Goal: Task Accomplishment & Management: Complete application form

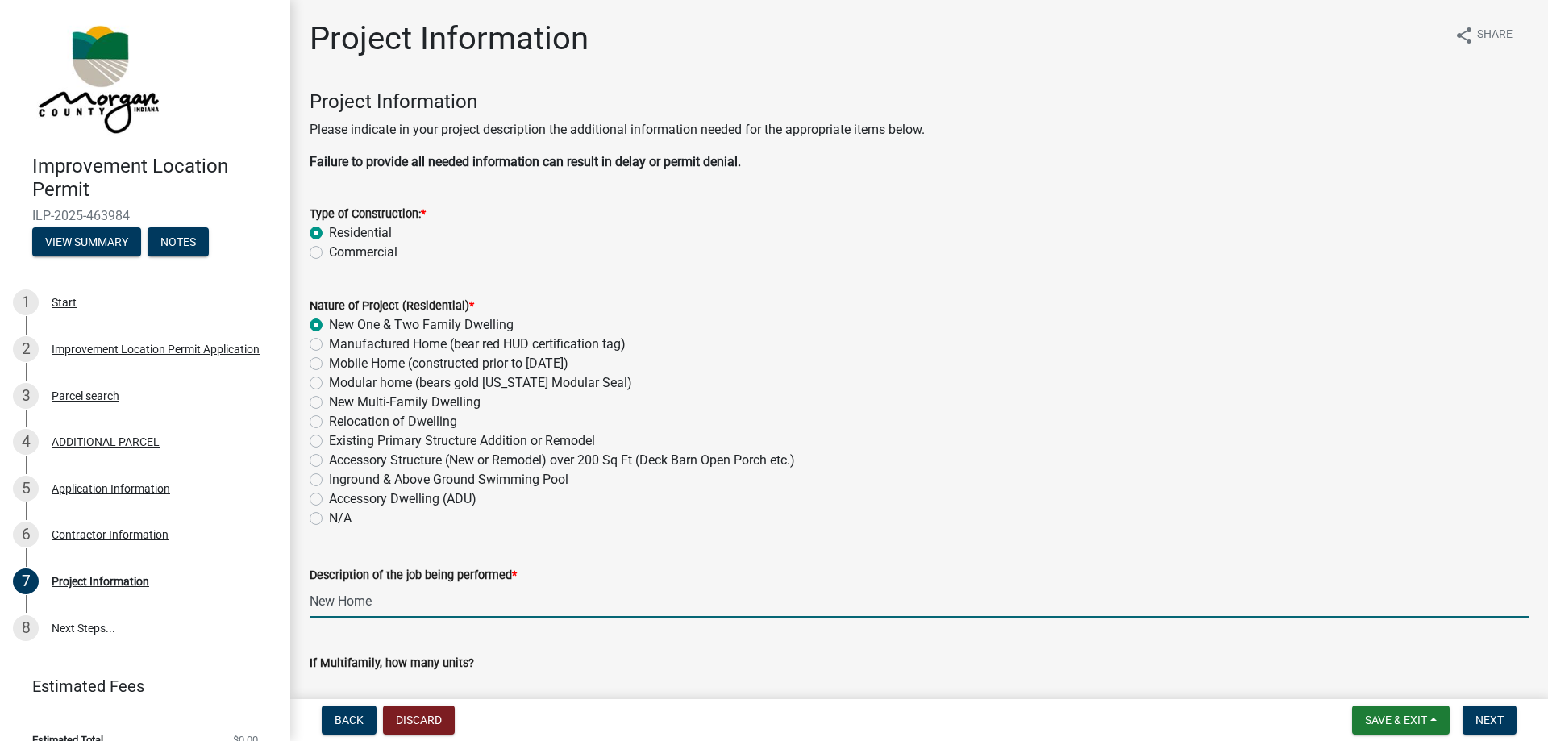
scroll to position [368, 0]
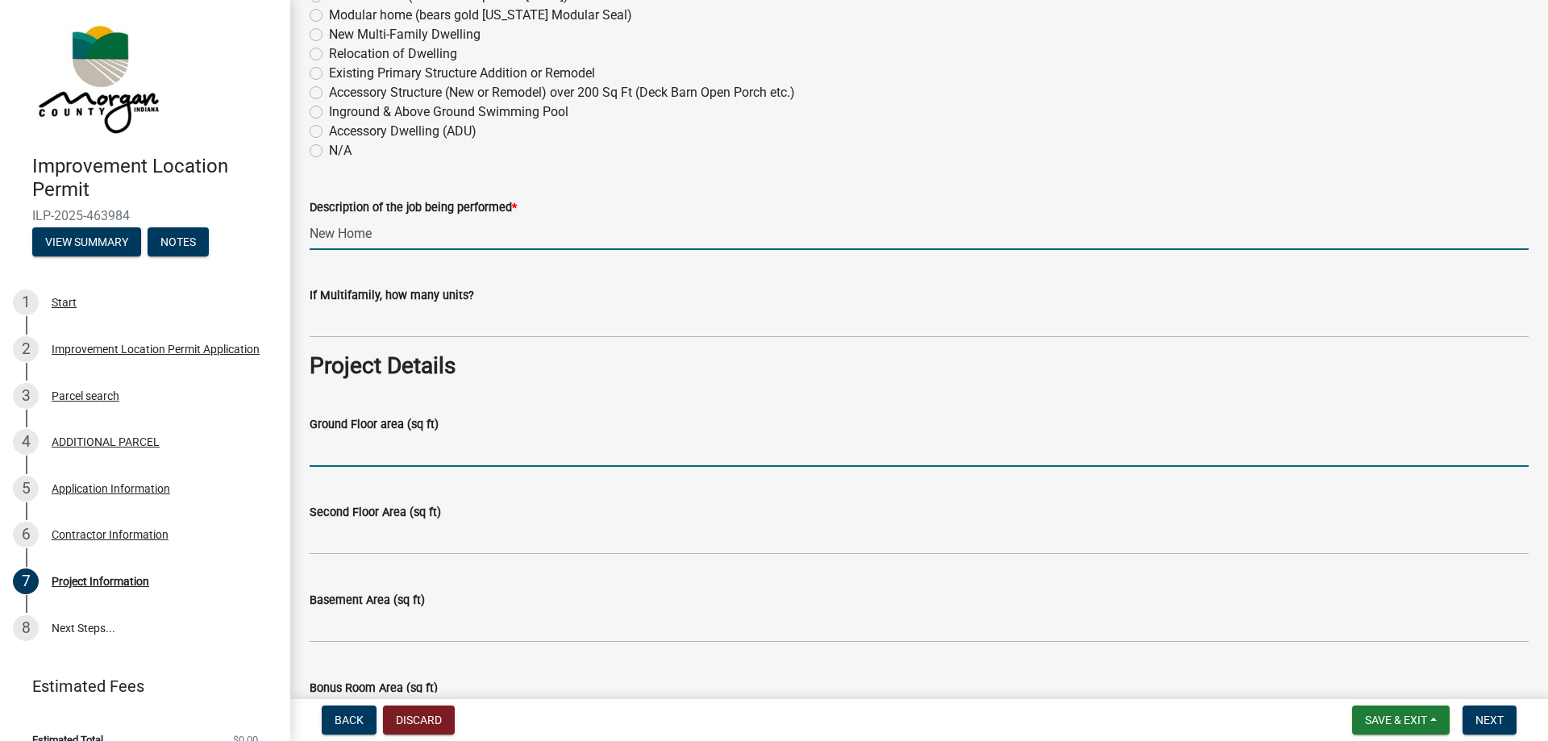
click at [375, 450] on input "Ground Floor area (sq ft)" at bounding box center [919, 450] width 1219 height 33
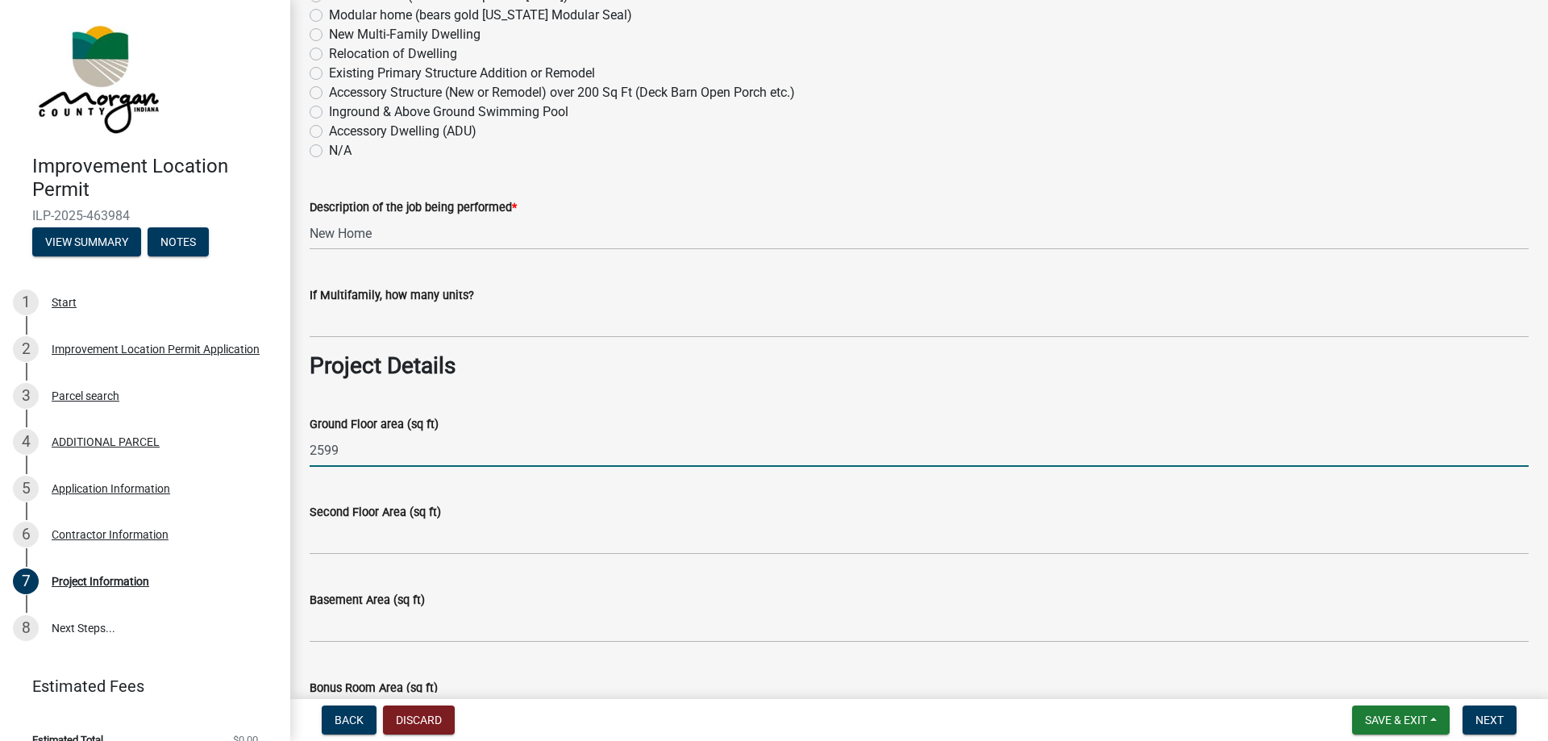
type input "2599"
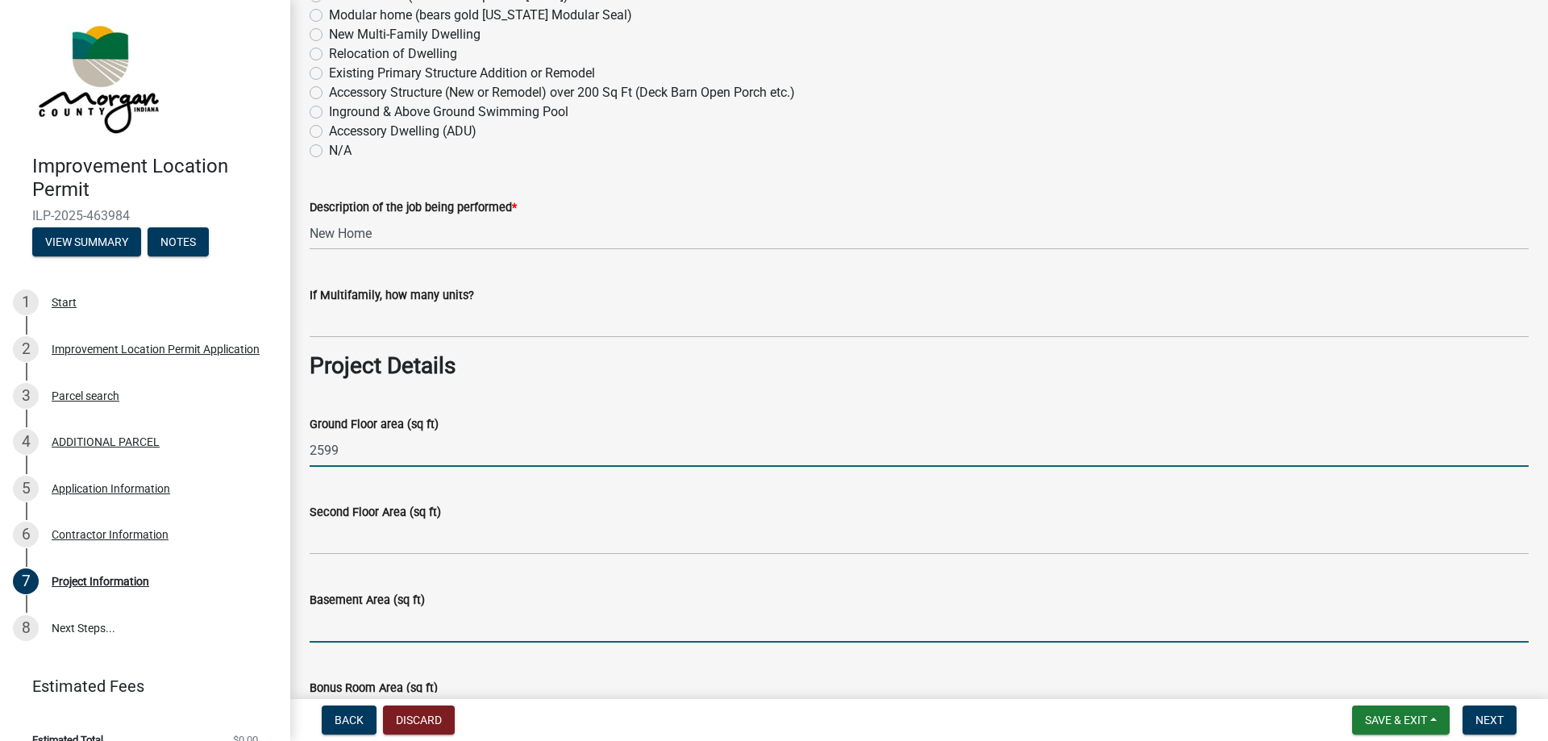
click at [392, 630] on input "Basement Area (sq ft)" at bounding box center [919, 625] width 1219 height 33
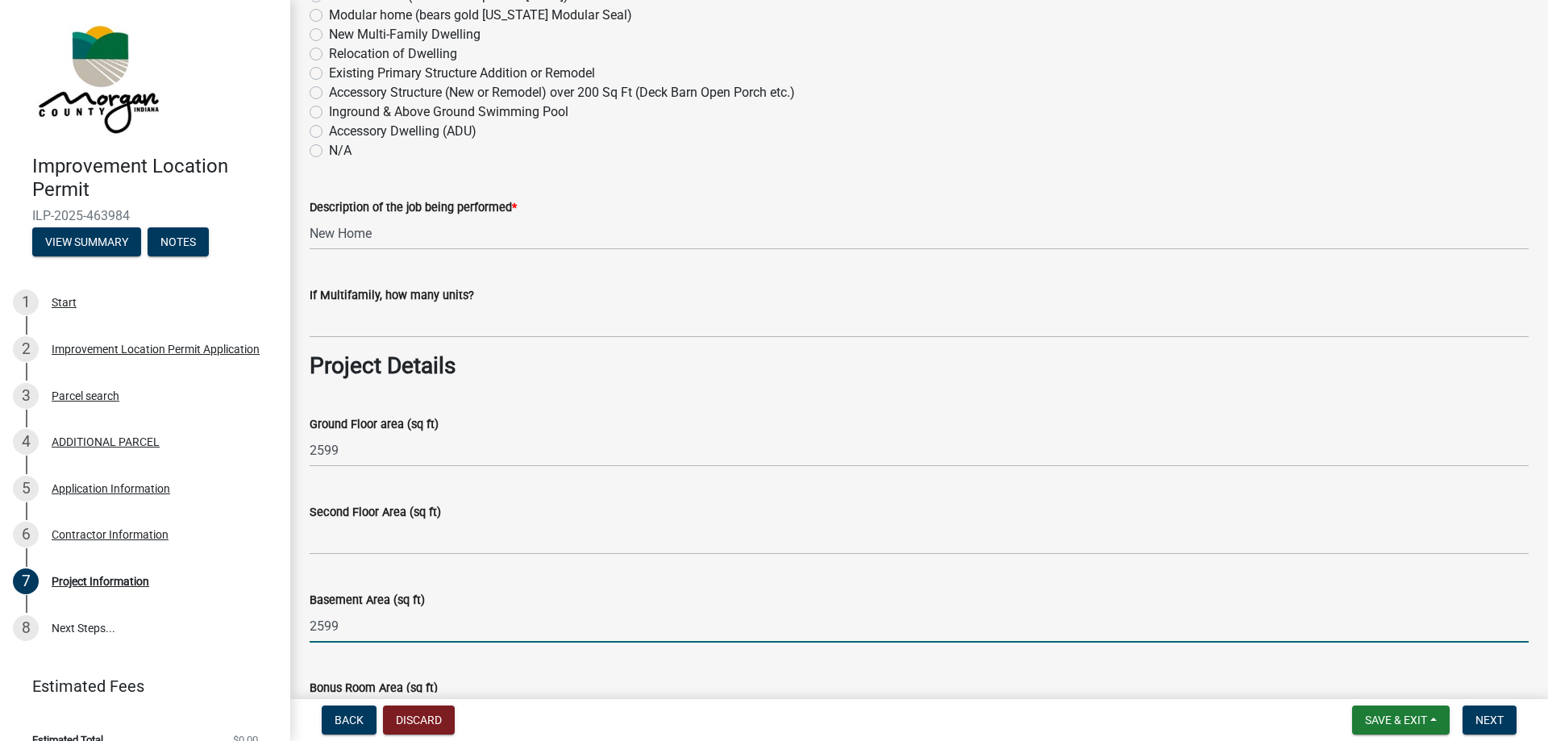
type input "2599"
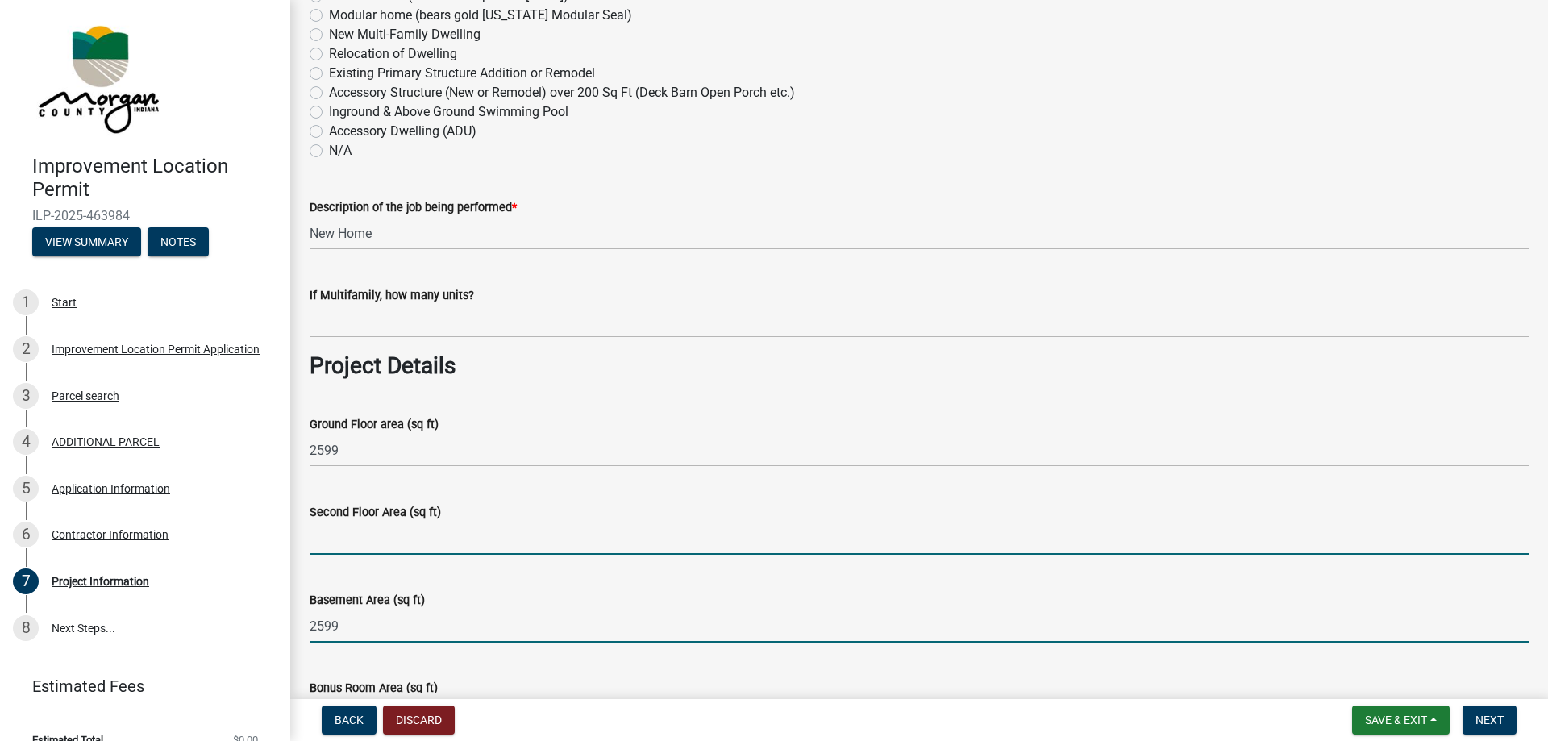
click at [382, 538] on input "Second Floor Area (sq ft)" at bounding box center [919, 538] width 1219 height 33
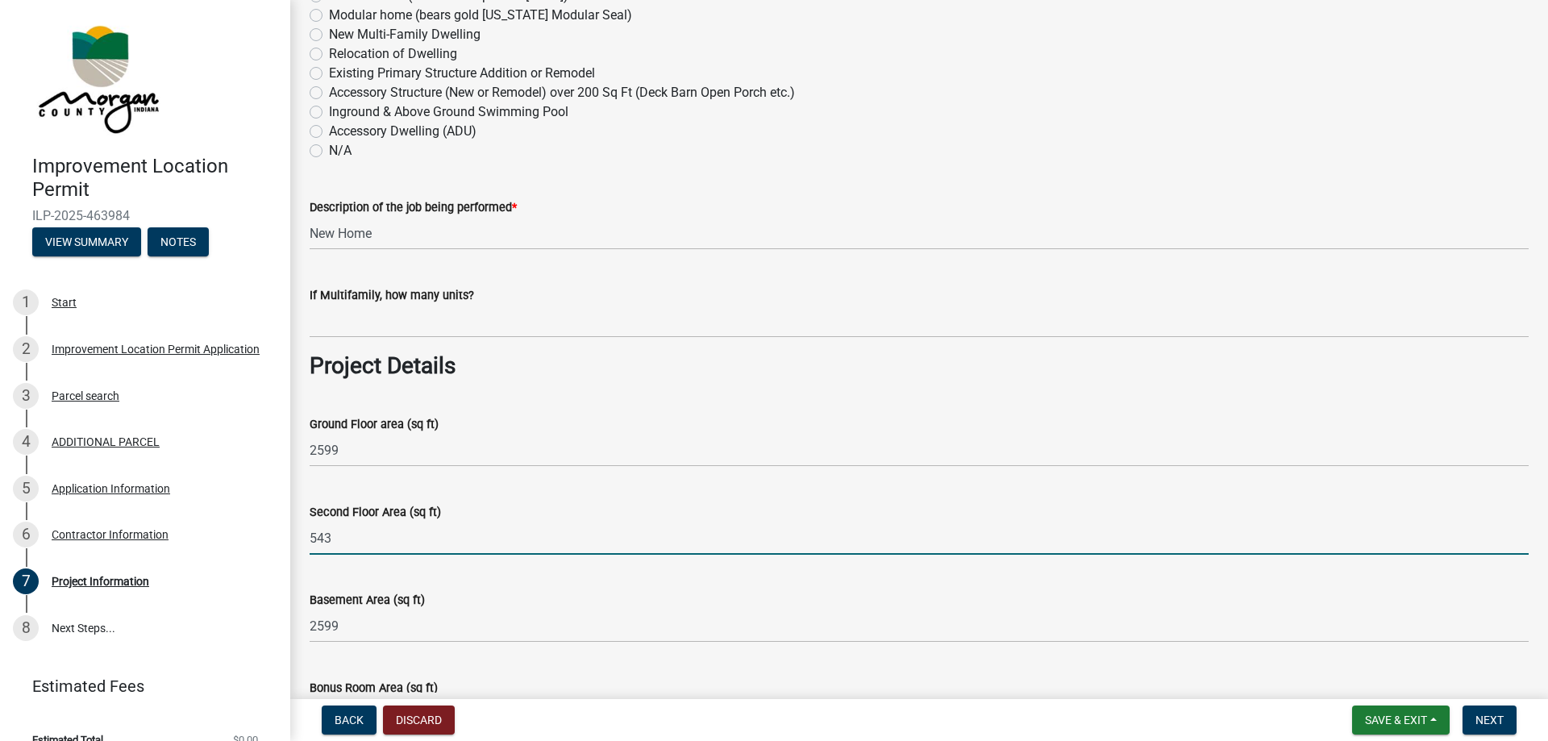
scroll to position [551, 0]
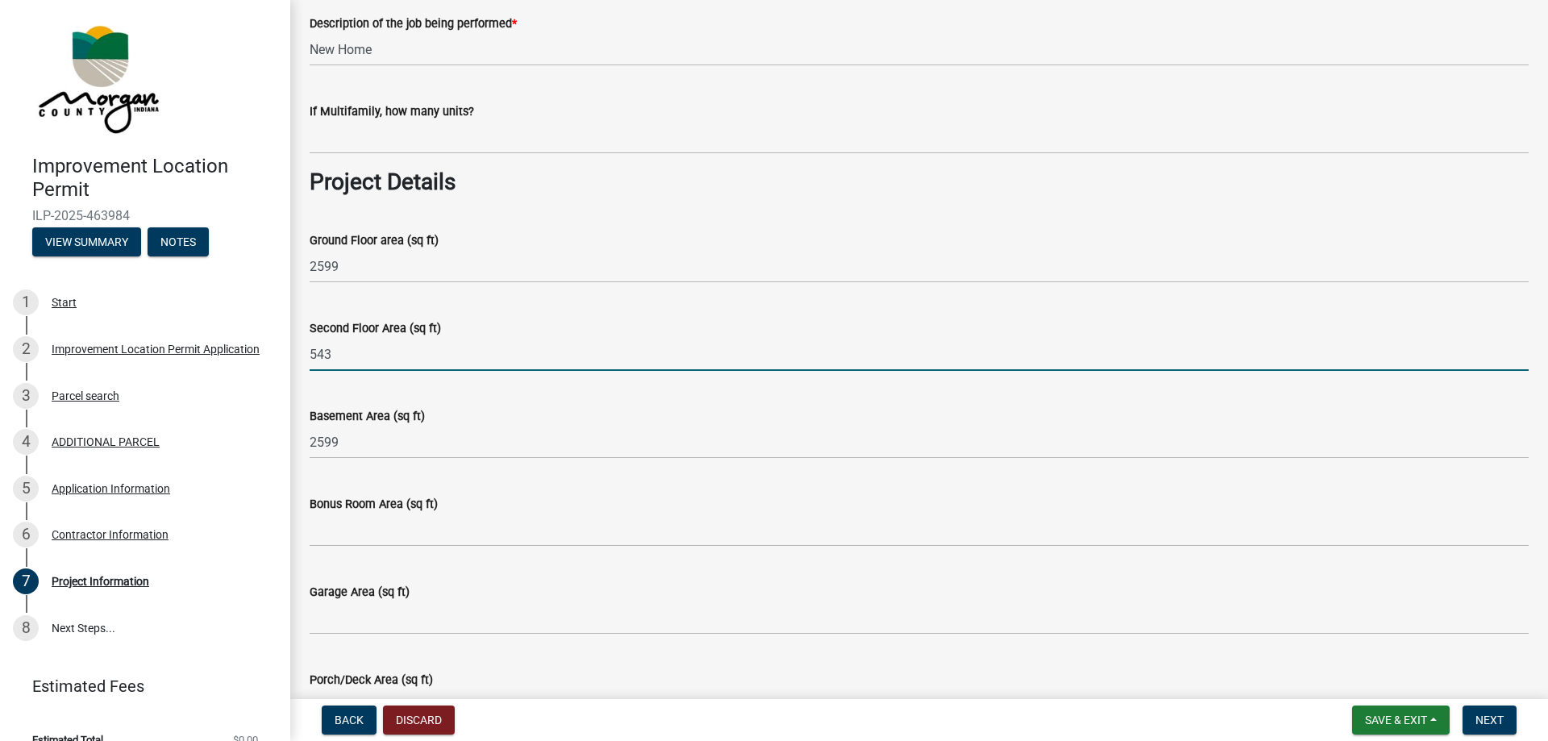
type input "543"
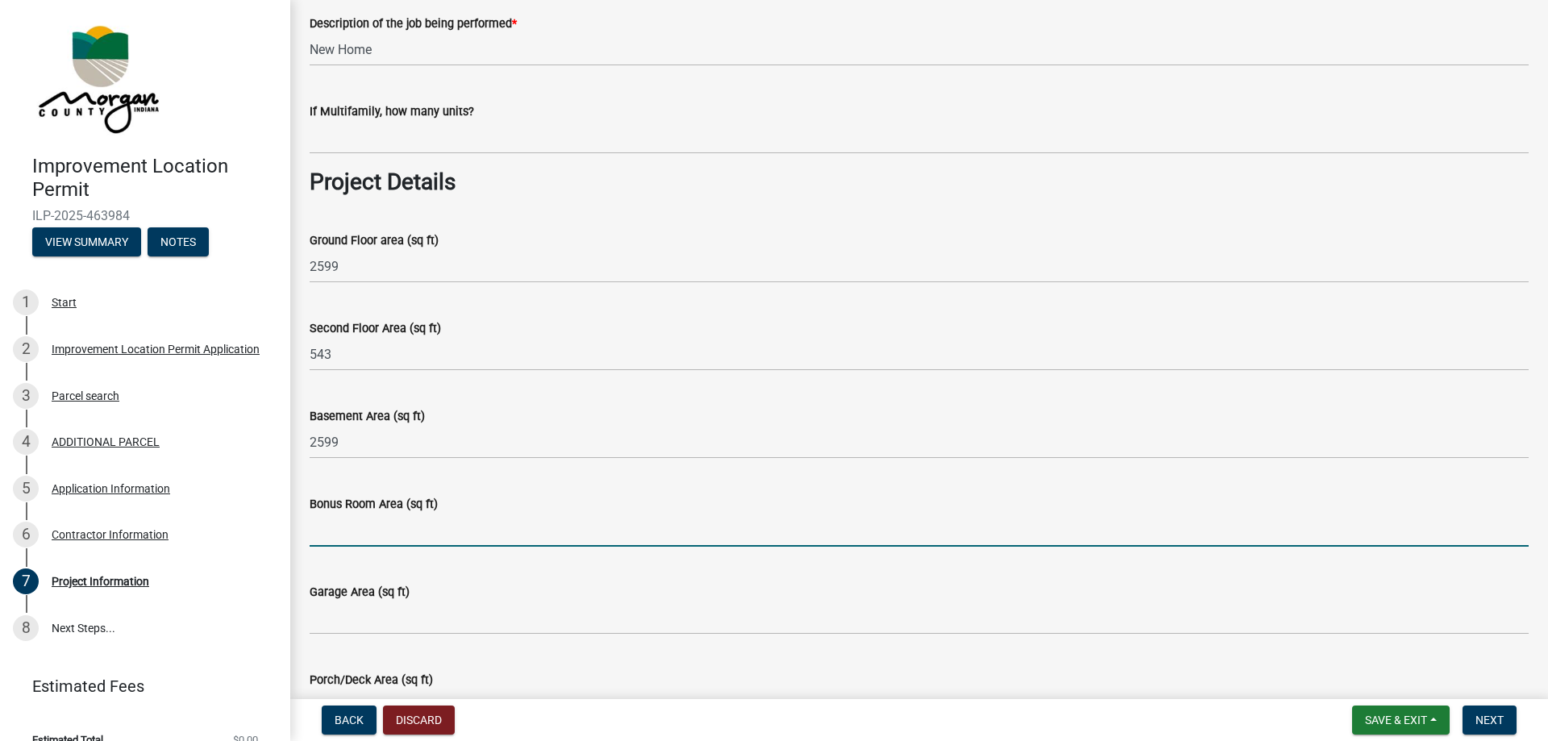
click at [360, 522] on input "Bonus Room Area (sq ft)" at bounding box center [919, 529] width 1219 height 33
type input "543"
drag, startPoint x: 376, startPoint y: 335, endPoint x: 364, endPoint y: 360, distance: 27.8
click at [375, 339] on form "Second Floor Area (sq ft) 543" at bounding box center [919, 344] width 1219 height 52
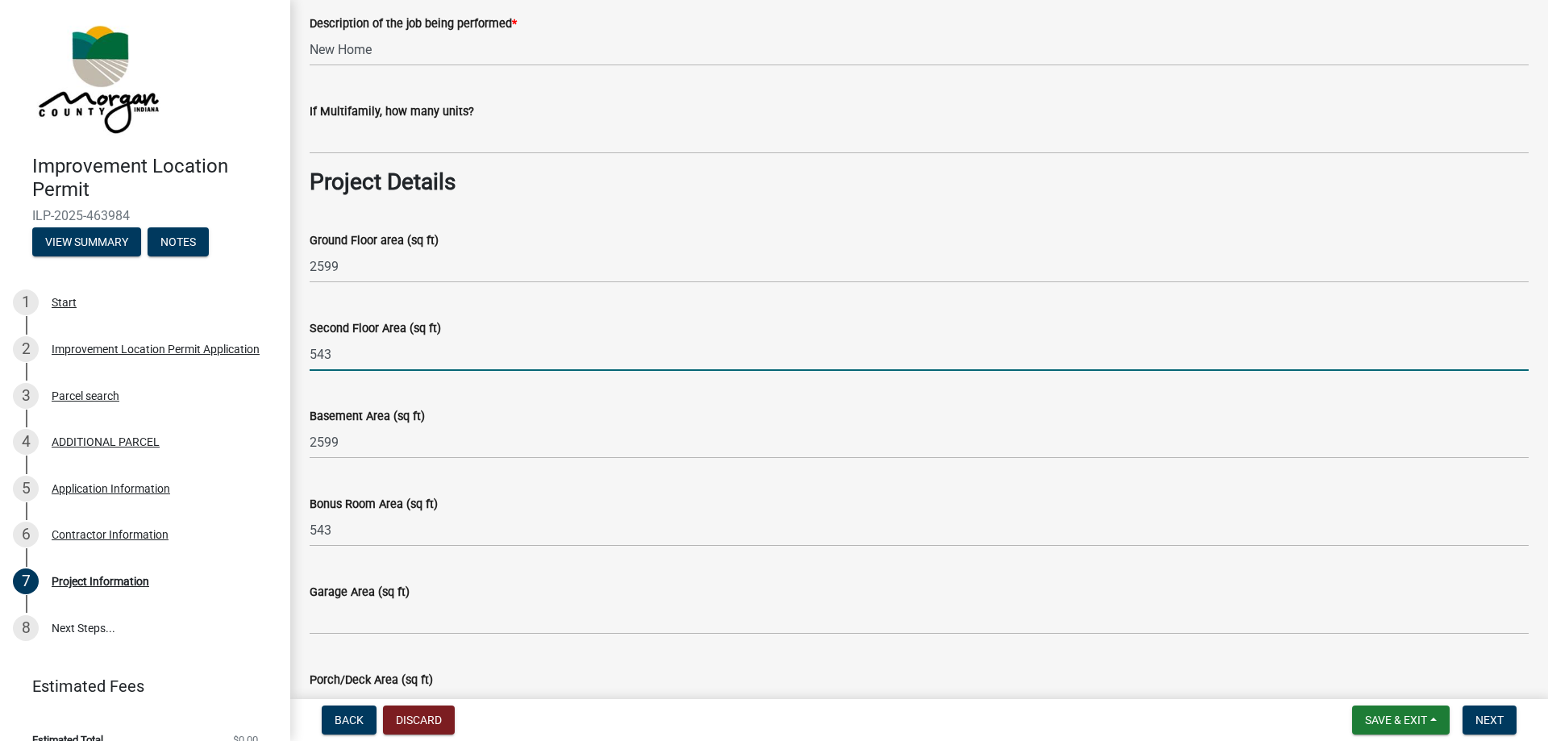
click at [361, 362] on input "543" at bounding box center [919, 354] width 1219 height 33
type input "5"
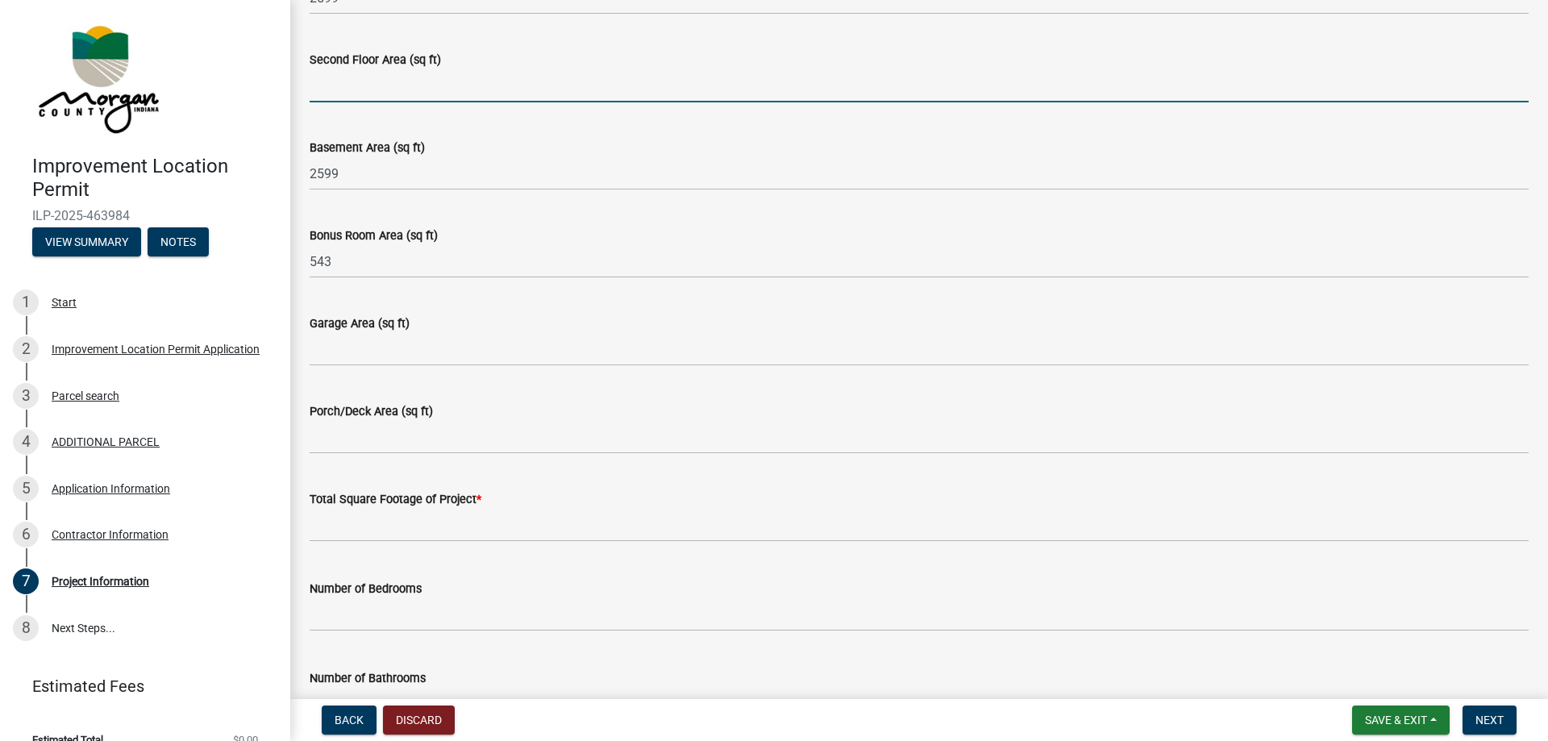
scroll to position [827, 0]
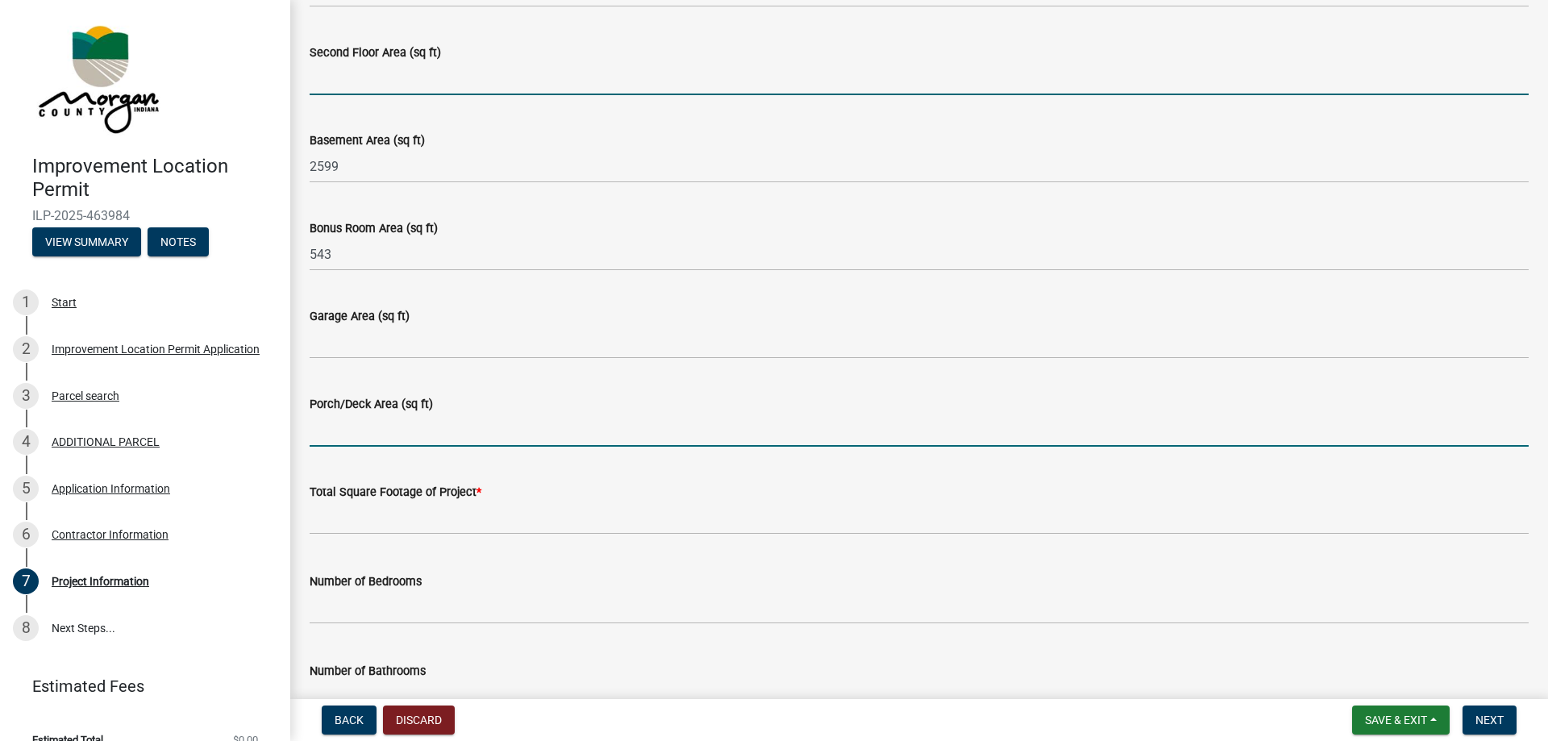
click at [376, 424] on input "Porch/Deck Area (sq ft)" at bounding box center [919, 430] width 1219 height 33
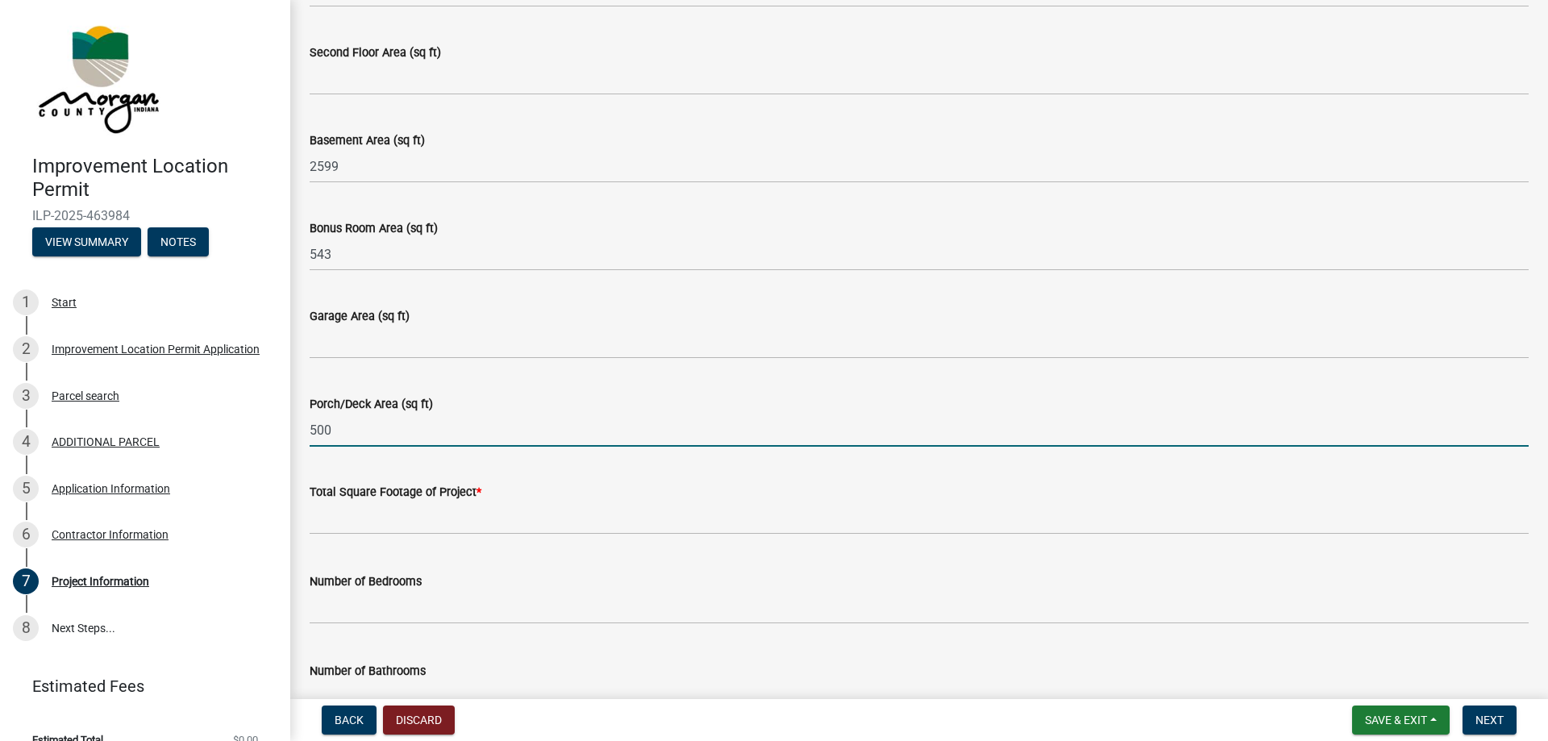
type input "500"
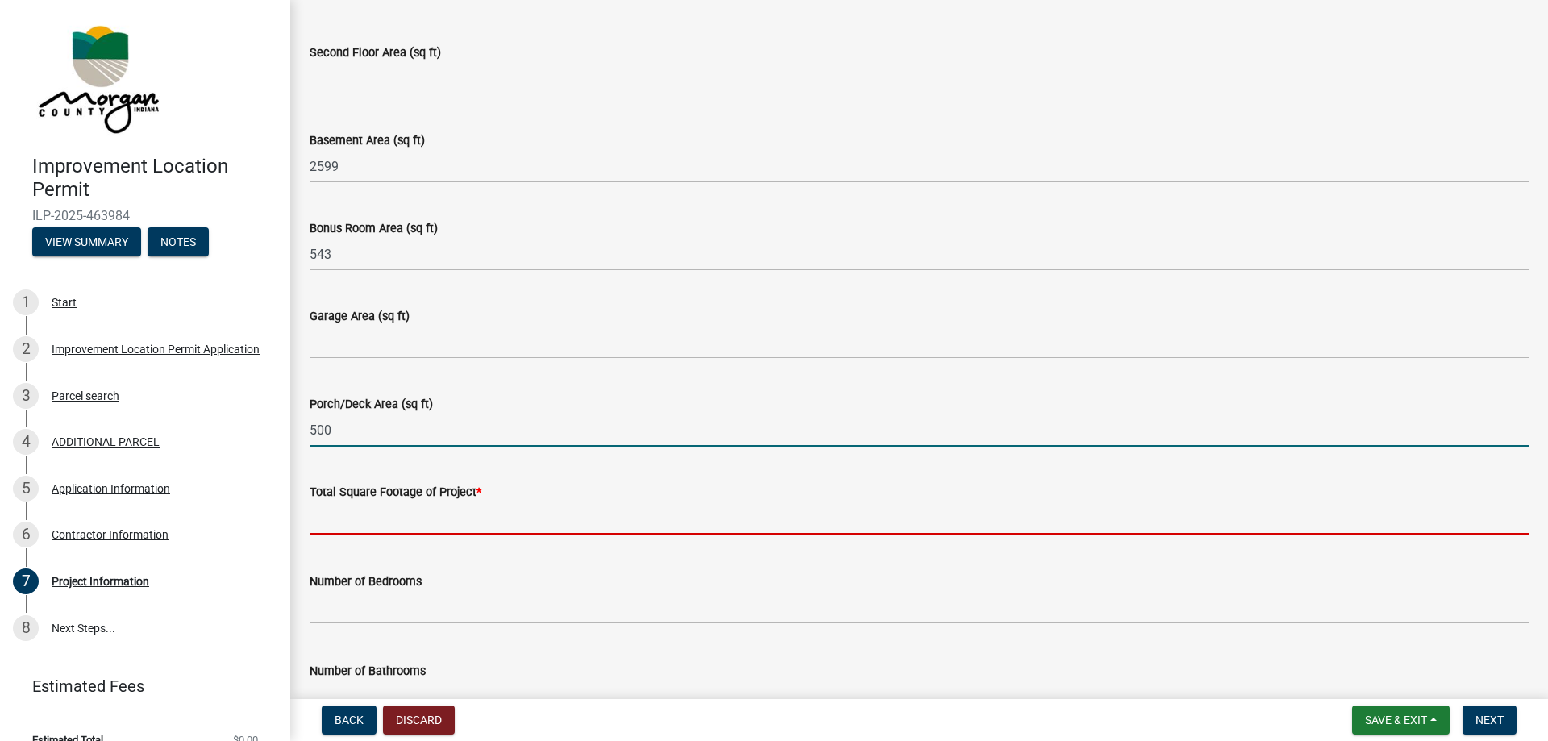
click at [430, 526] on input "text" at bounding box center [919, 517] width 1219 height 33
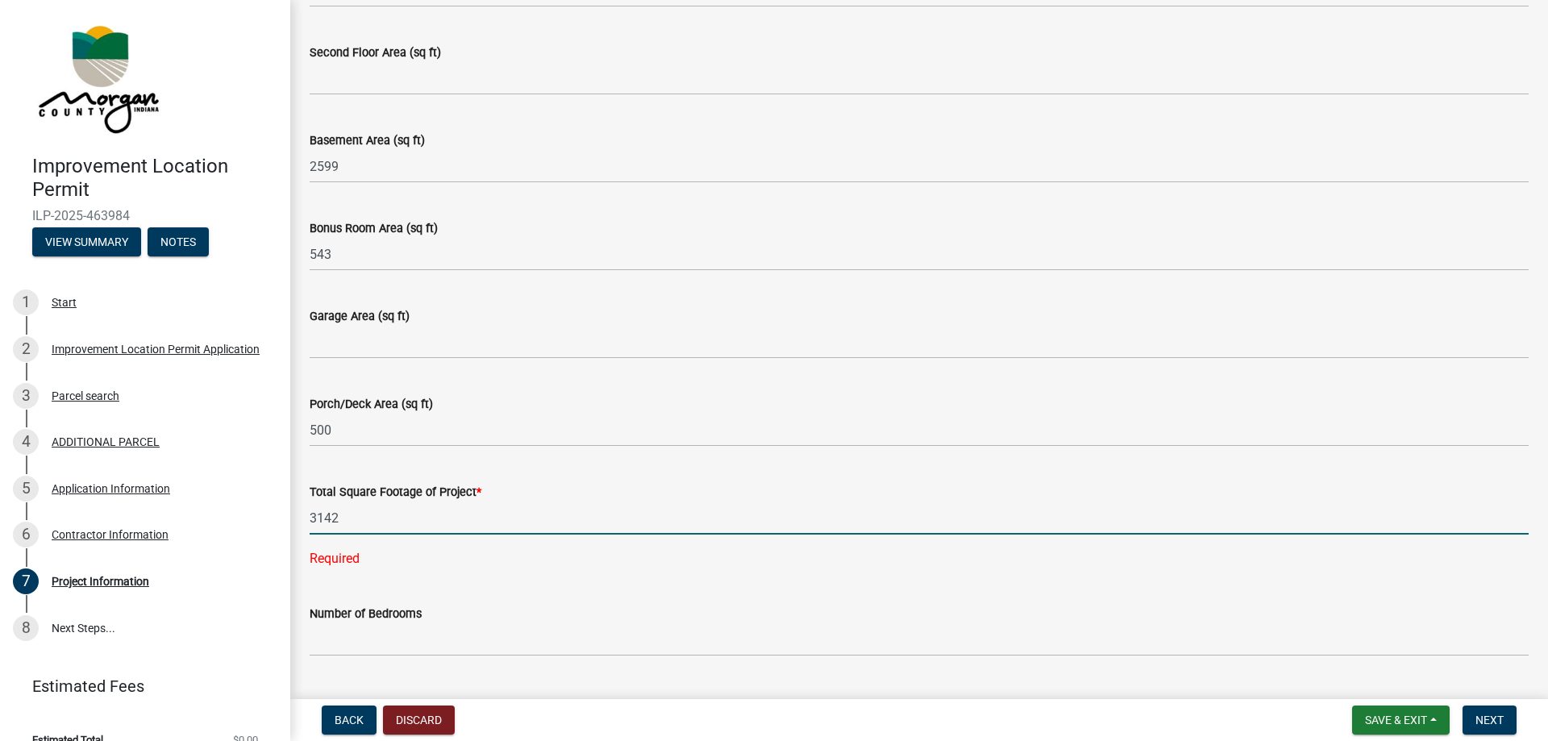
type input "3142"
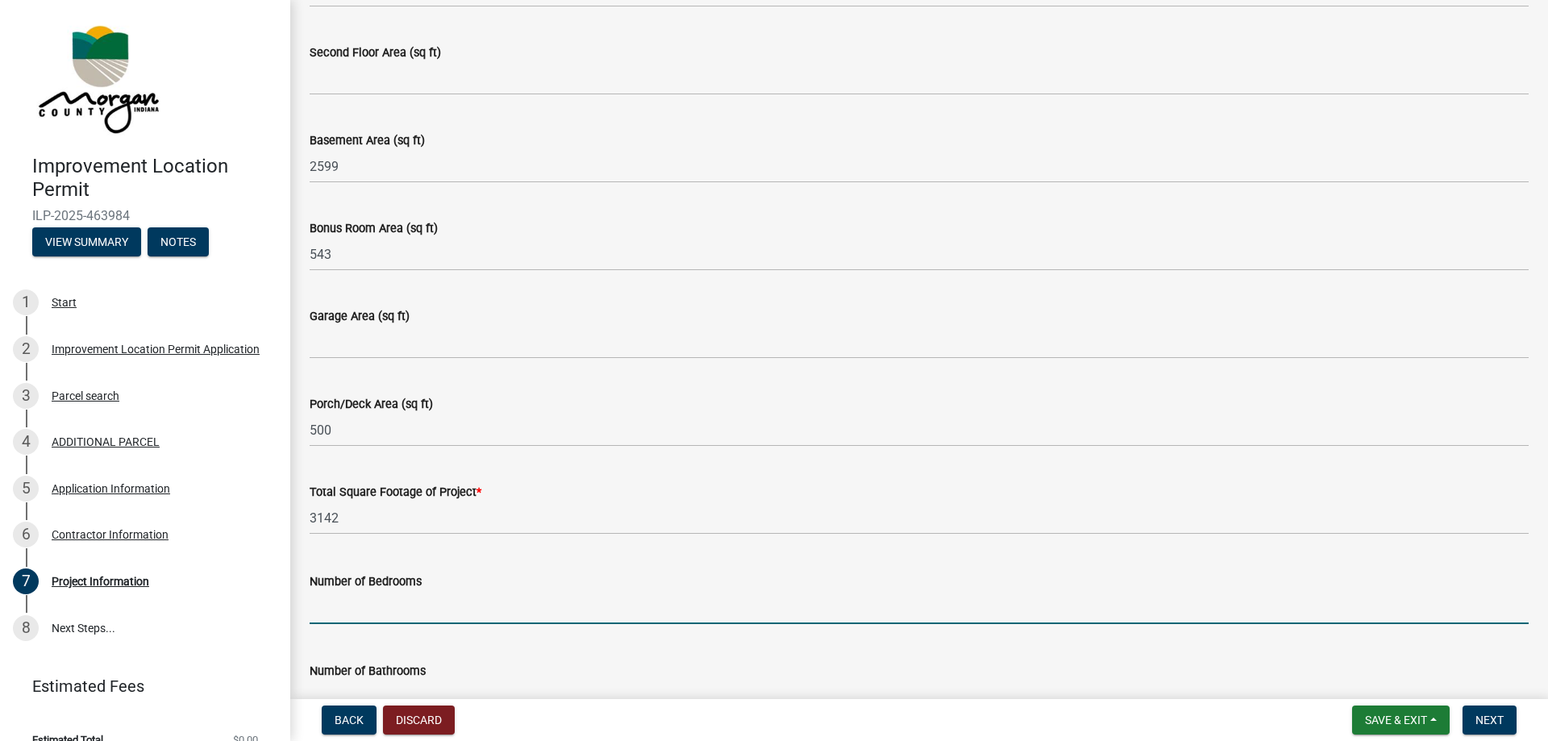
click at [485, 624] on input "text" at bounding box center [919, 607] width 1219 height 33
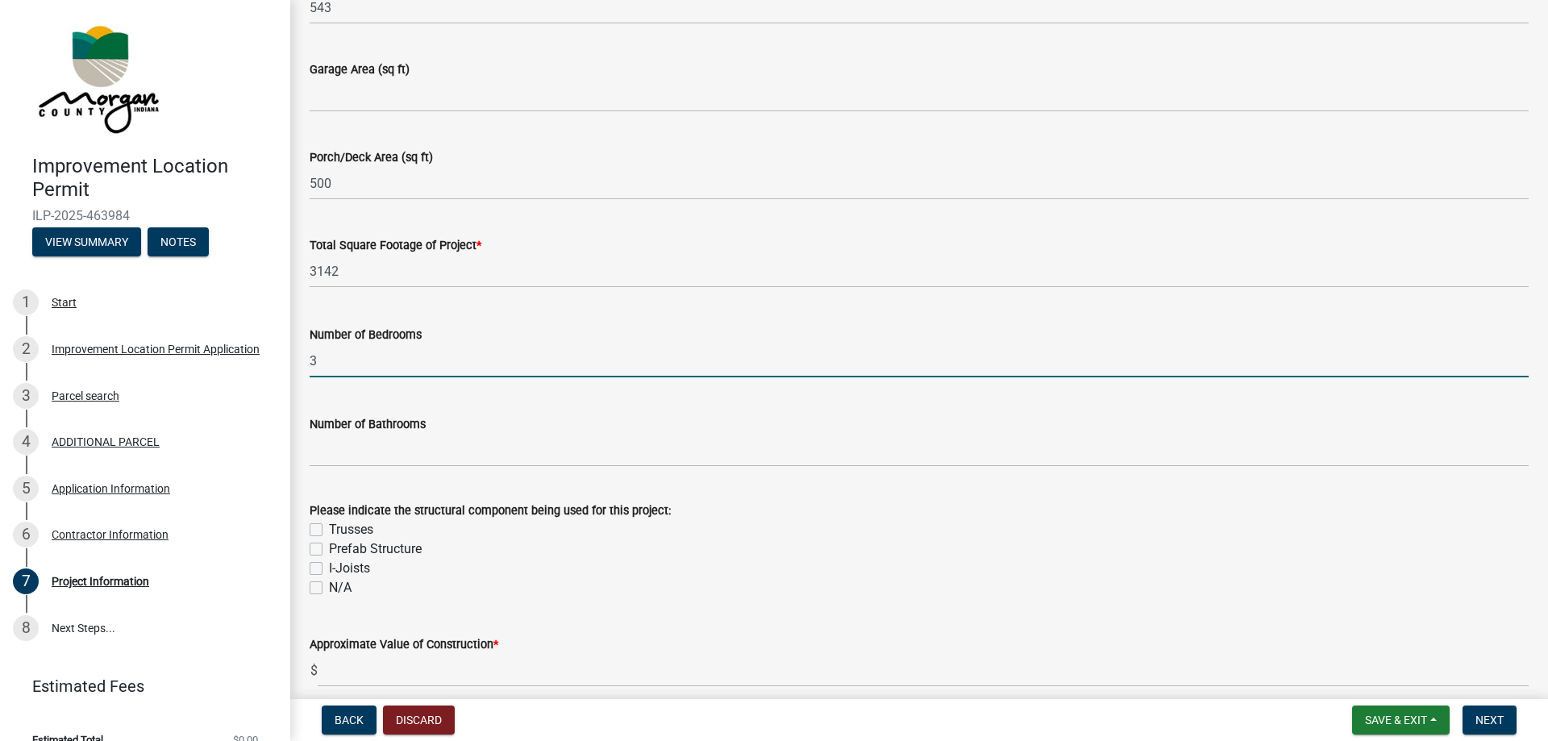
scroll to position [1103, 0]
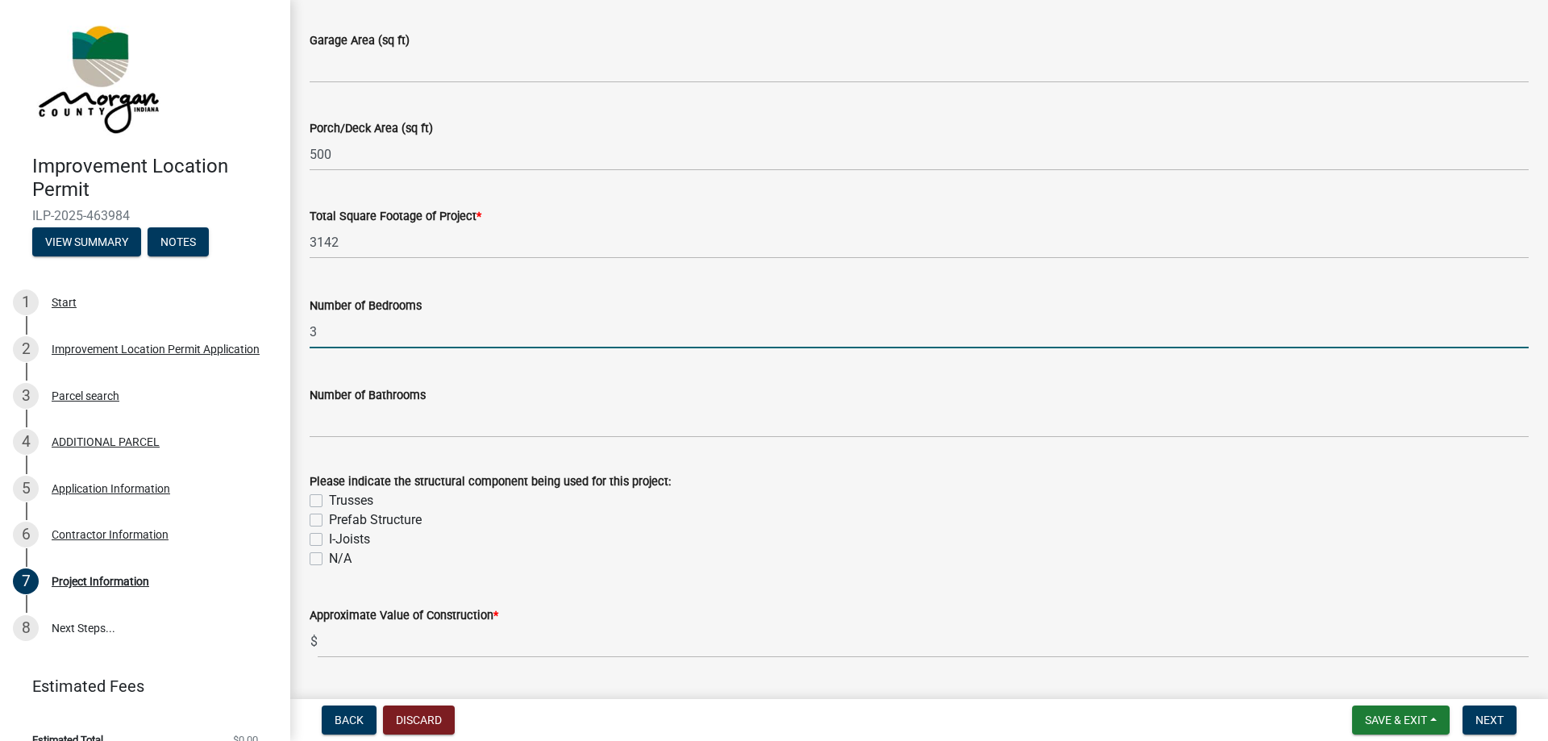
type input "3"
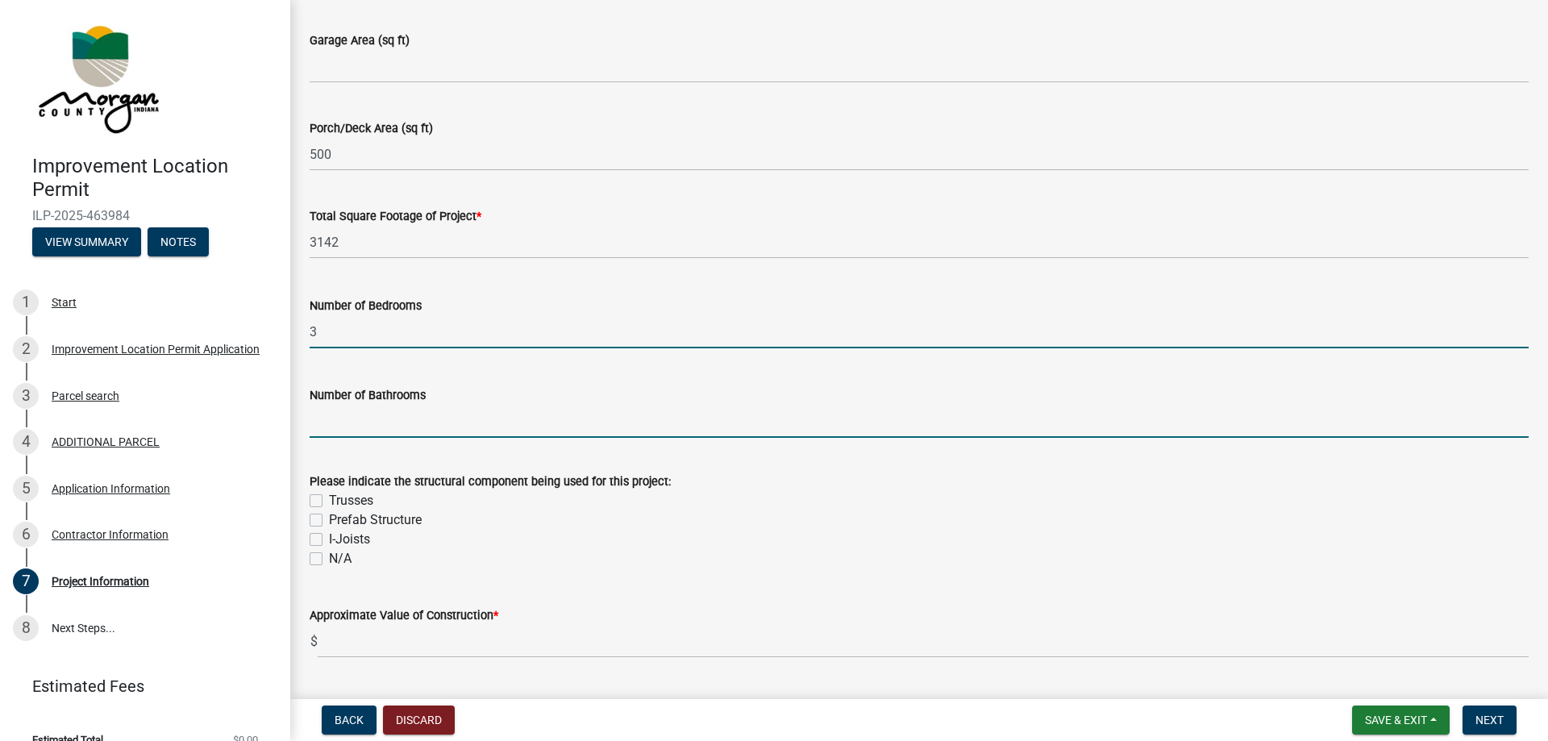
click at [393, 412] on input "text" at bounding box center [919, 421] width 1219 height 33
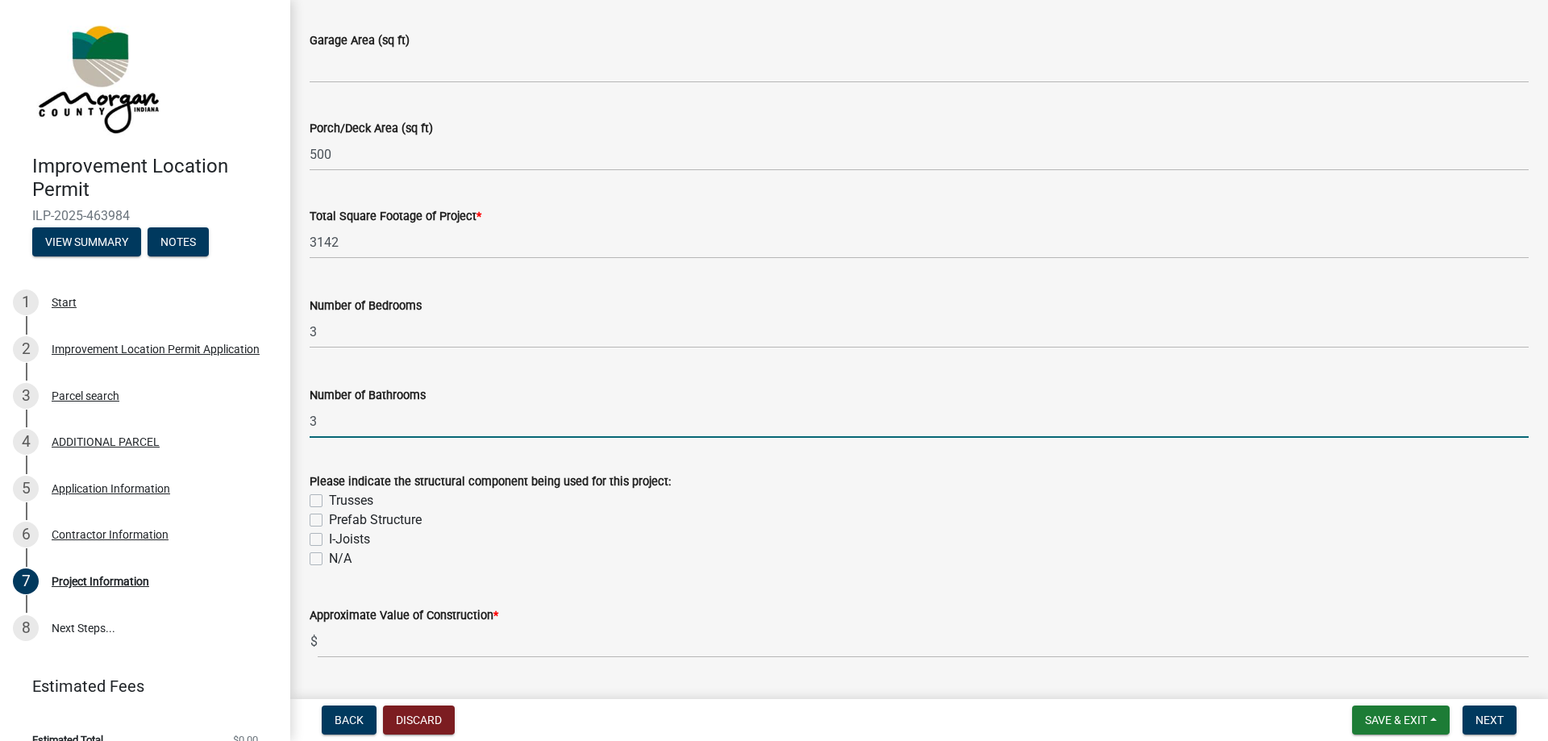
type input "3"
click at [329, 496] on label "Trusses" at bounding box center [351, 500] width 44 height 19
click at [329, 496] on input "Trusses" at bounding box center [334, 496] width 10 height 10
checkbox input "true"
checkbox input "false"
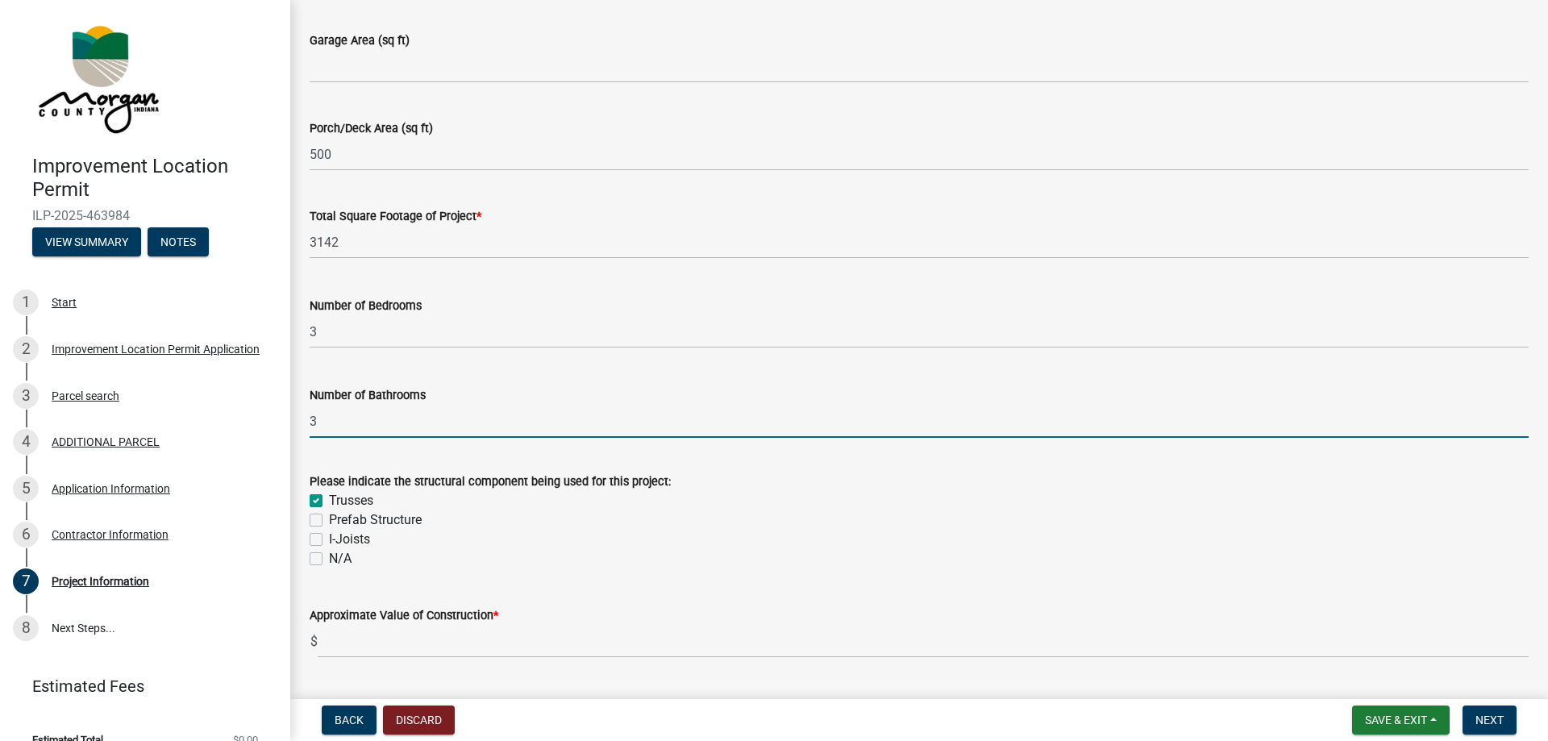
checkbox input "false"
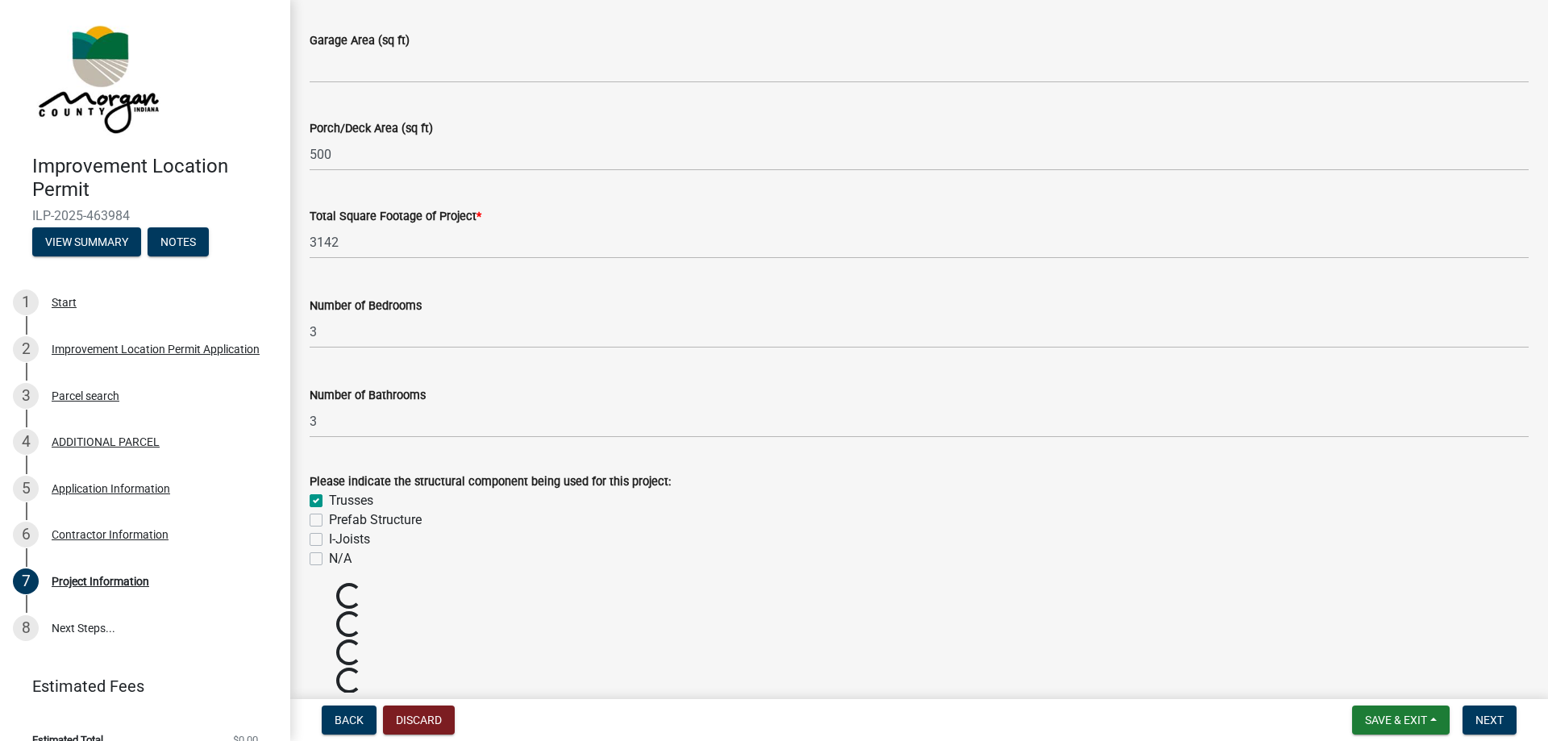
click at [329, 536] on label "I-Joists" at bounding box center [349, 539] width 41 height 19
click at [329, 536] on input "I-Joists" at bounding box center [334, 535] width 10 height 10
checkbox input "true"
checkbox input "false"
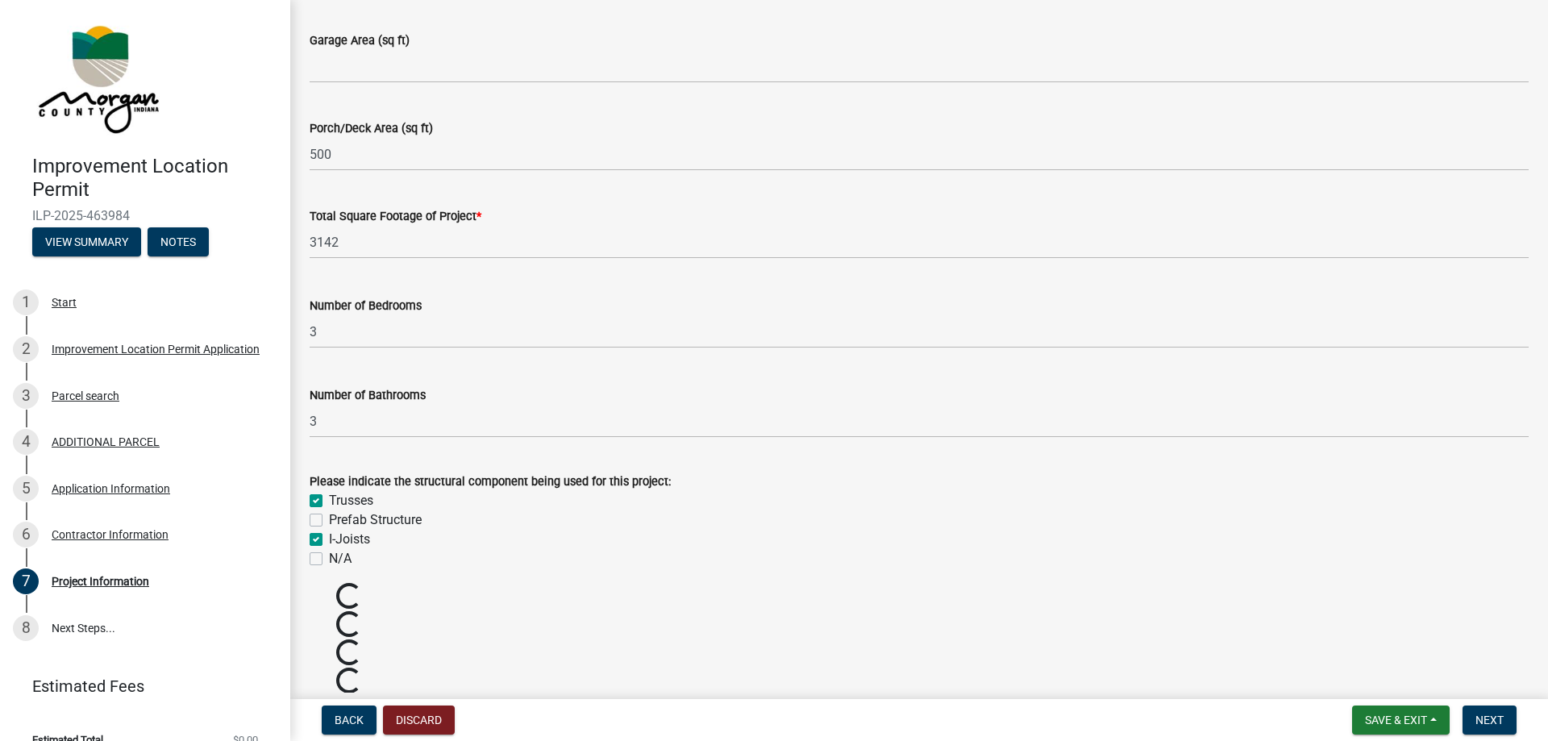
checkbox input "true"
checkbox input "false"
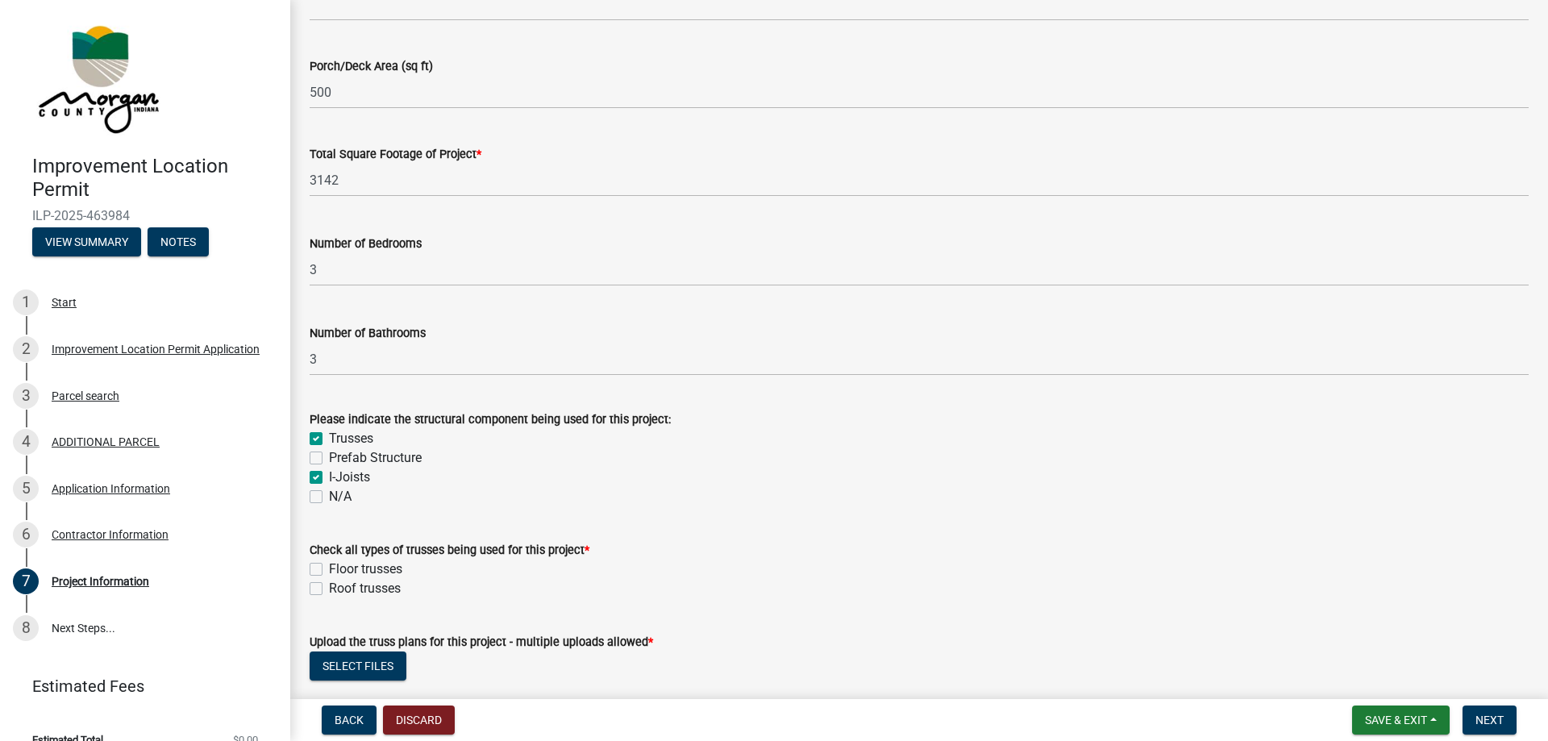
scroll to position [1195, 0]
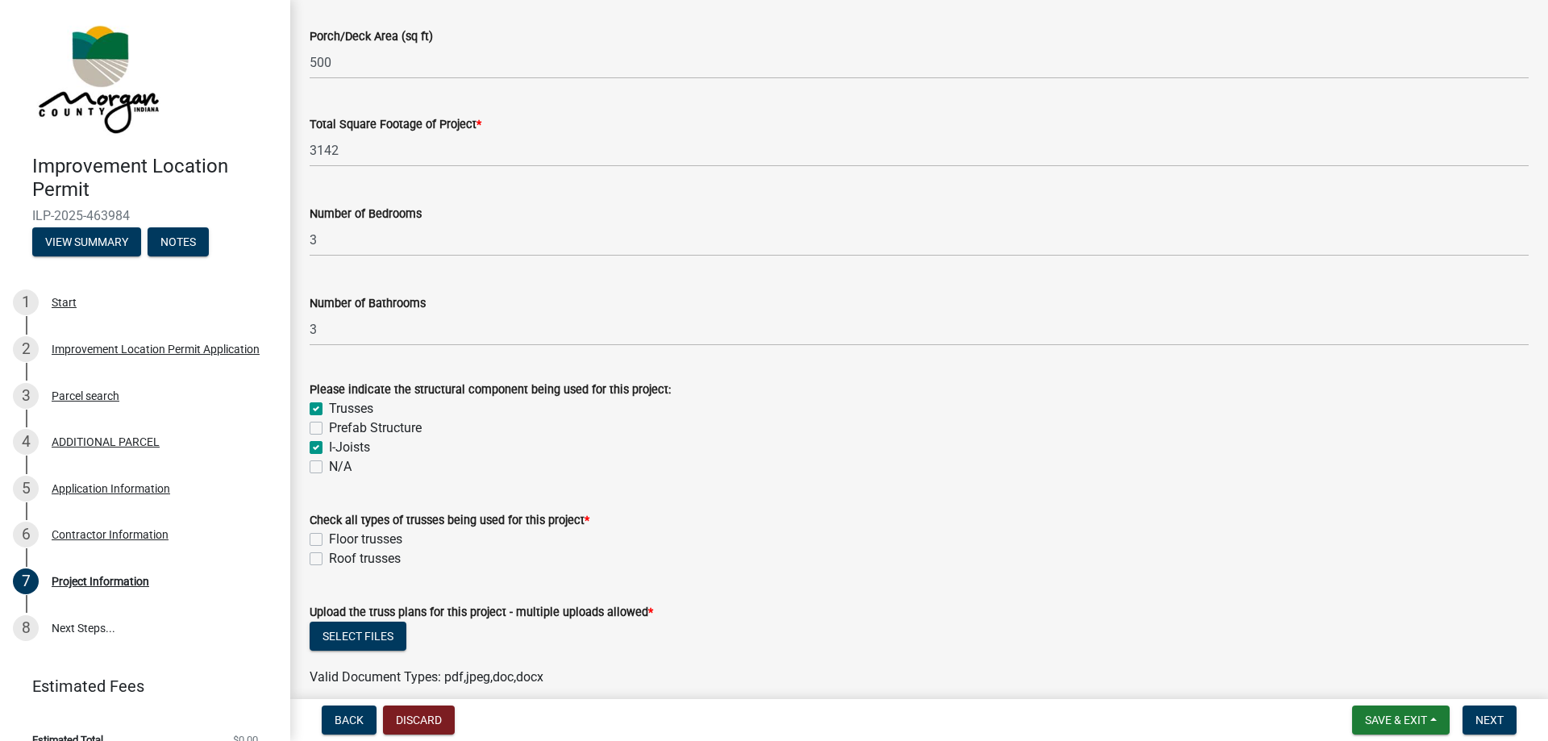
click at [329, 558] on label "Roof trusses" at bounding box center [365, 558] width 72 height 19
click at [329, 558] on input "Roof trusses" at bounding box center [334, 554] width 10 height 10
checkbox input "true"
checkbox input "false"
checkbox input "true"
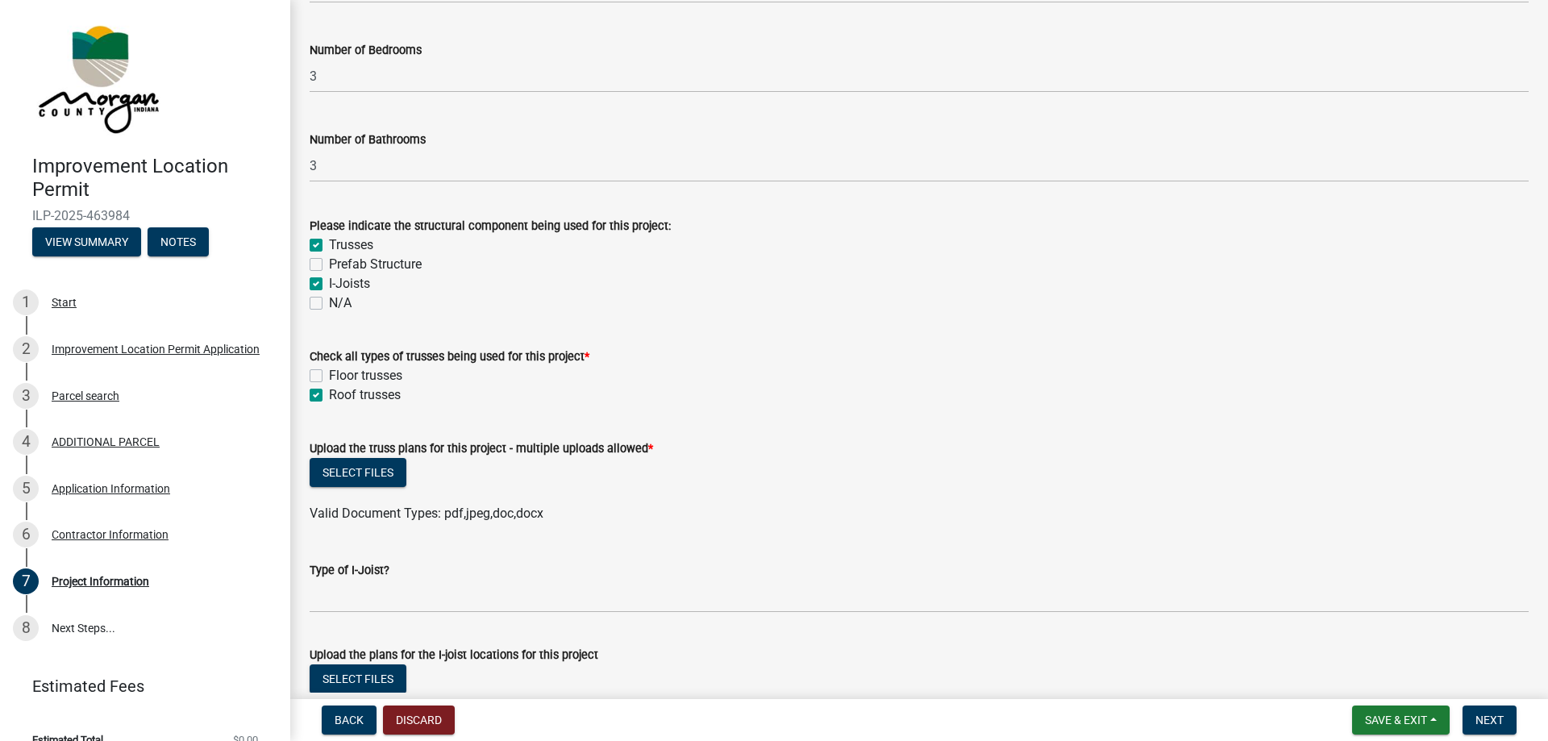
scroll to position [1378, 0]
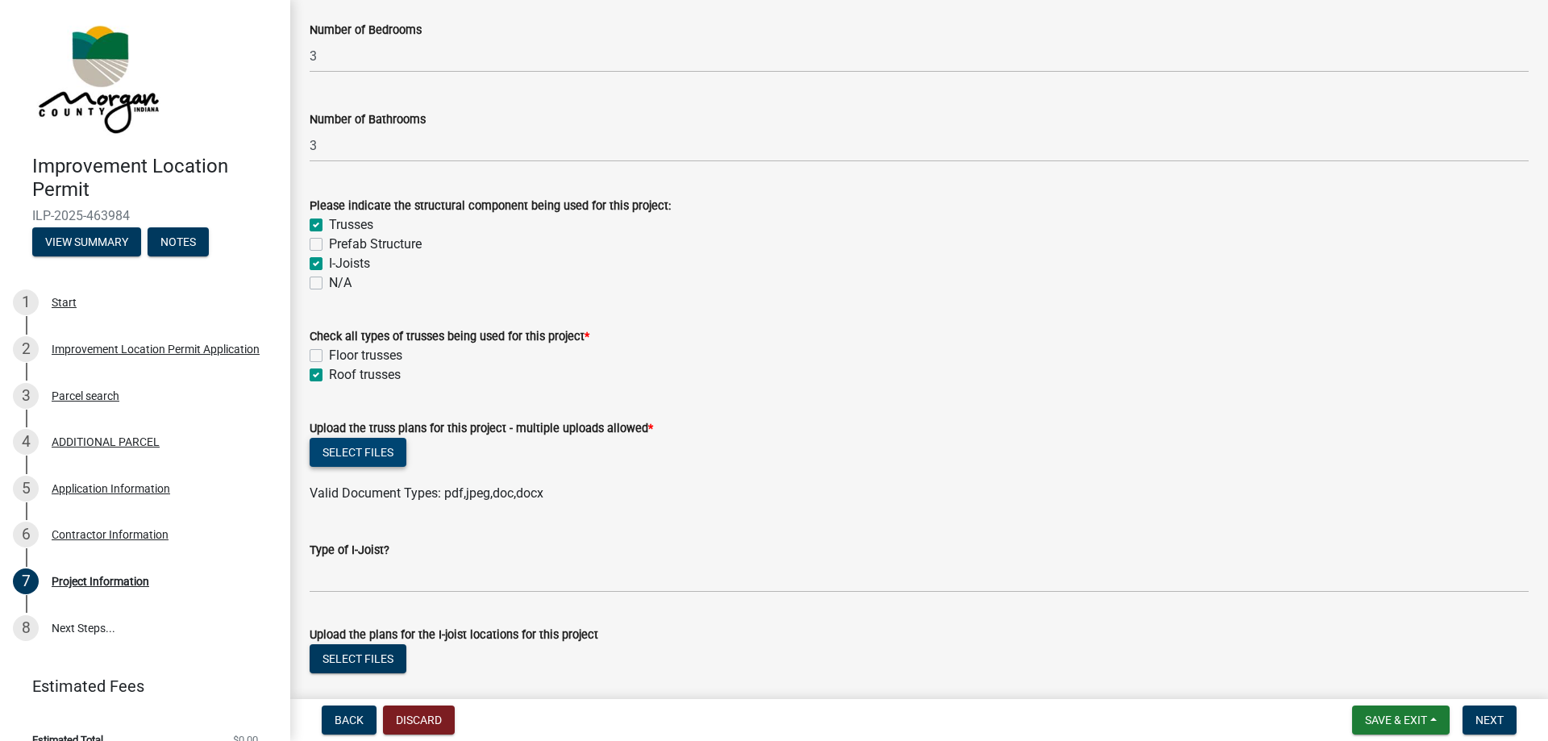
click at [372, 454] on button "Select files" at bounding box center [358, 452] width 97 height 29
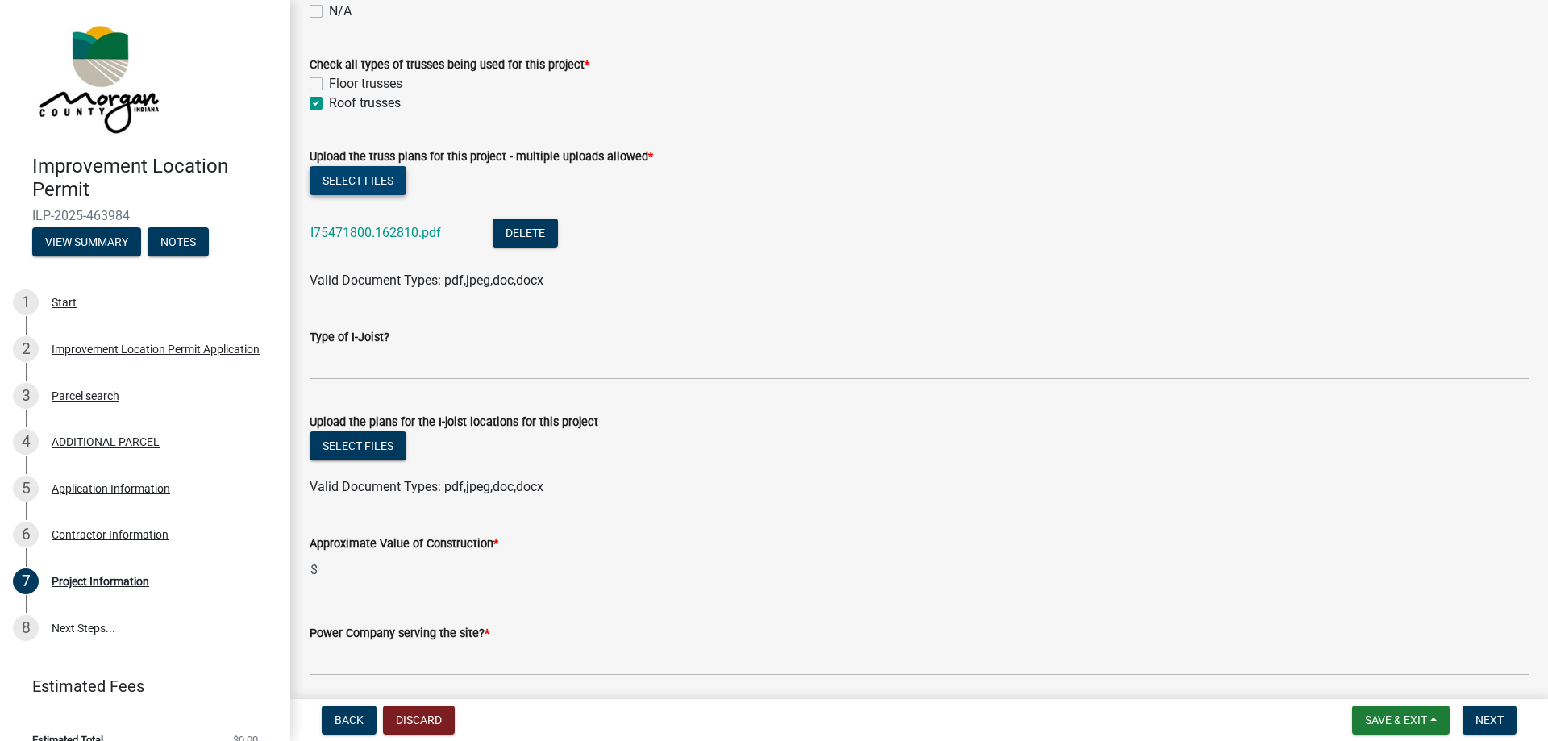
scroll to position [1654, 0]
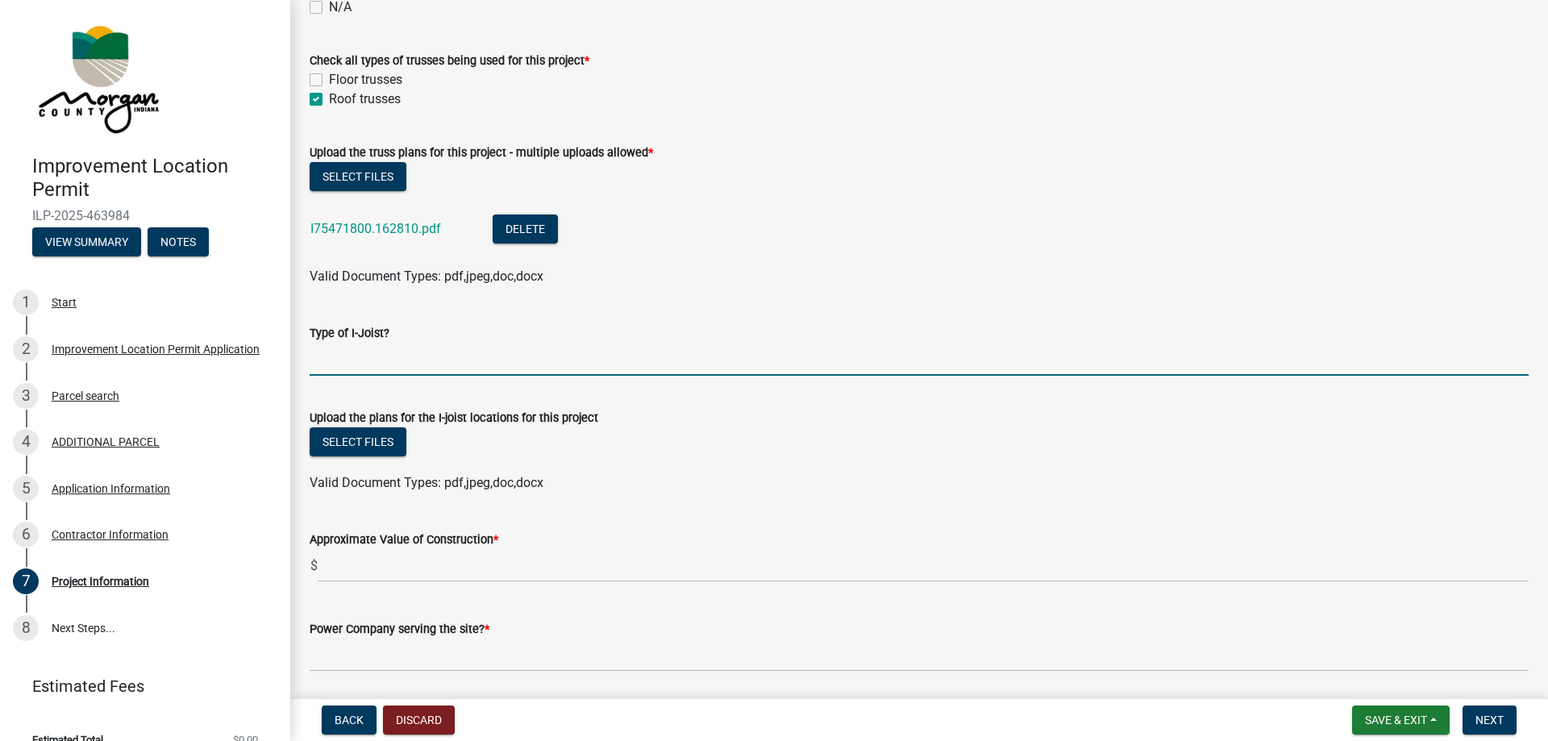
paste input "11-7/8" LPI 20Plus"
type input "11-7/8" LPI 20Plus"
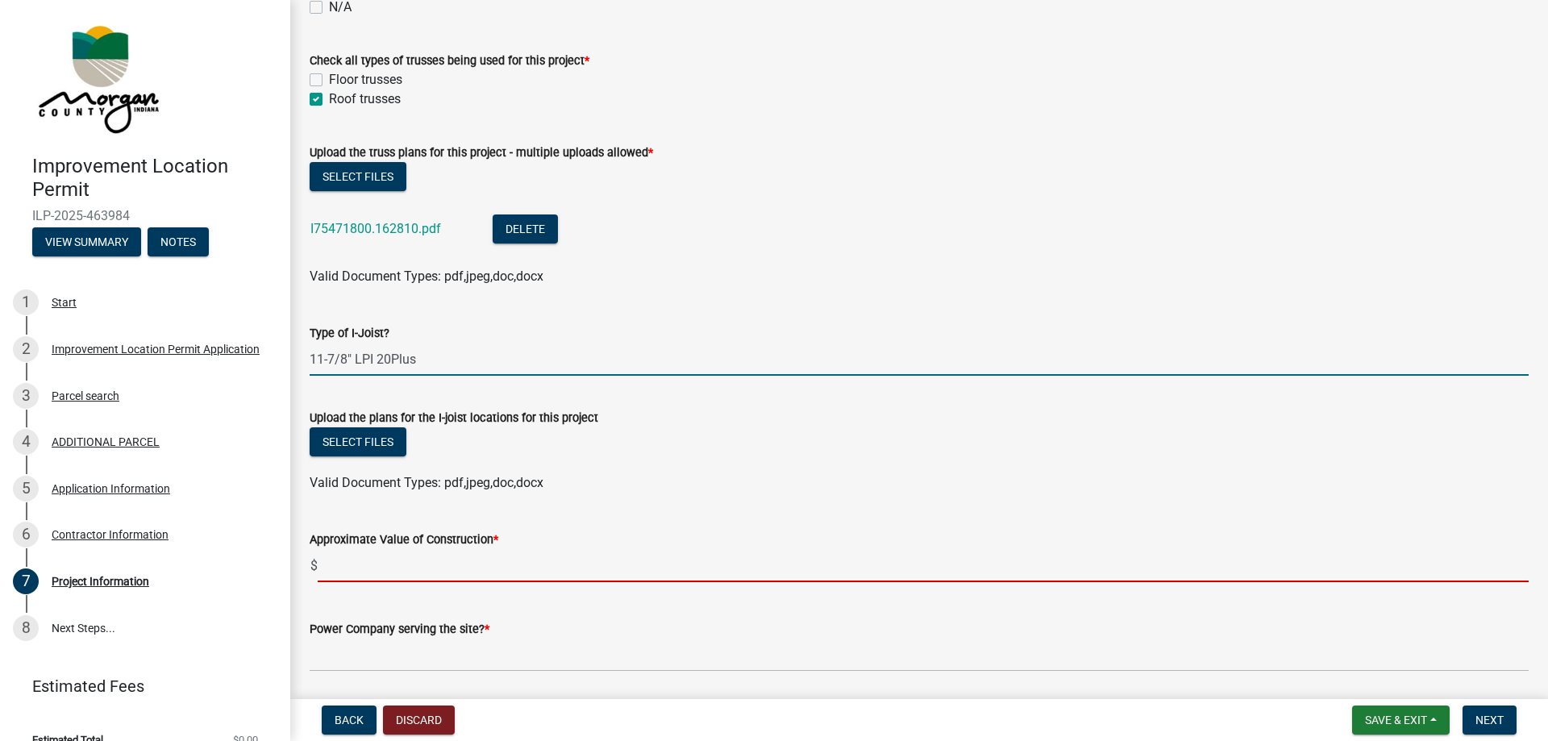
click at [427, 567] on input "text" at bounding box center [923, 565] width 1211 height 33
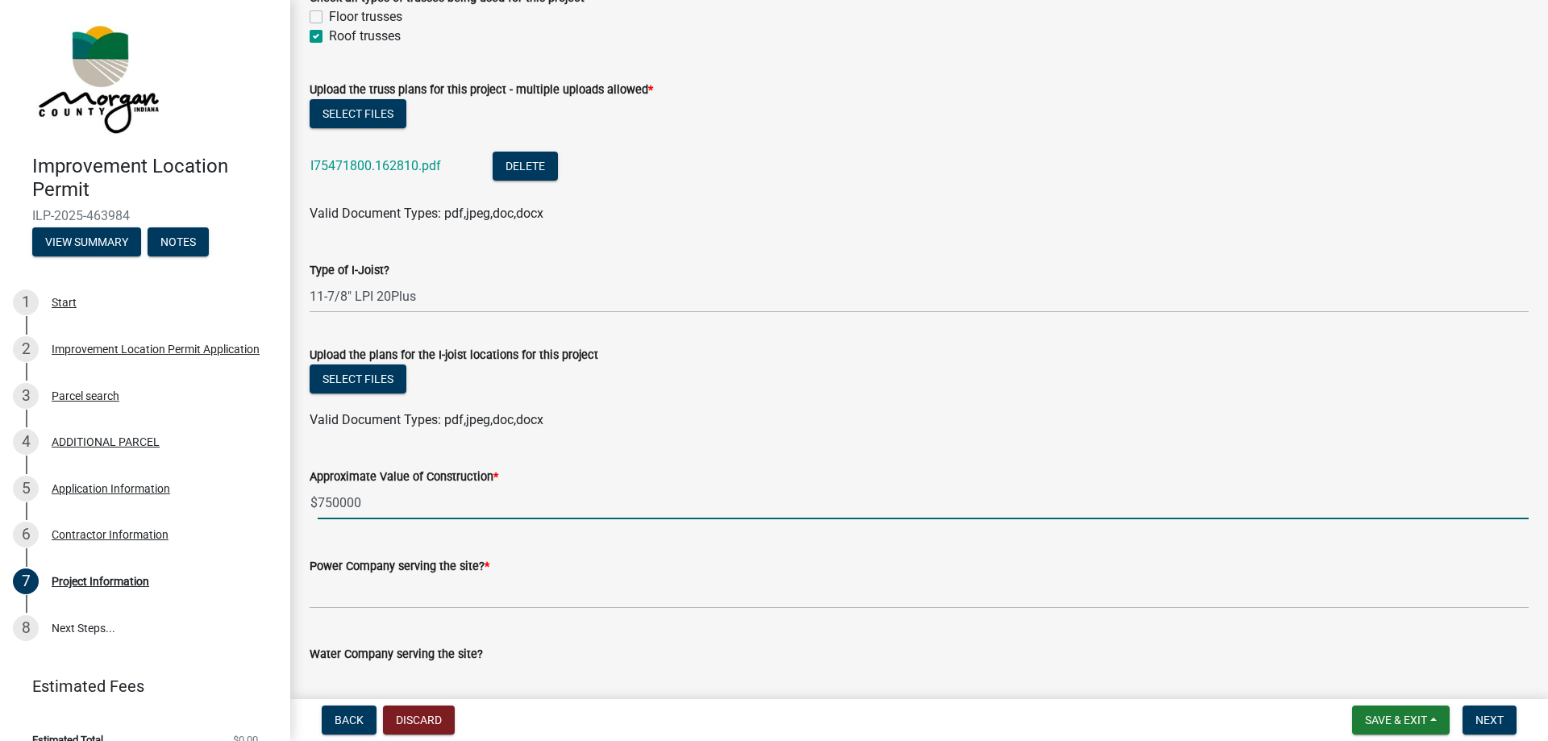
scroll to position [1746, 0]
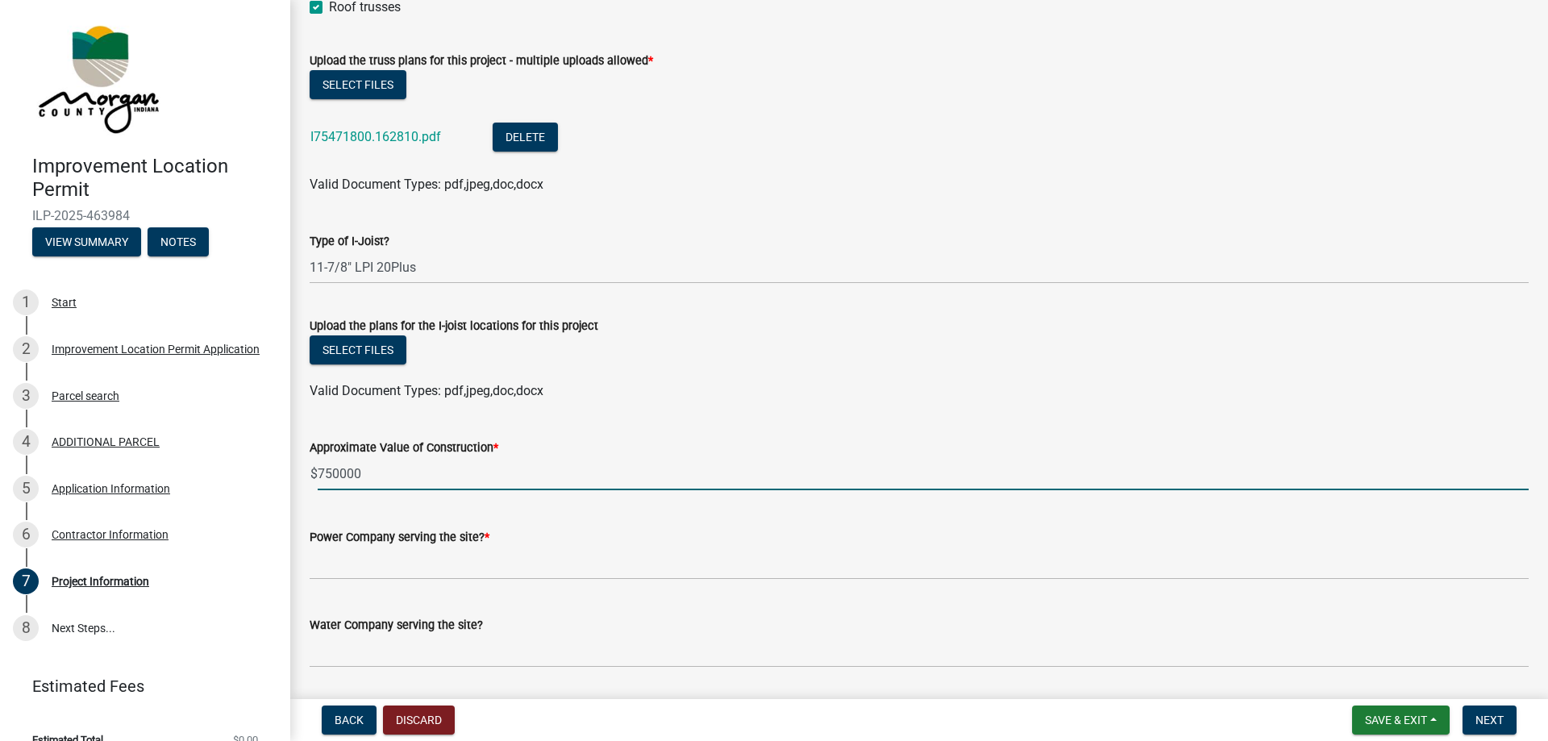
type input "750000"
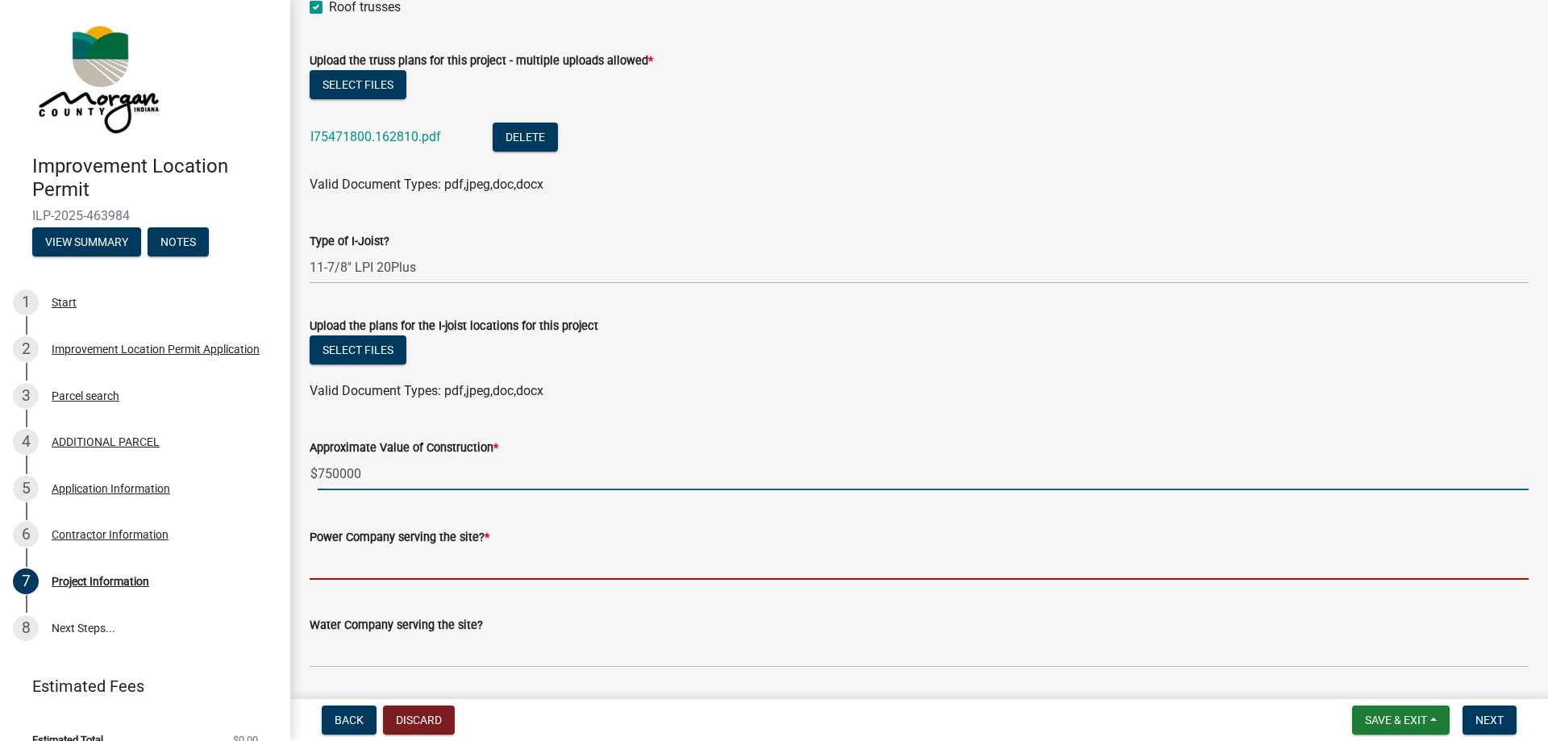
click at [438, 566] on input "Power Company serving the site? *" at bounding box center [919, 563] width 1219 height 33
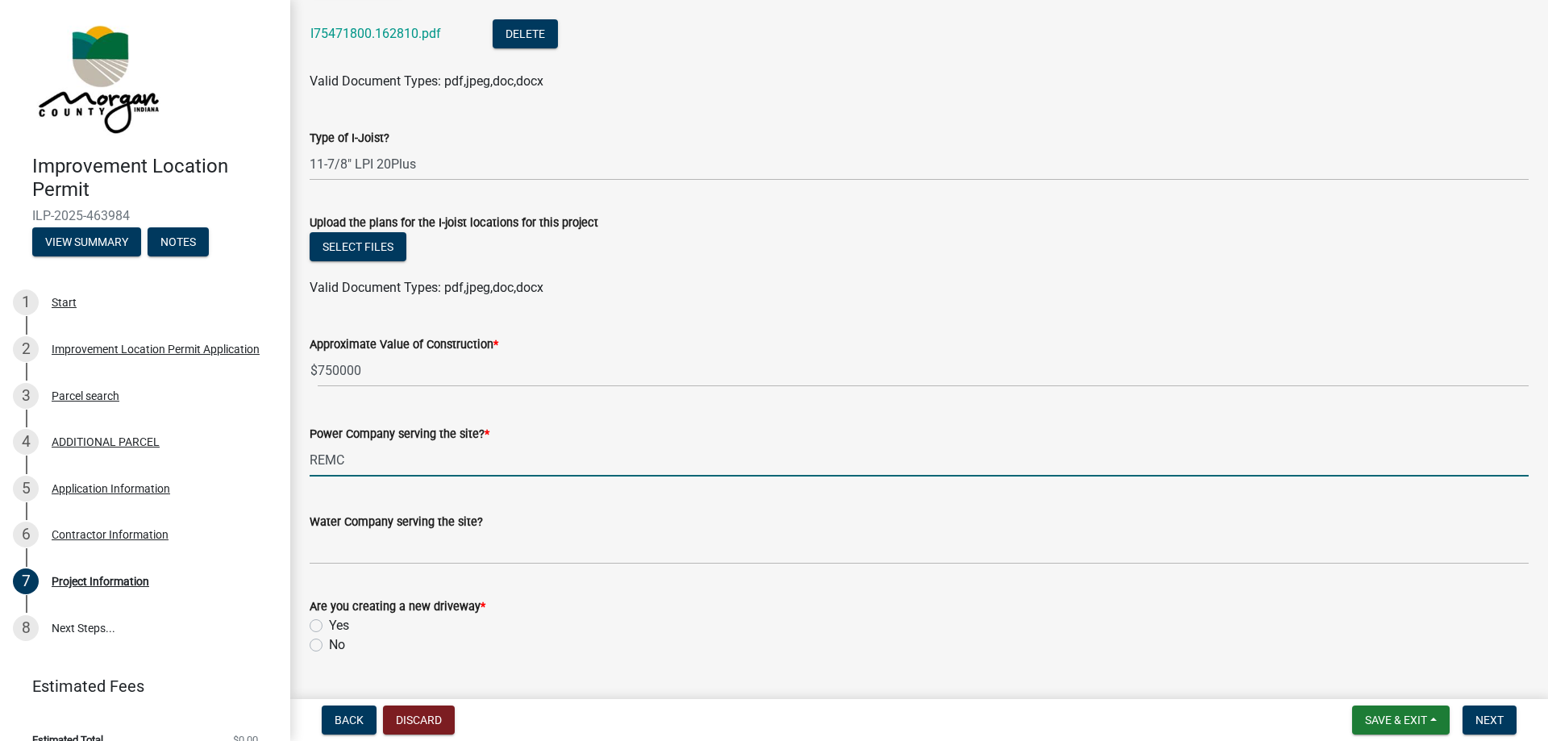
scroll to position [1930, 0]
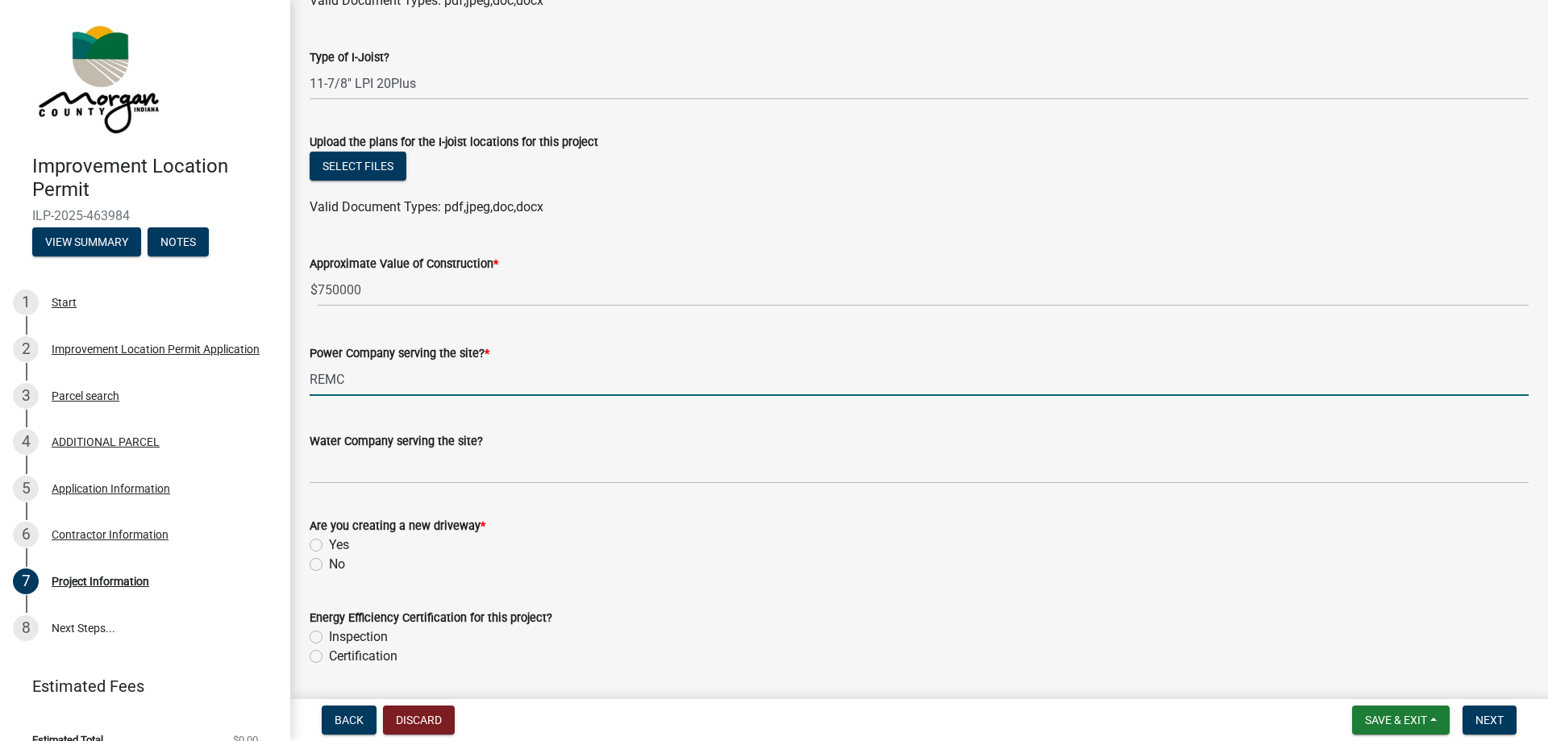
type input "REMC"
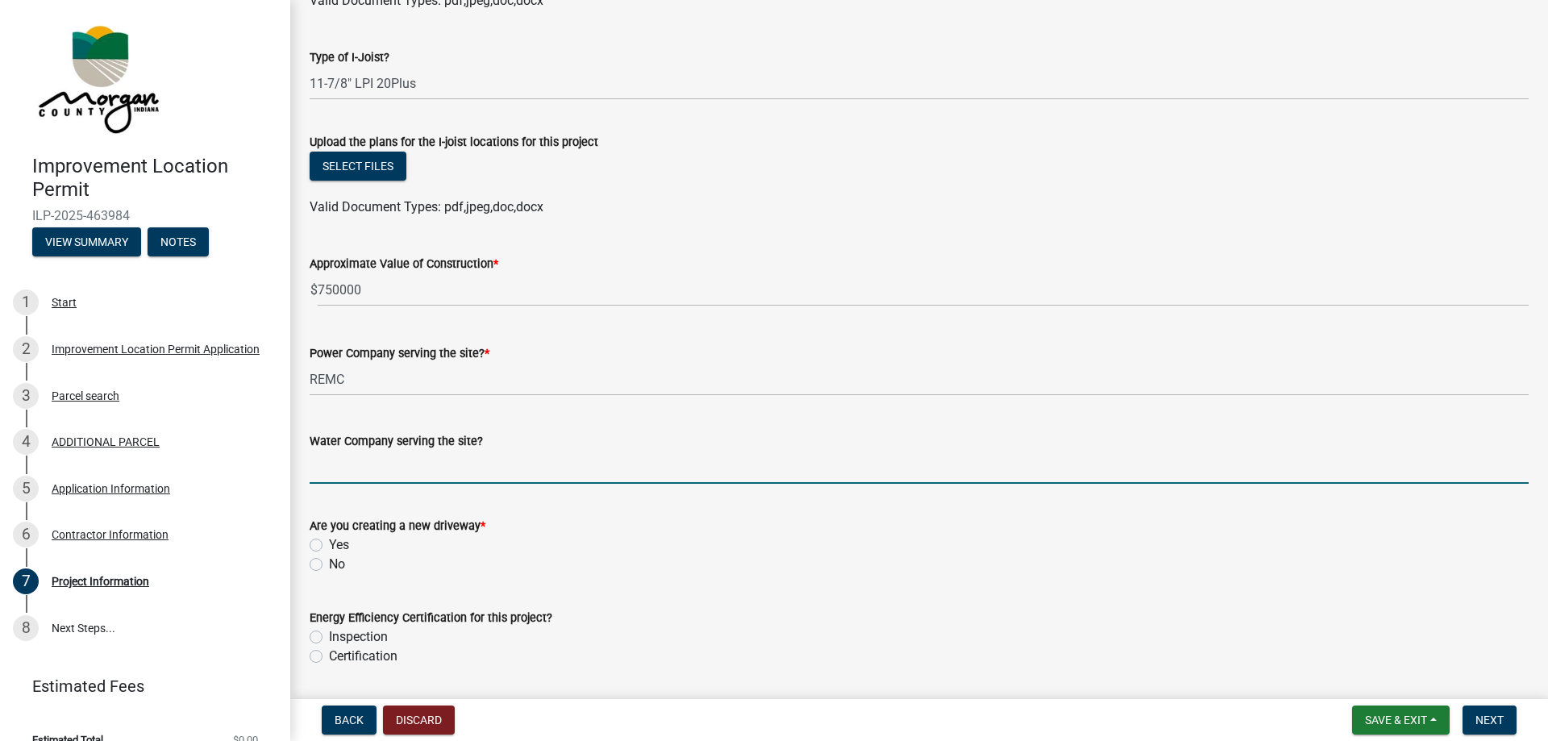
click at [364, 468] on input "Water Company serving the site?" at bounding box center [919, 467] width 1219 height 33
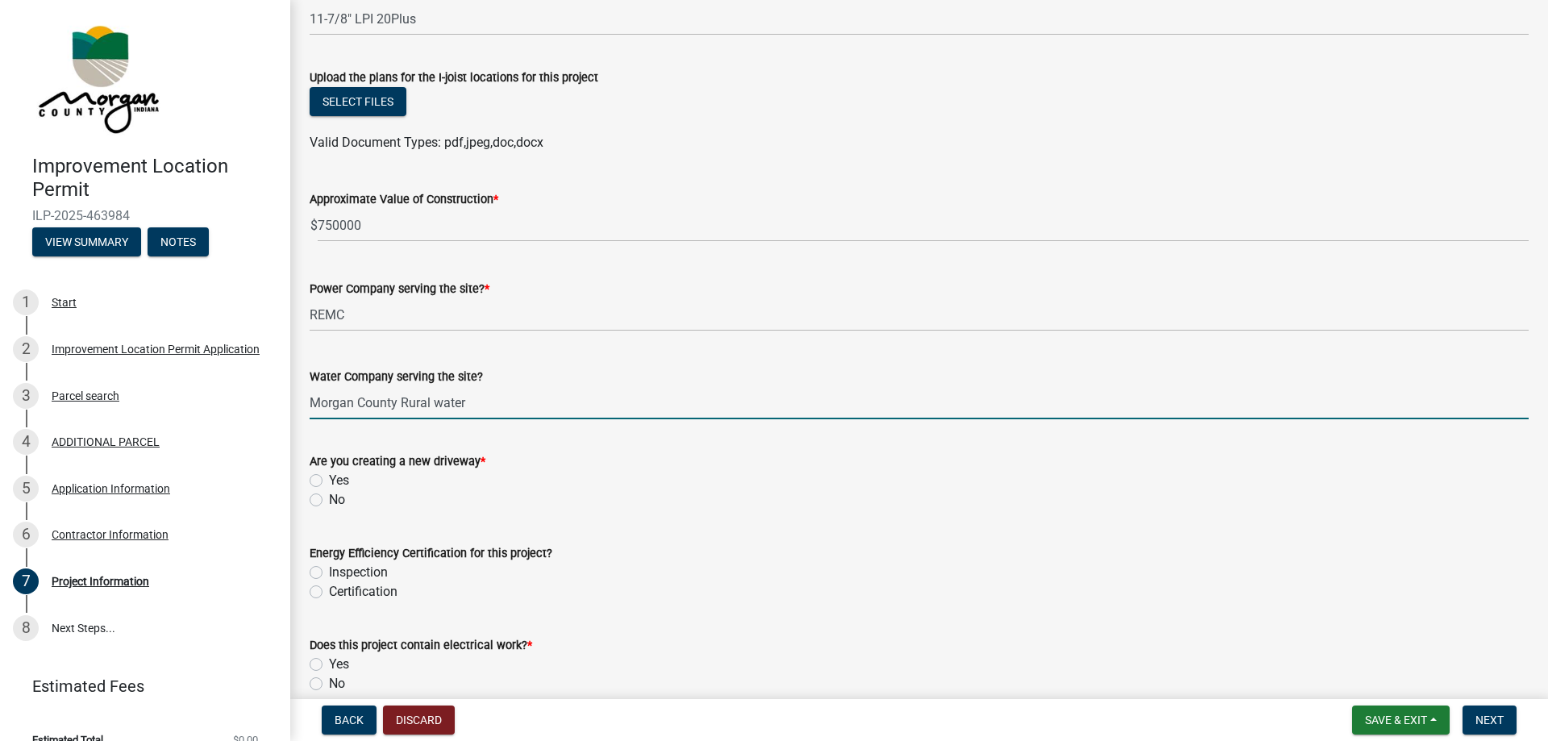
scroll to position [2022, 0]
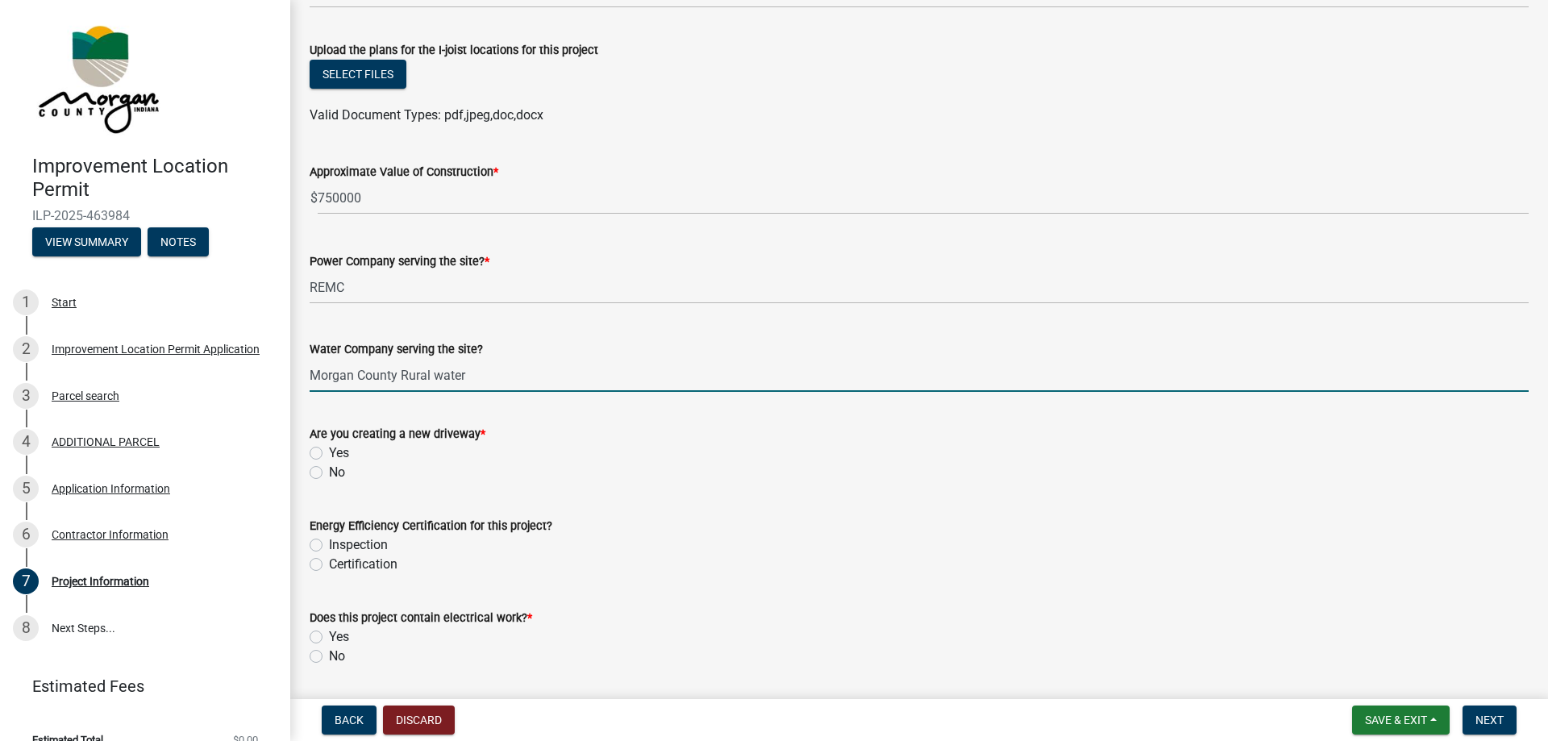
type input "Morgan County Rural water"
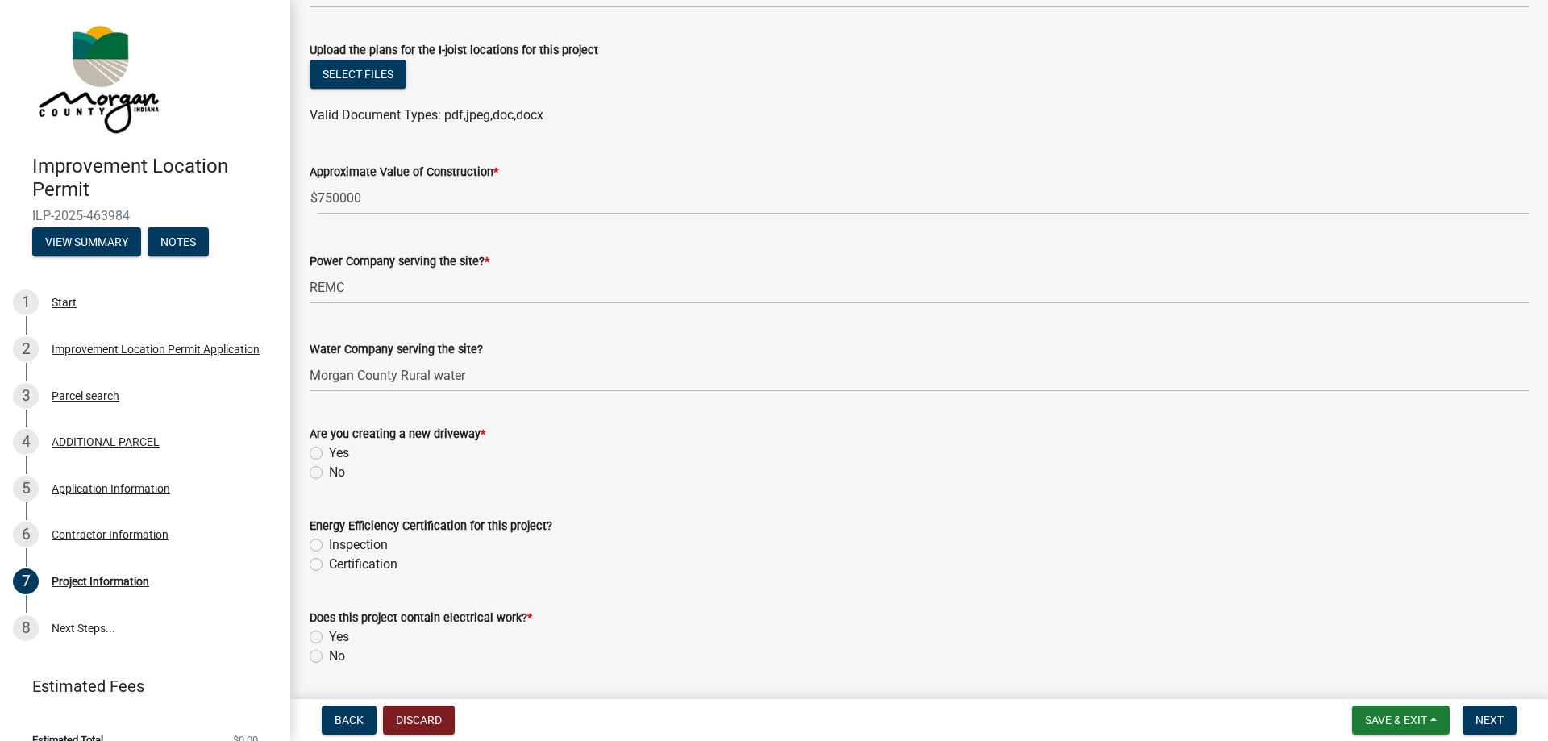
click at [329, 451] on label "Yes" at bounding box center [339, 452] width 20 height 19
click at [329, 451] on input "Yes" at bounding box center [334, 448] width 10 height 10
radio input "true"
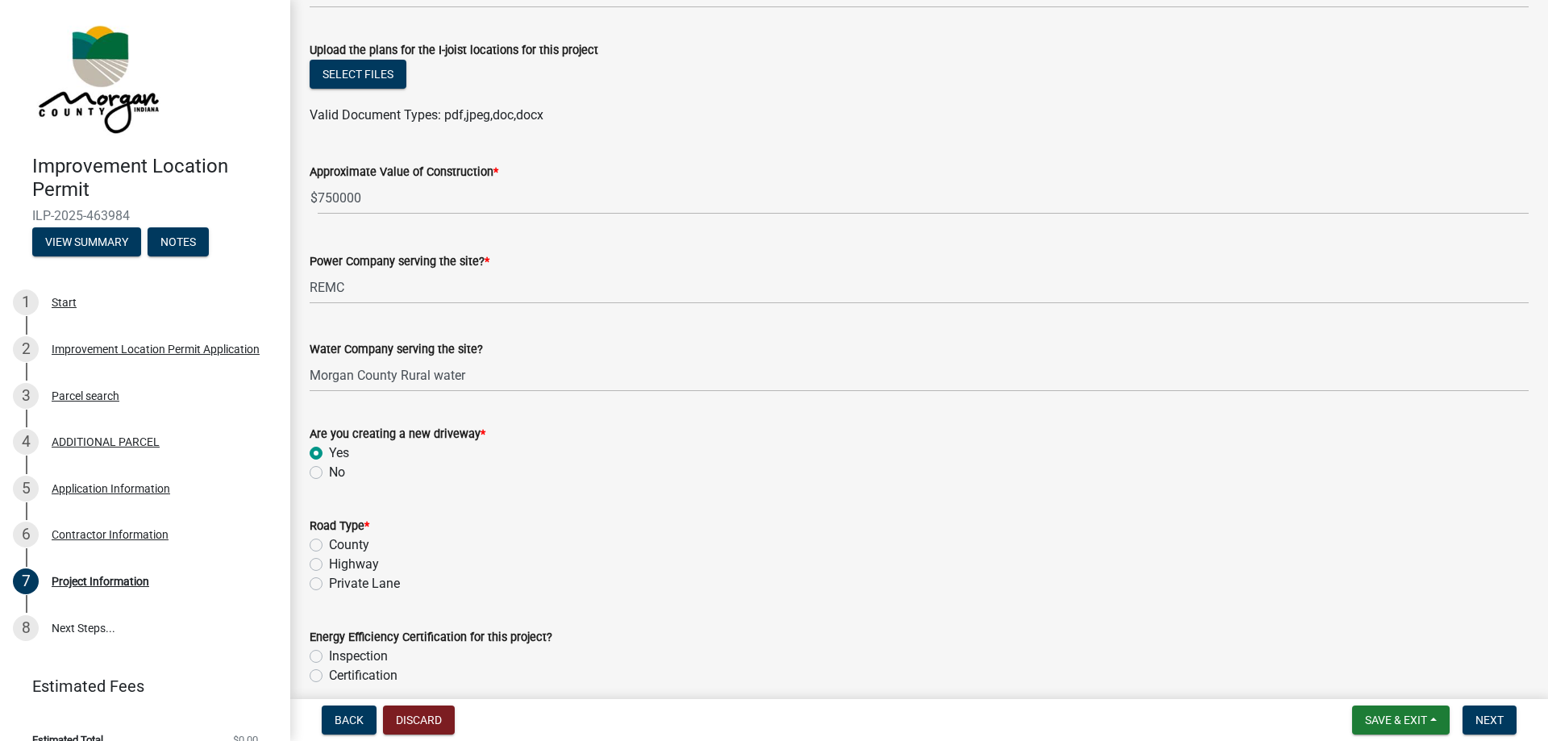
scroll to position [2114, 0]
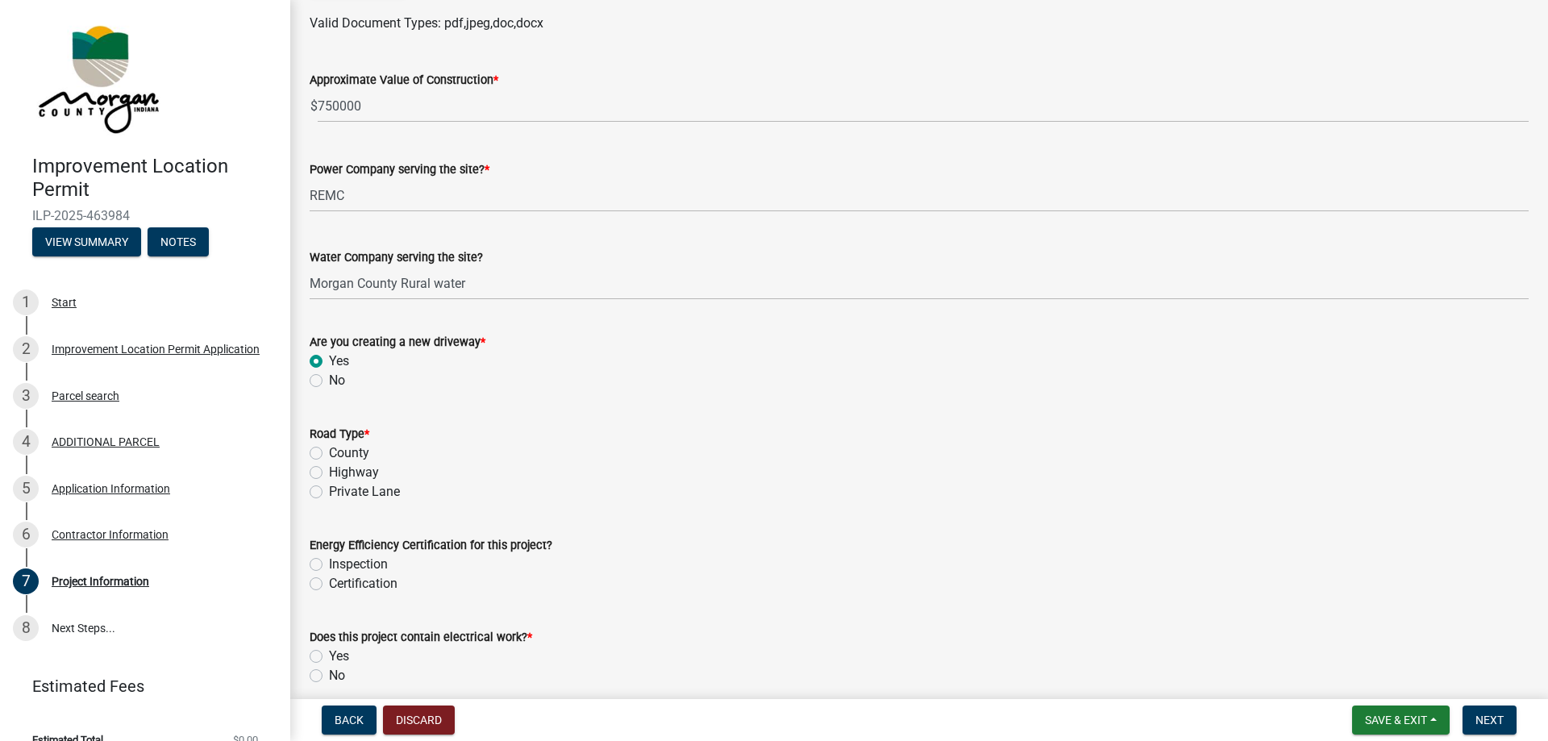
click at [329, 492] on label "Private Lane" at bounding box center [364, 491] width 71 height 19
click at [329, 492] on input "Private Lane" at bounding box center [334, 487] width 10 height 10
radio input "true"
click at [329, 565] on label "Inspection" at bounding box center [358, 564] width 59 height 19
click at [329, 565] on input "Inspection" at bounding box center [334, 560] width 10 height 10
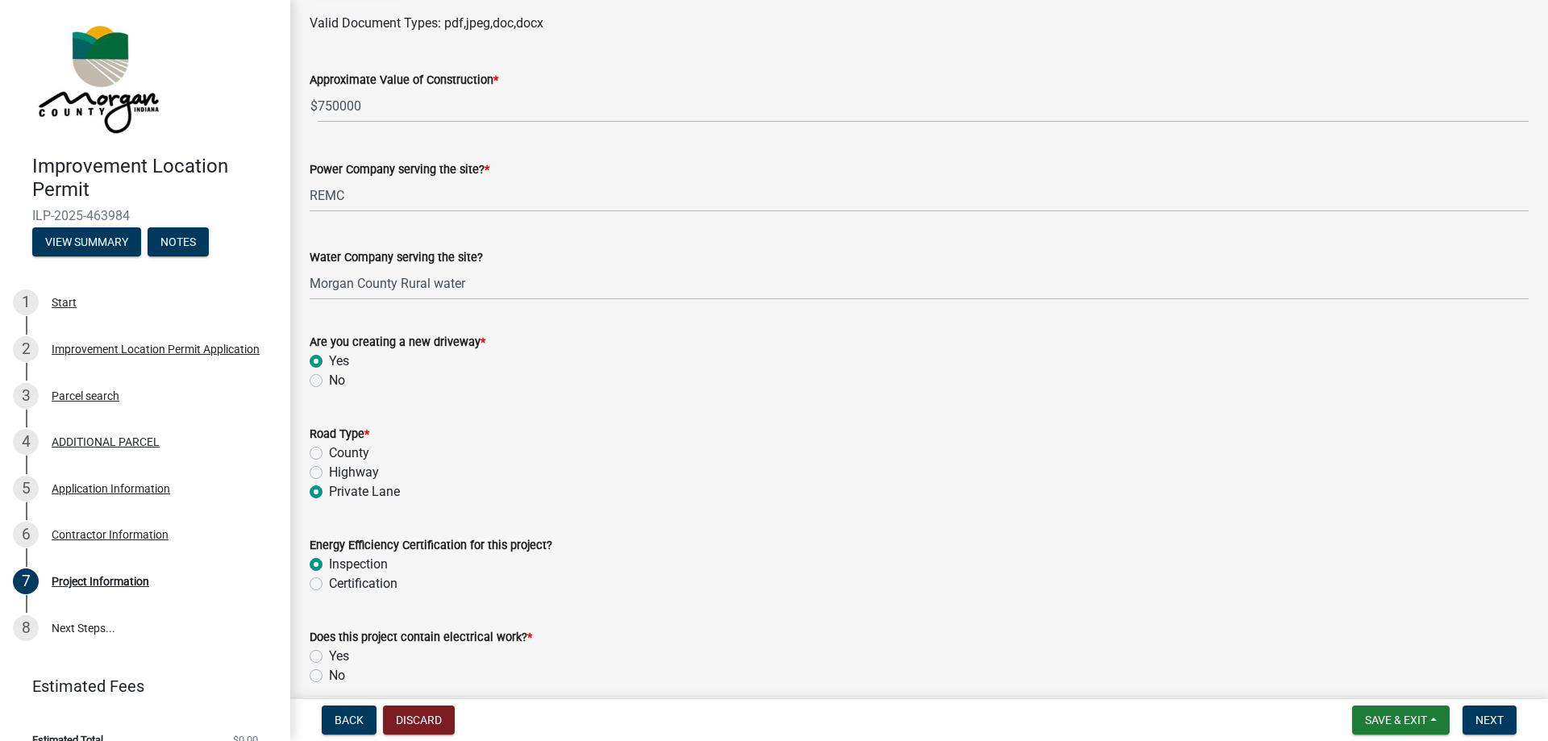
radio input "true"
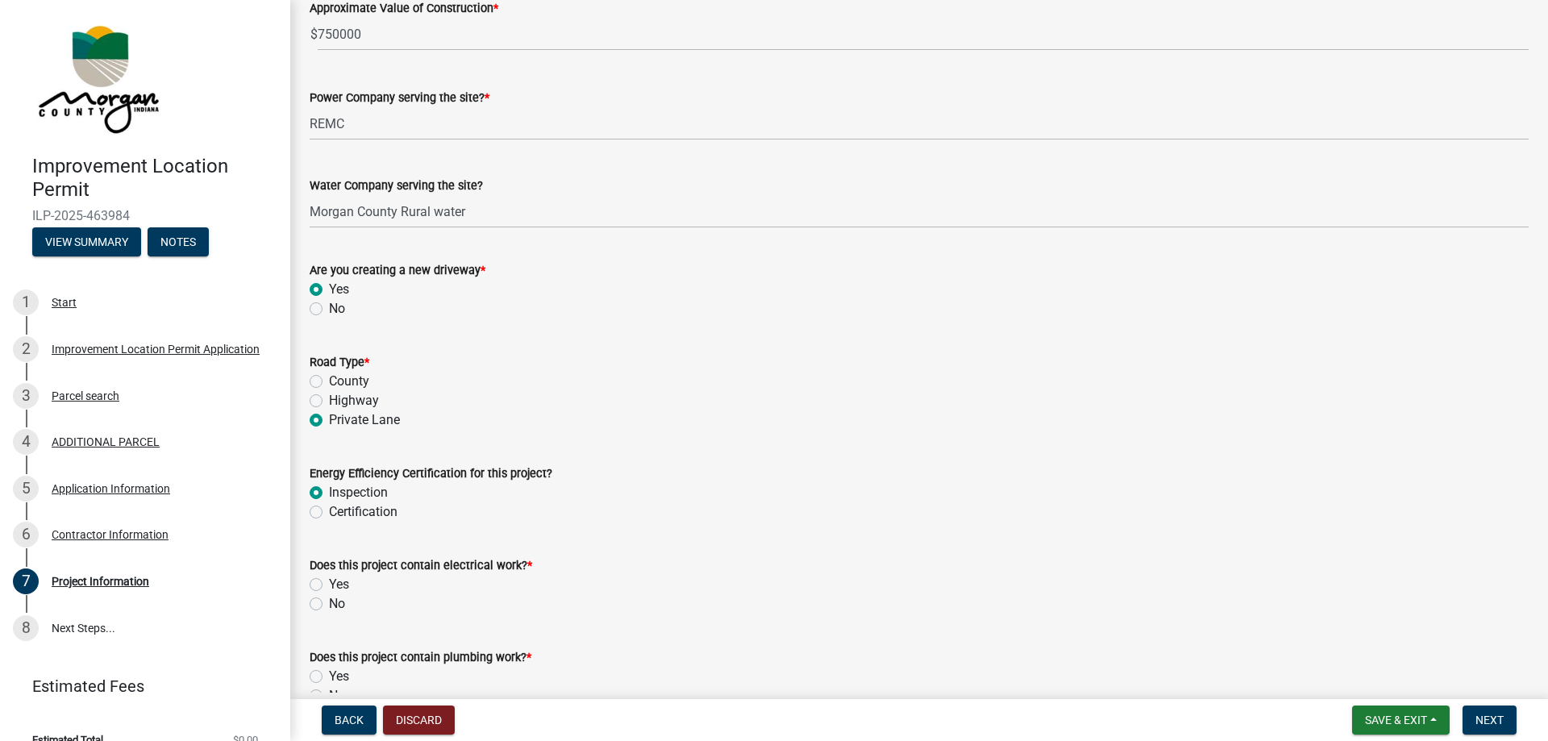
scroll to position [2297, 0]
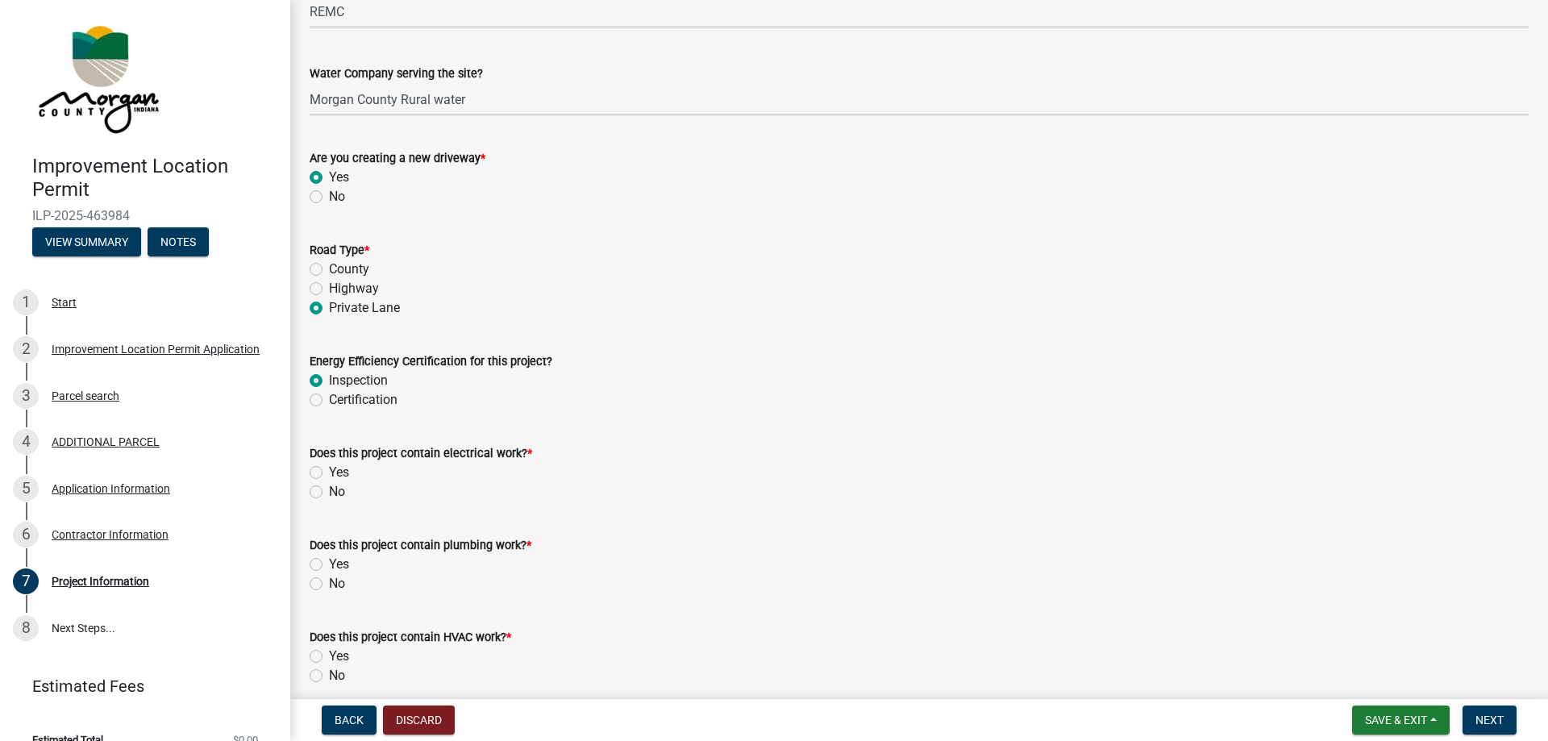
click at [329, 472] on label "Yes" at bounding box center [339, 472] width 20 height 19
click at [329, 472] on input "Yes" at bounding box center [334, 468] width 10 height 10
radio input "true"
click at [329, 564] on label "NEC 2008 with amendments(GFI)" at bounding box center [424, 564] width 190 height 19
click at [329, 564] on input "NEC 2008 with amendments(GFI)" at bounding box center [334, 560] width 10 height 10
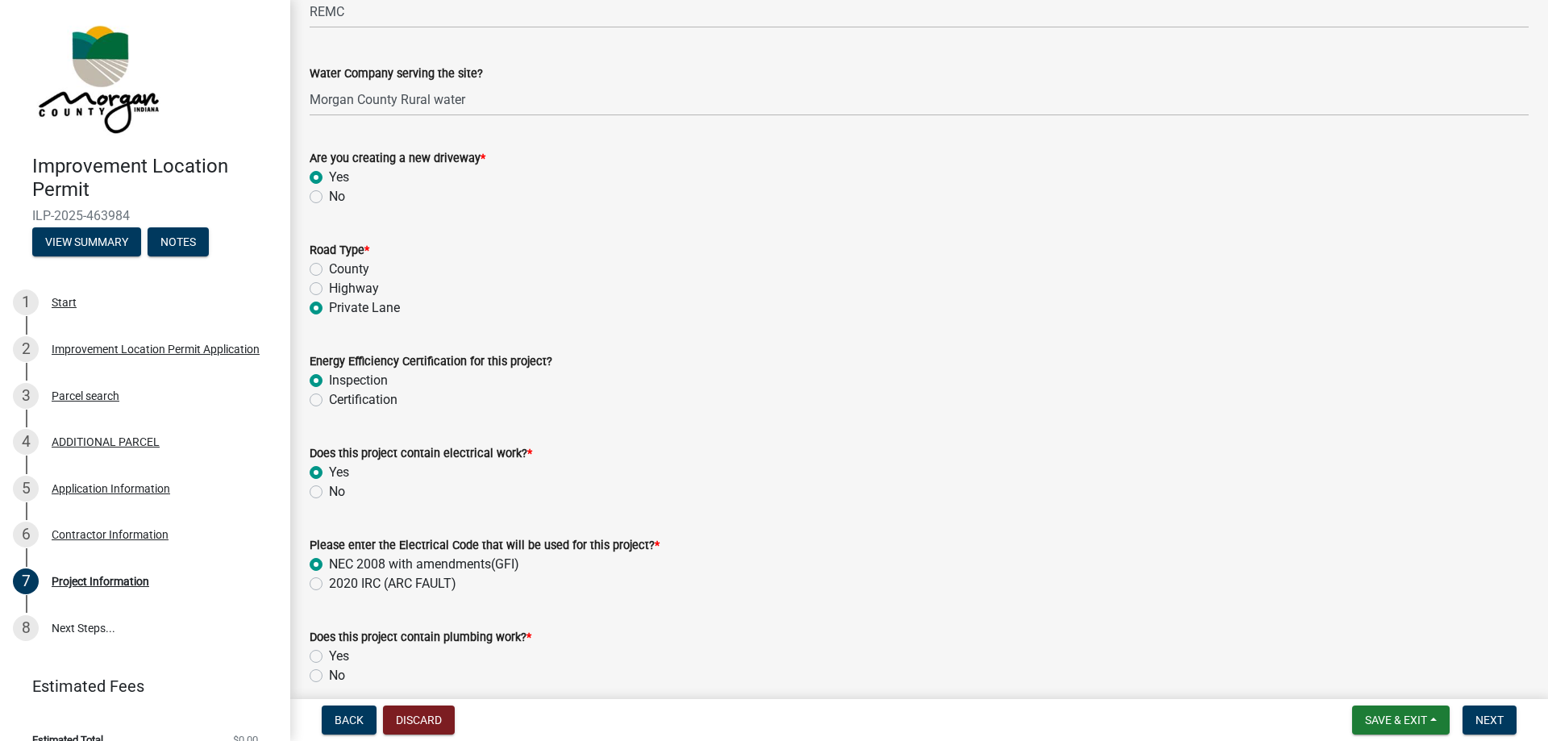
radio input "true"
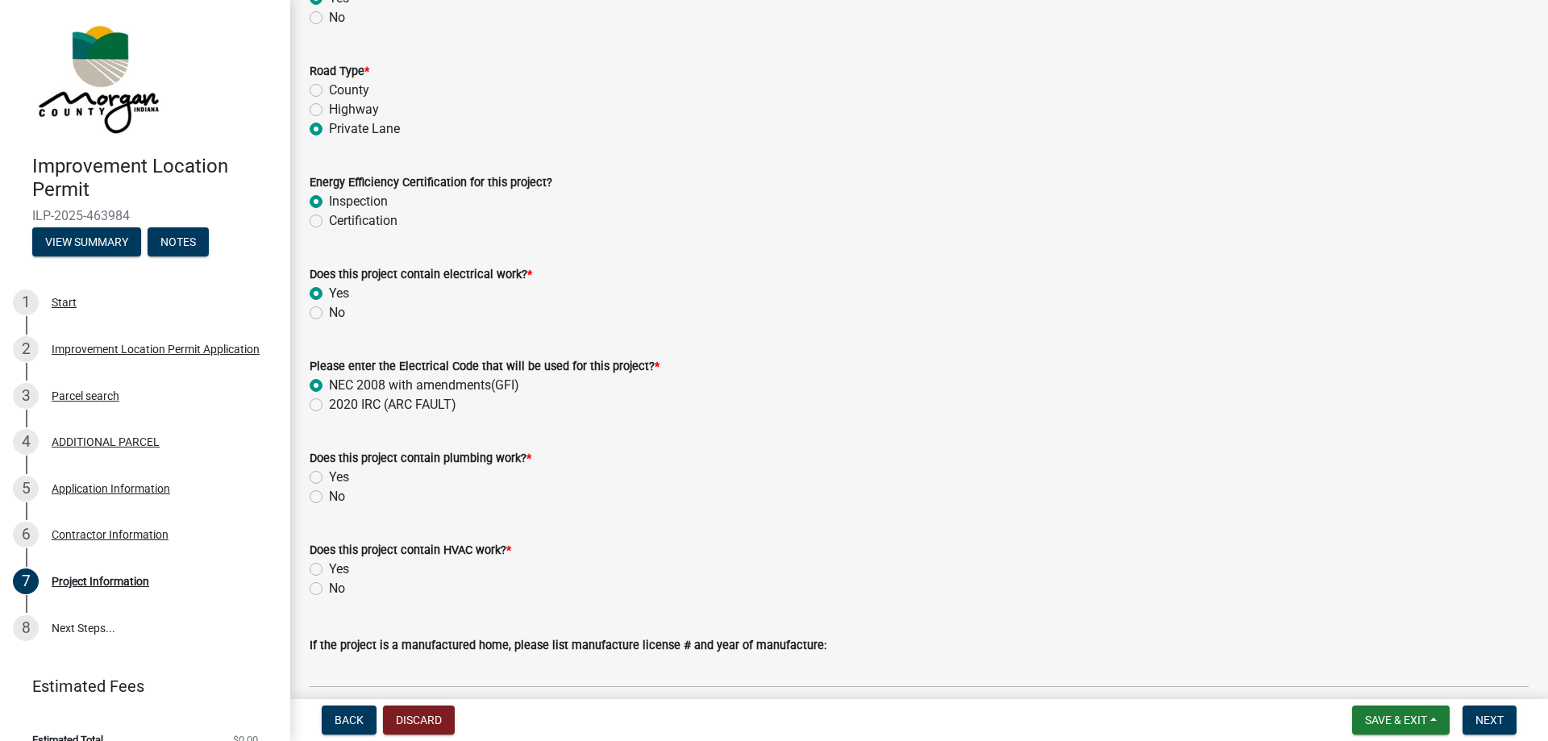
scroll to position [2481, 0]
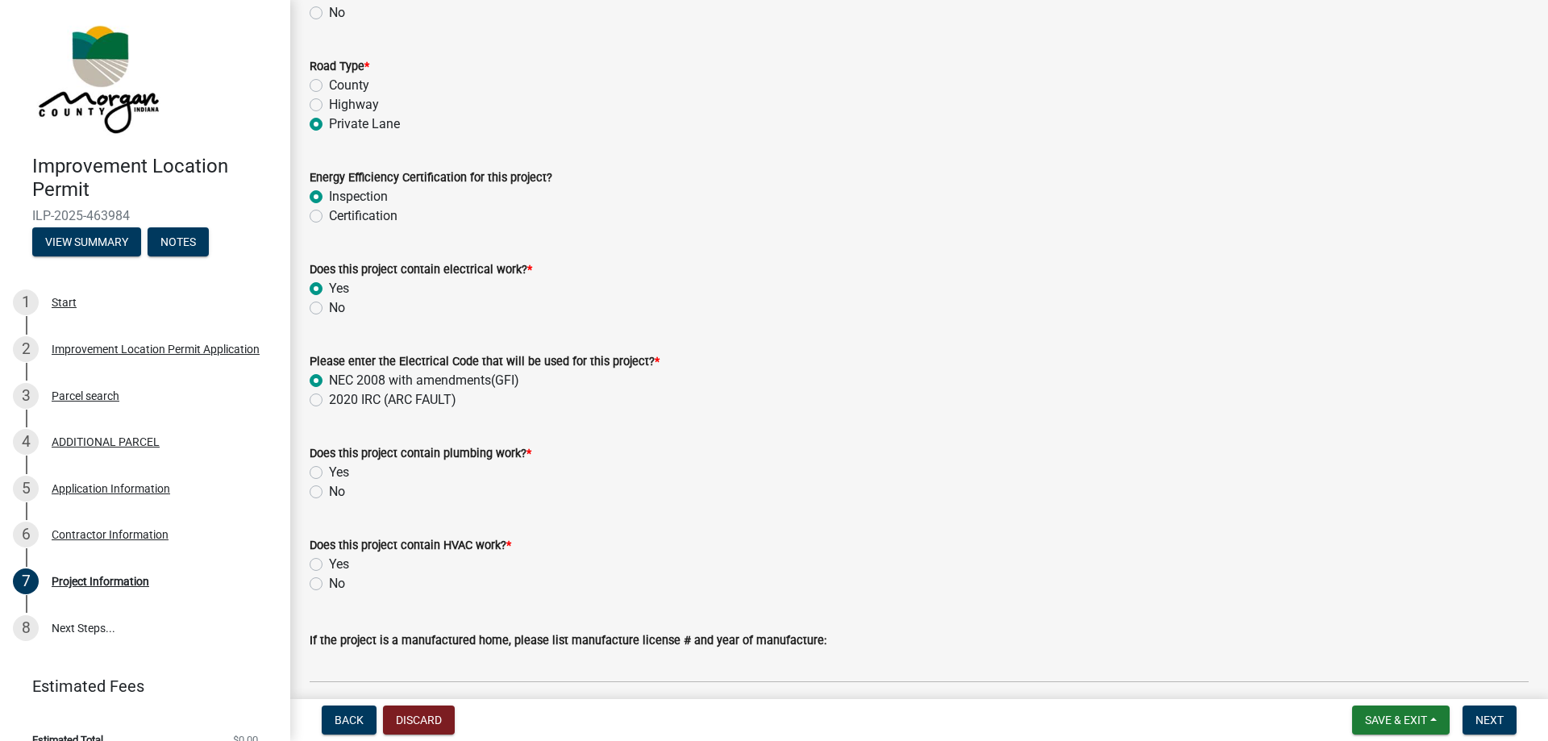
click at [329, 475] on label "Yes" at bounding box center [339, 472] width 20 height 19
click at [329, 473] on input "Yes" at bounding box center [334, 468] width 10 height 10
radio input "true"
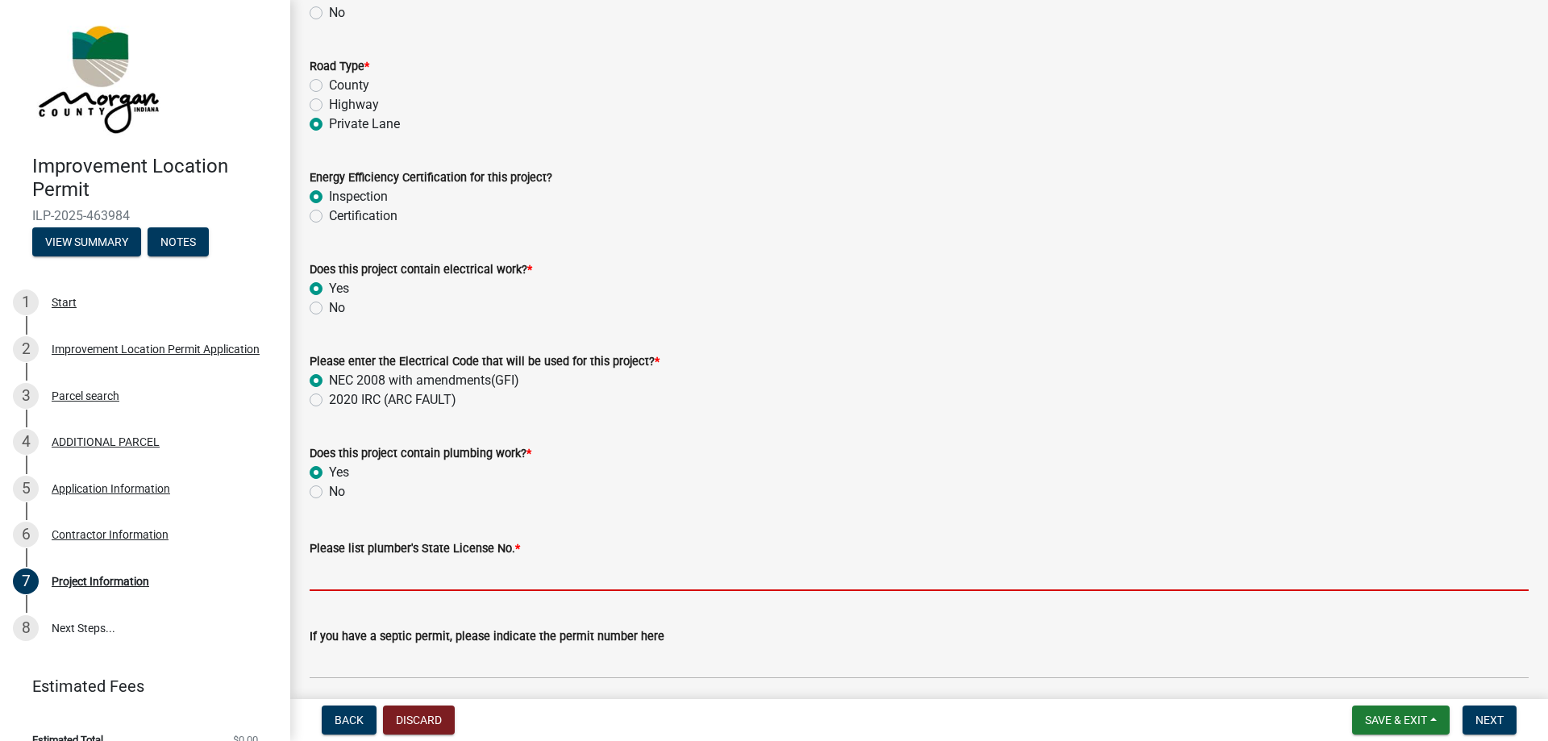
click at [557, 571] on input "Please list plumber's State License No. *" at bounding box center [919, 574] width 1219 height 33
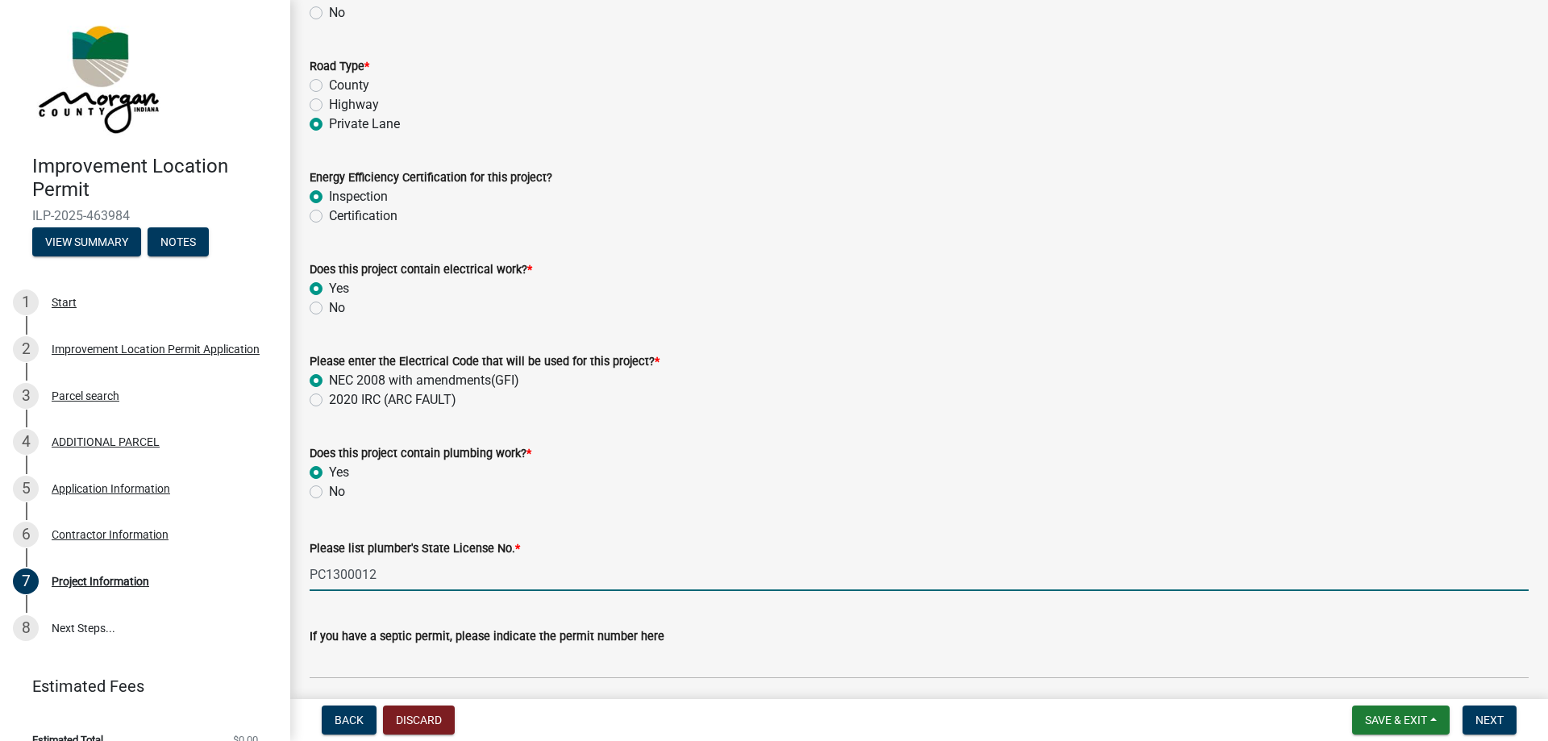
scroll to position [2665, 0]
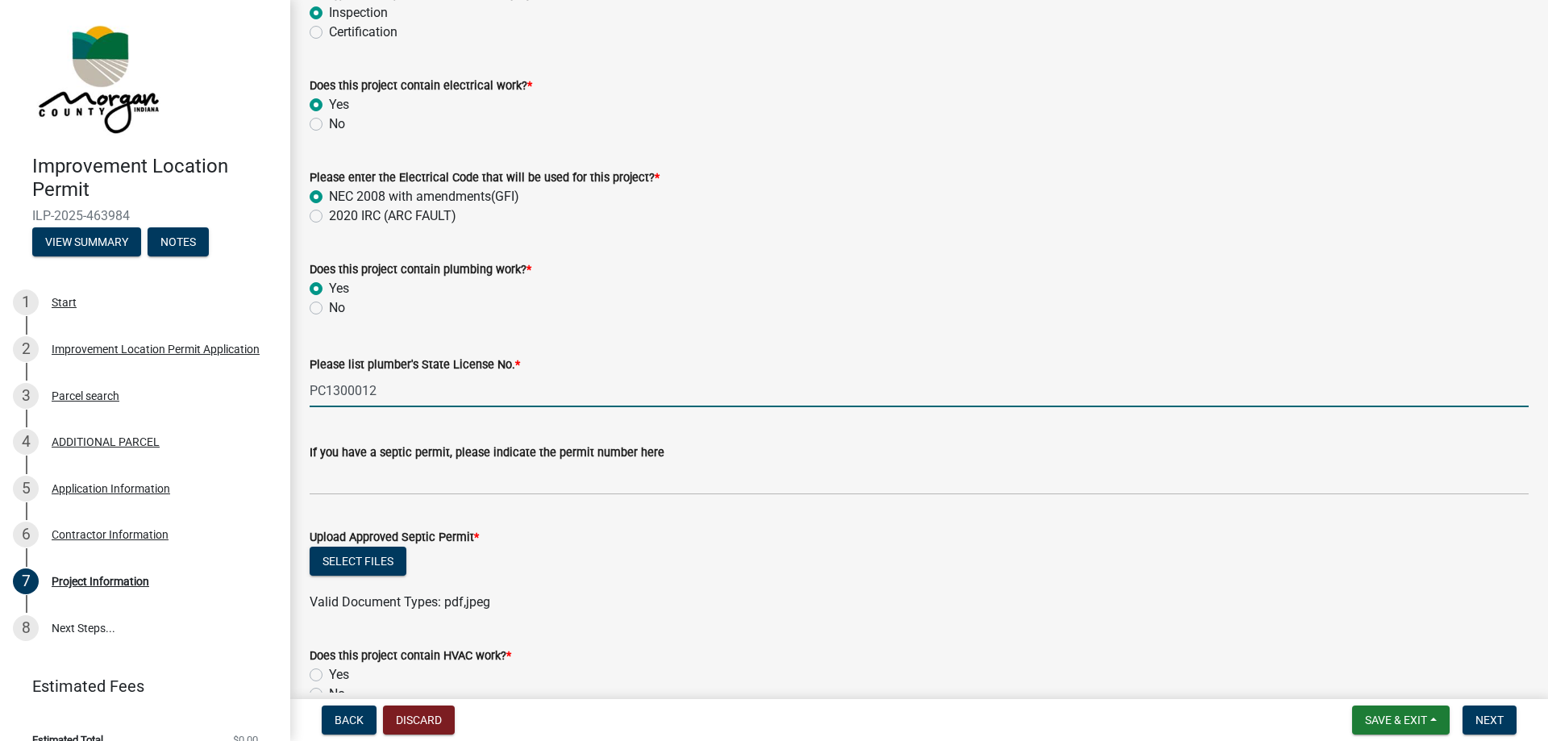
type input "PC1300012"
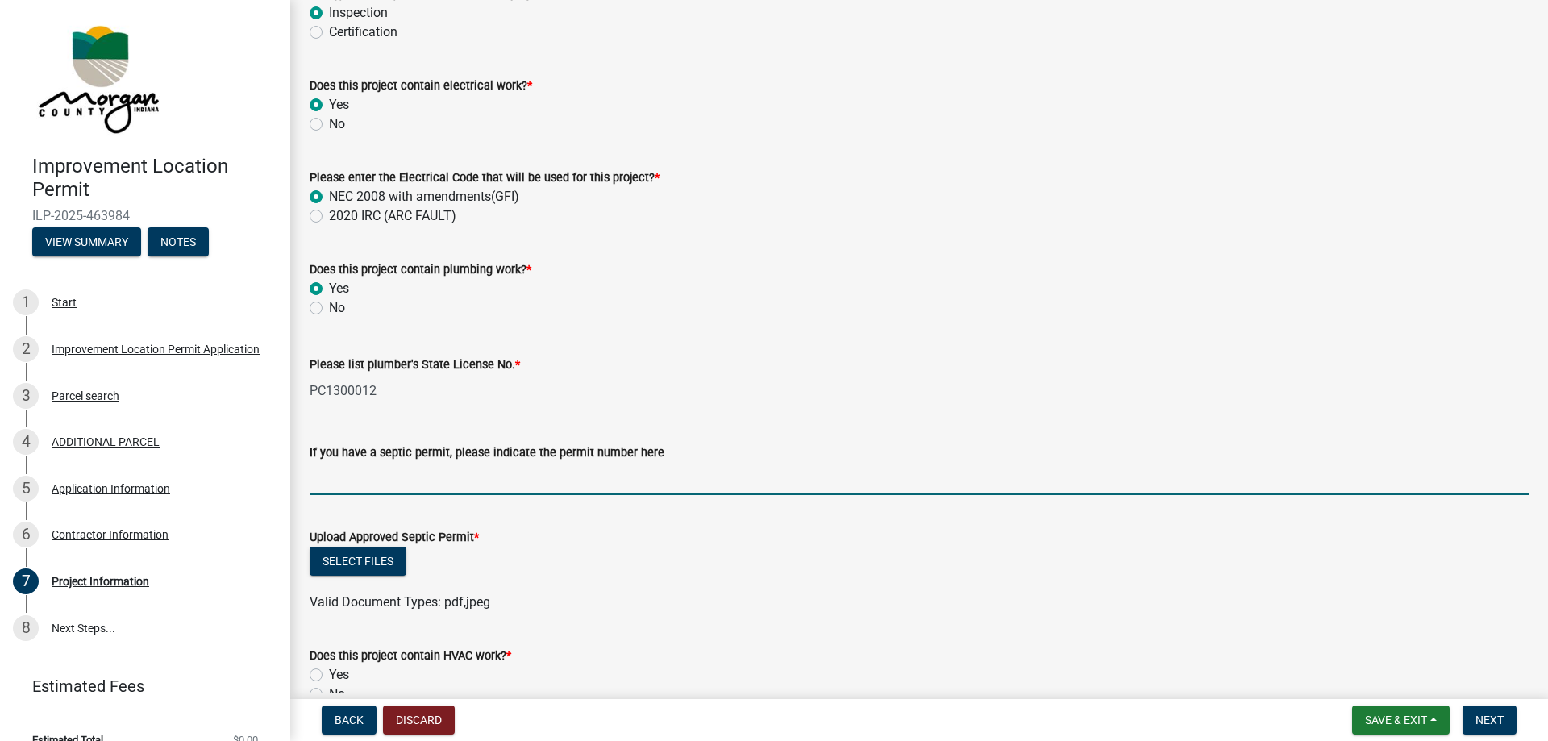
click at [408, 480] on input "If you have a septic permit, please indicate the permit number here" at bounding box center [919, 478] width 1219 height 33
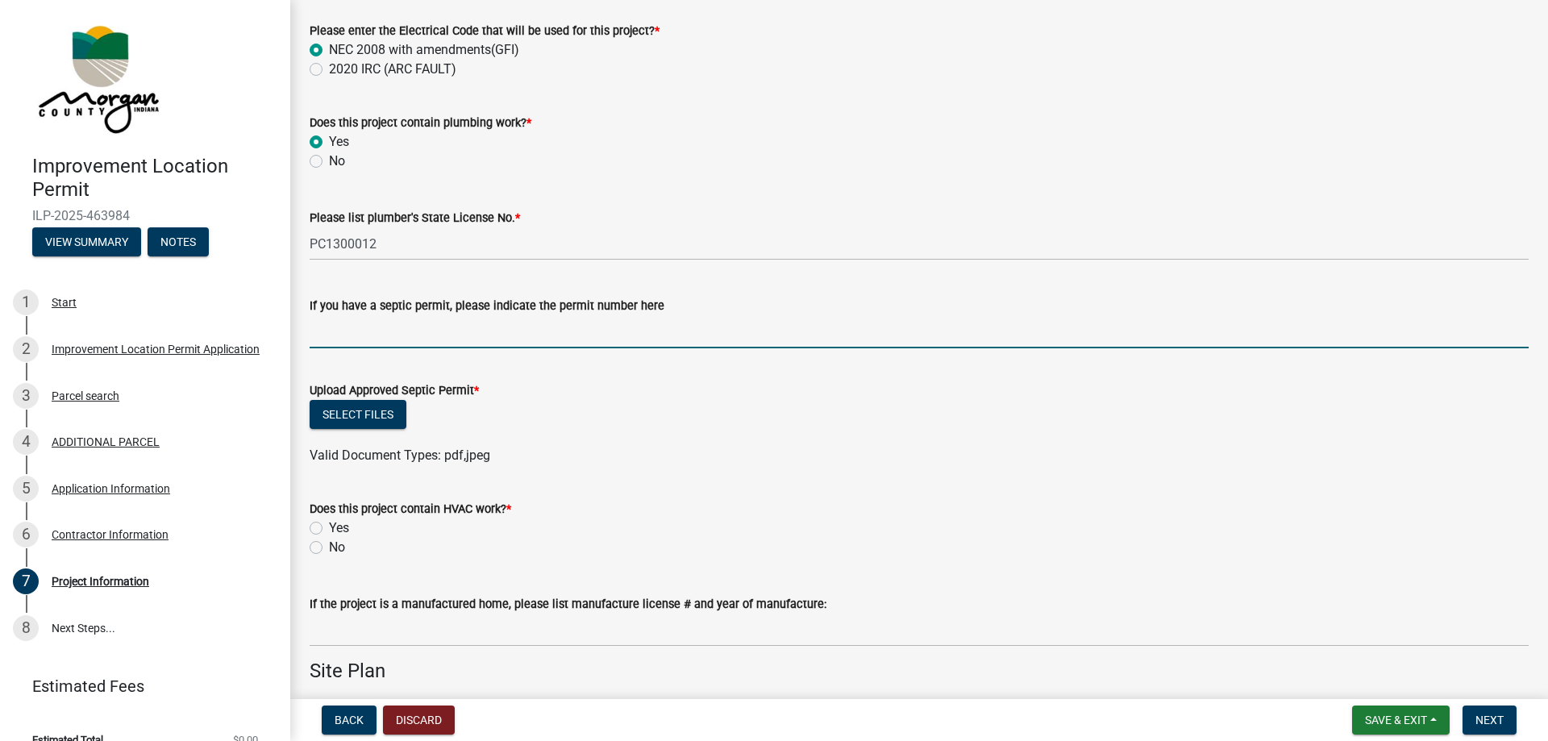
scroll to position [2849, 0]
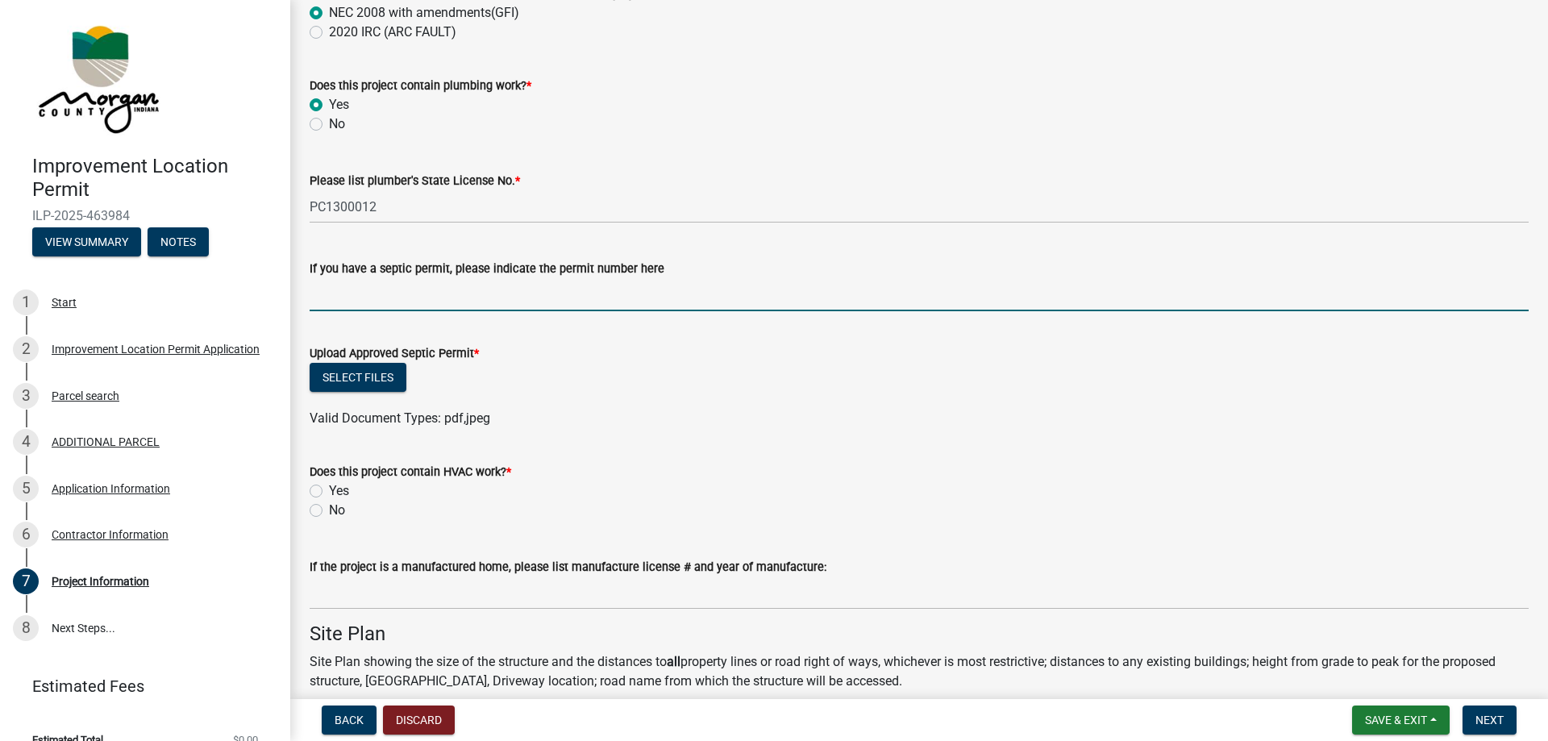
click at [329, 488] on label "Yes" at bounding box center [339, 490] width 20 height 19
click at [329, 488] on input "Yes" at bounding box center [334, 486] width 10 height 10
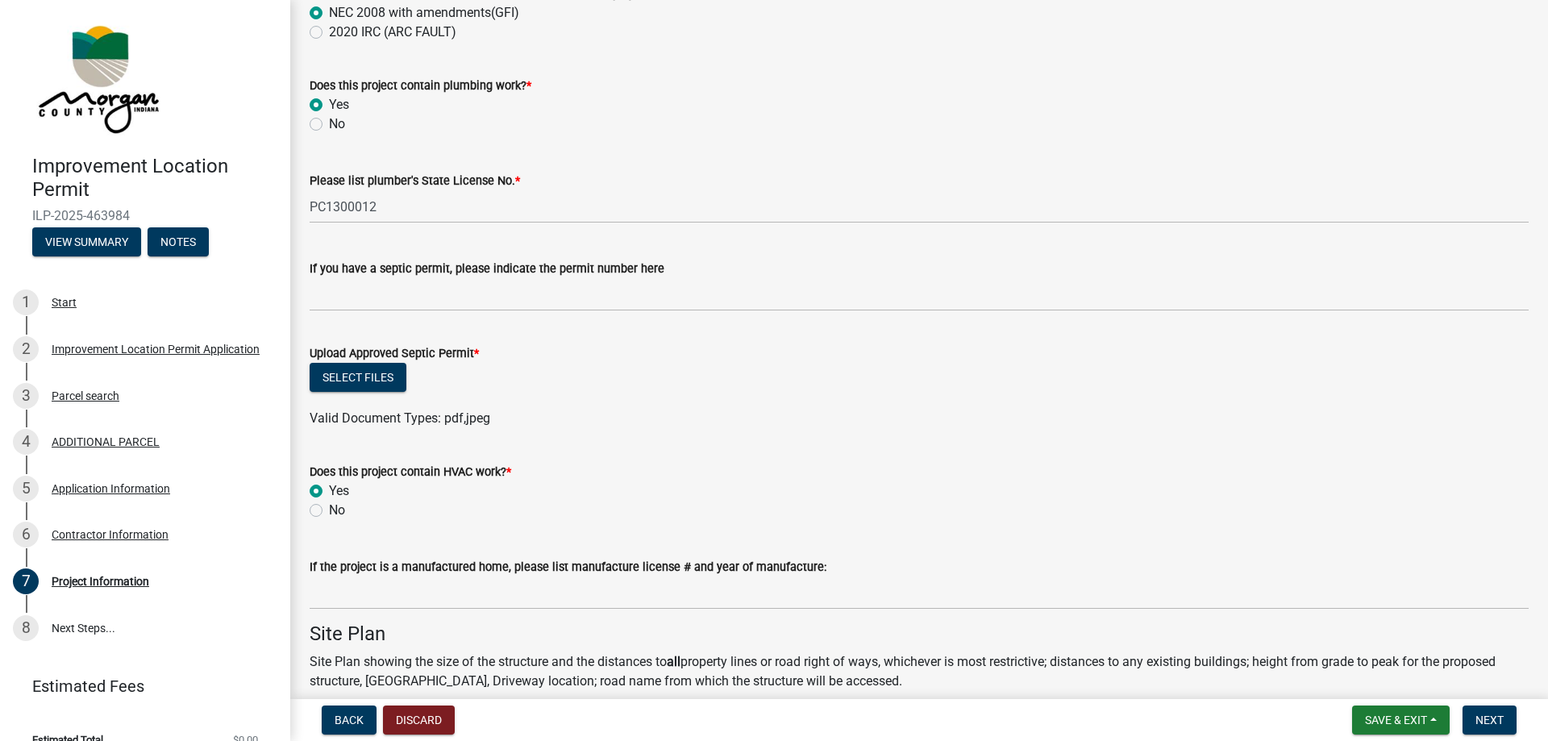
radio input "true"
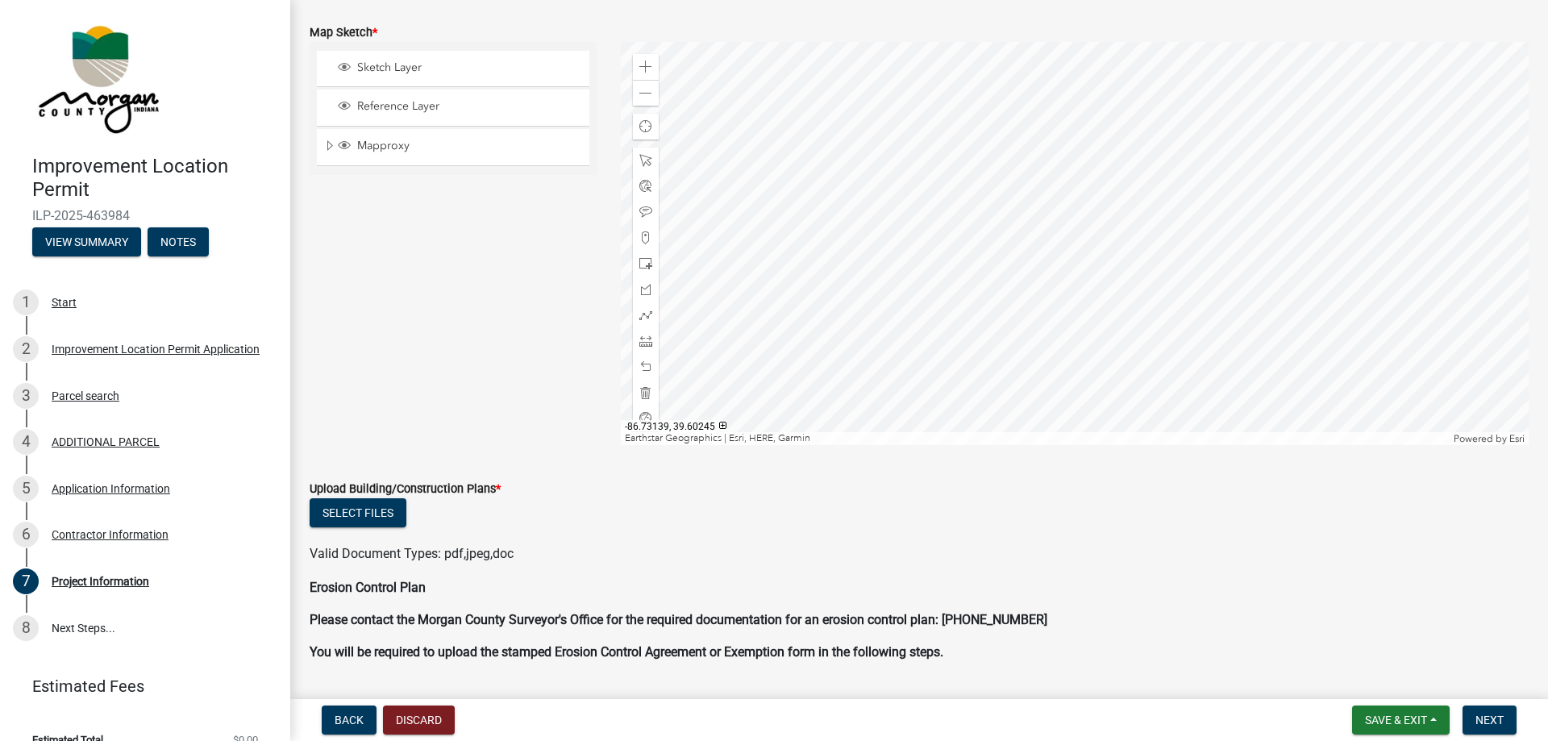
scroll to position [3859, 0]
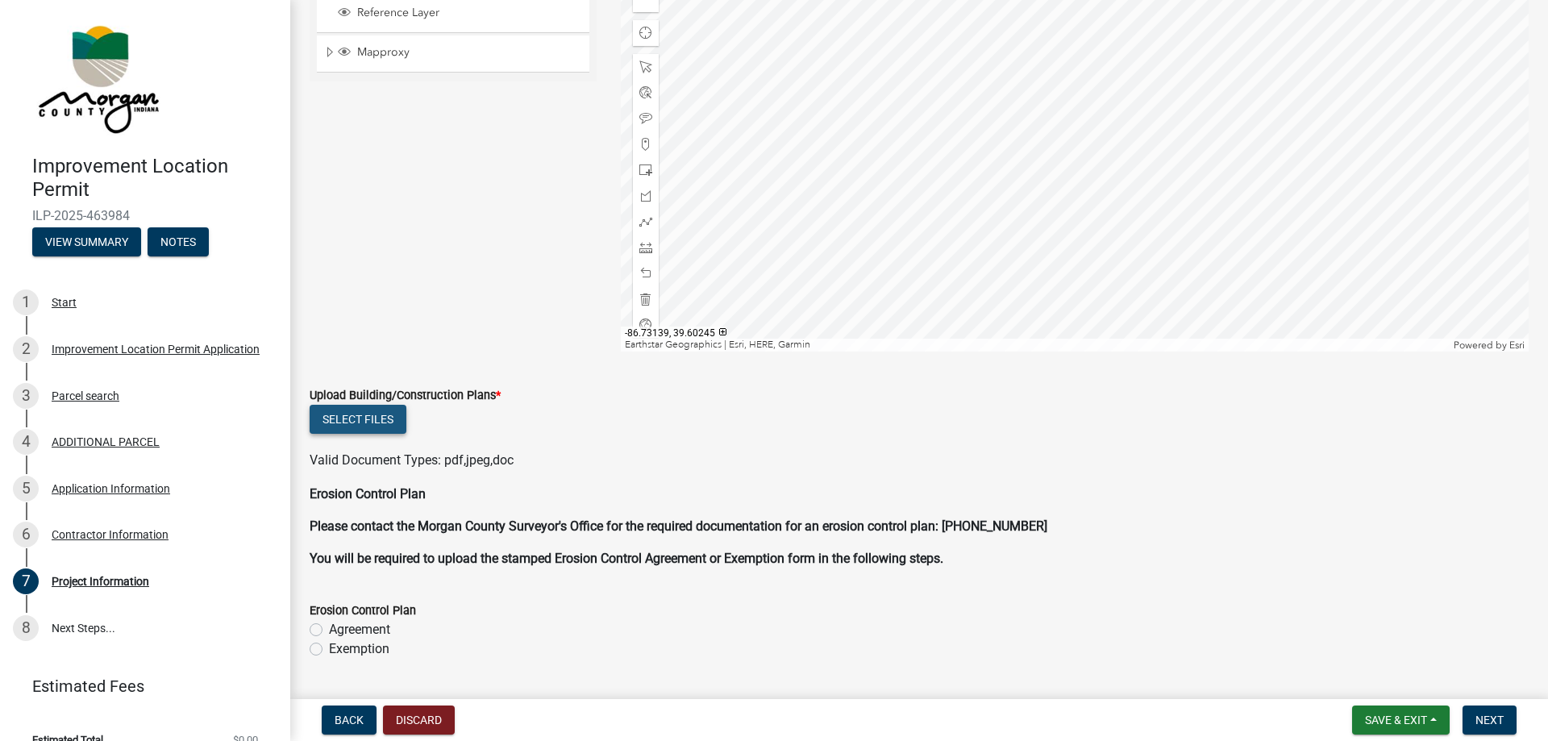
click at [389, 420] on button "Select files" at bounding box center [358, 419] width 97 height 29
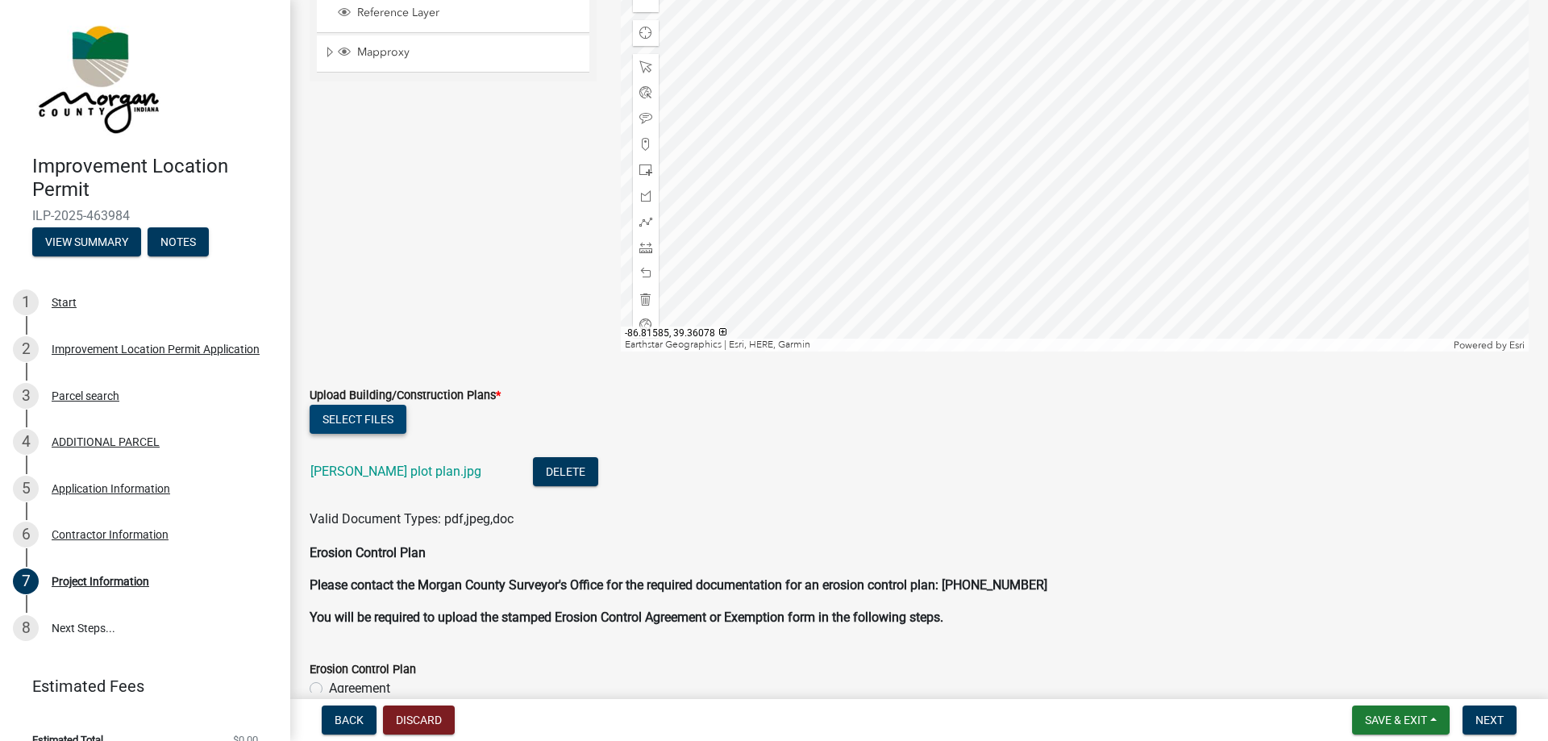
click at [374, 414] on button "Select files" at bounding box center [358, 419] width 97 height 29
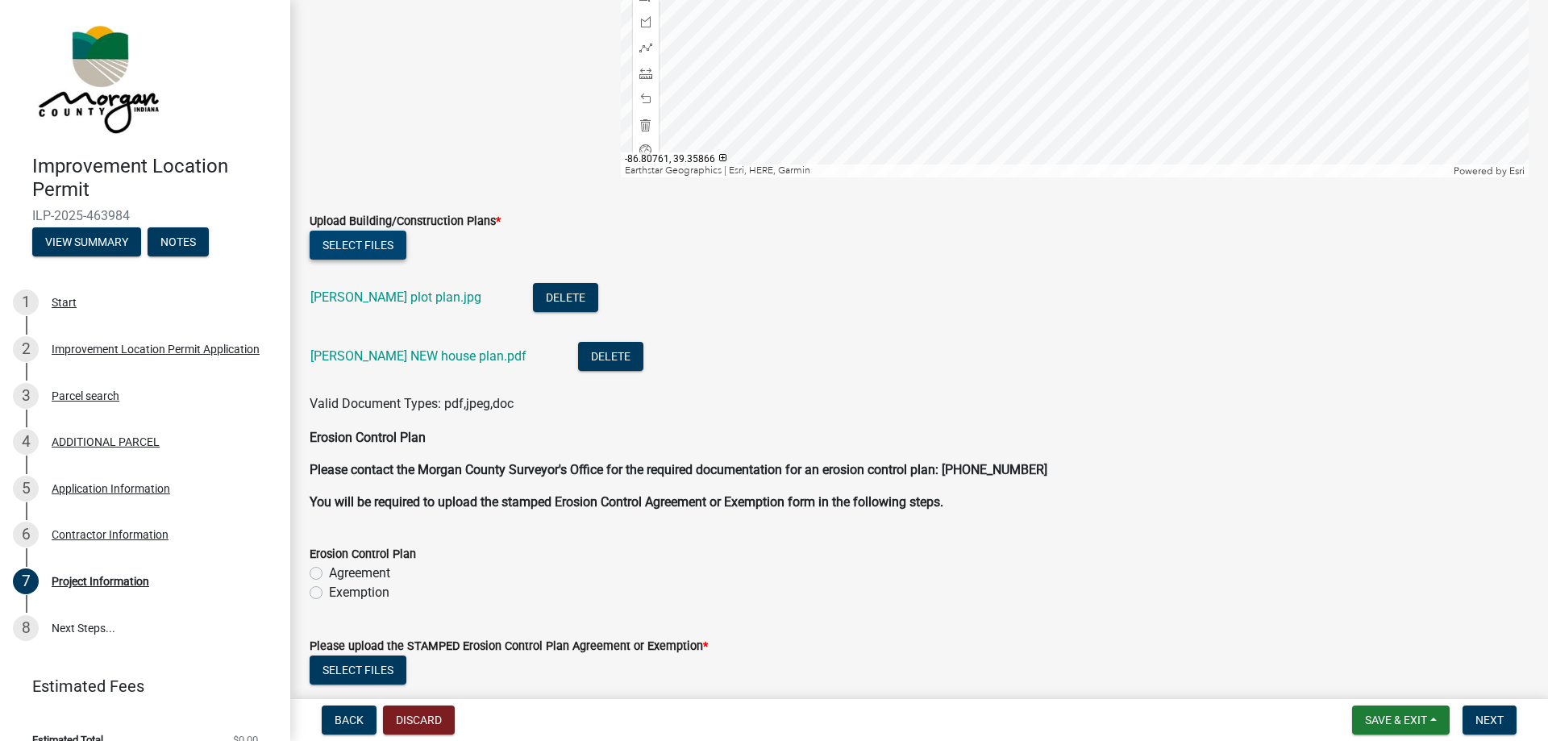
scroll to position [4043, 0]
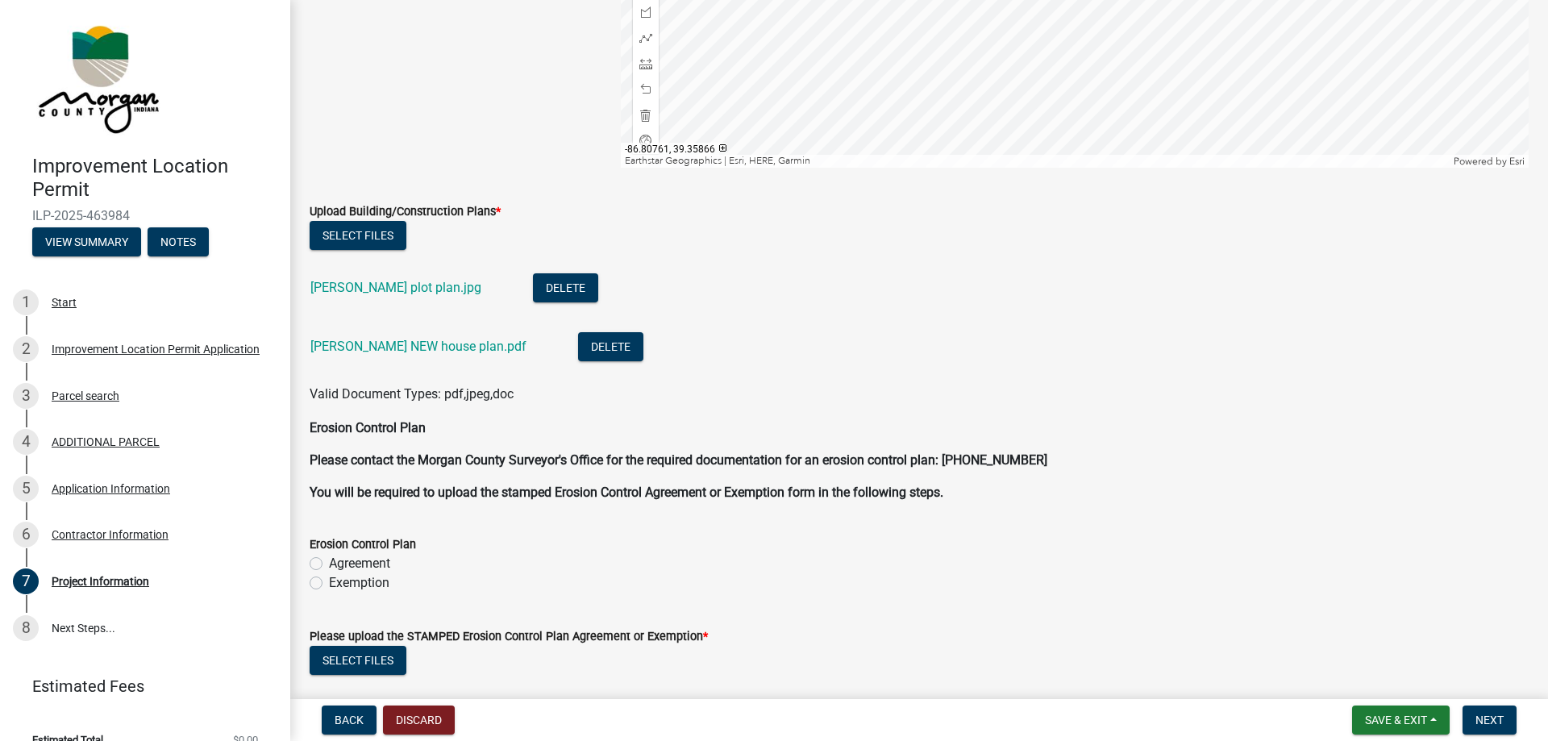
click at [329, 560] on label "Agreement" at bounding box center [359, 563] width 61 height 19
click at [329, 560] on input "Agreement" at bounding box center [334, 559] width 10 height 10
radio input "true"
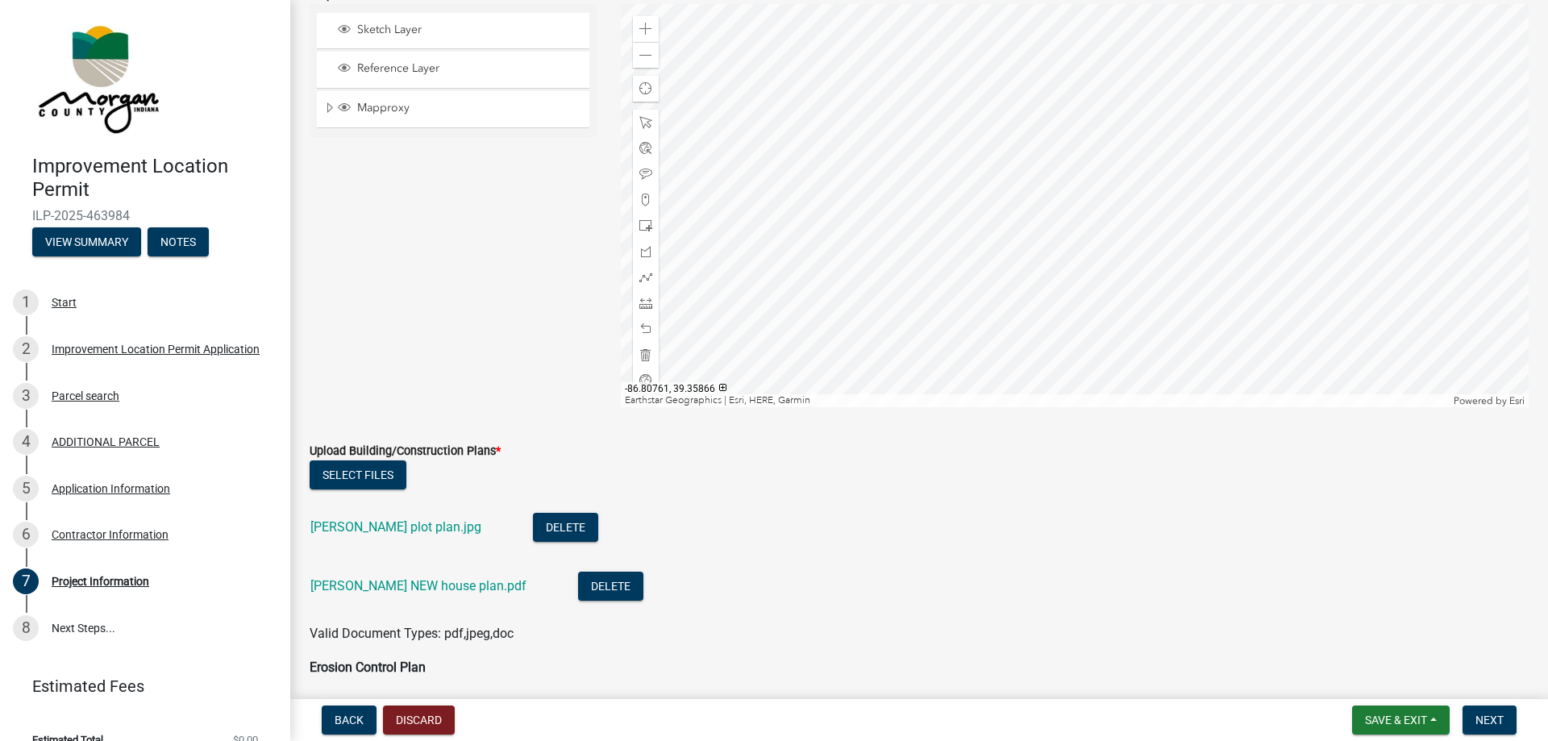
scroll to position [4171, 0]
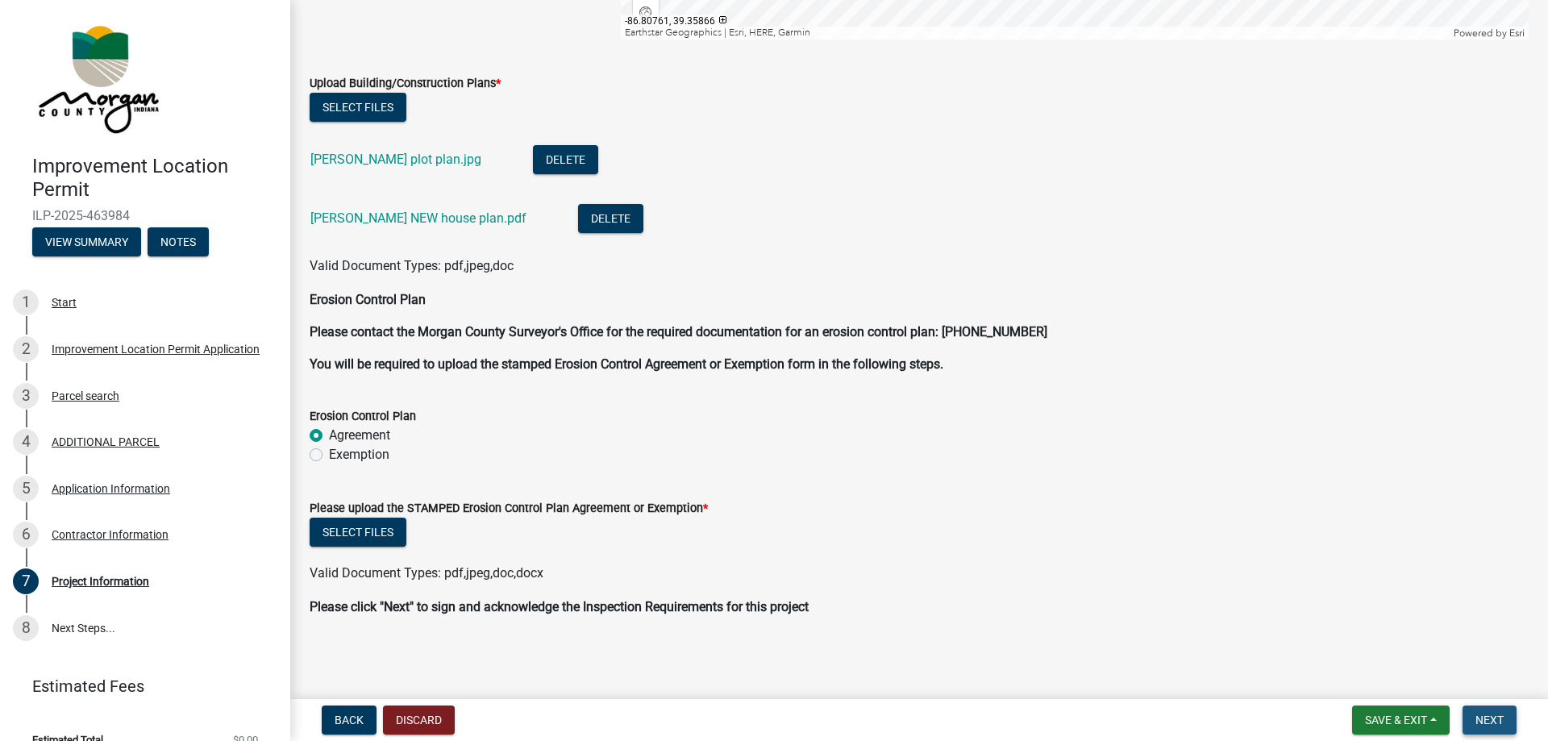
click at [1481, 715] on span "Next" at bounding box center [1489, 719] width 28 height 13
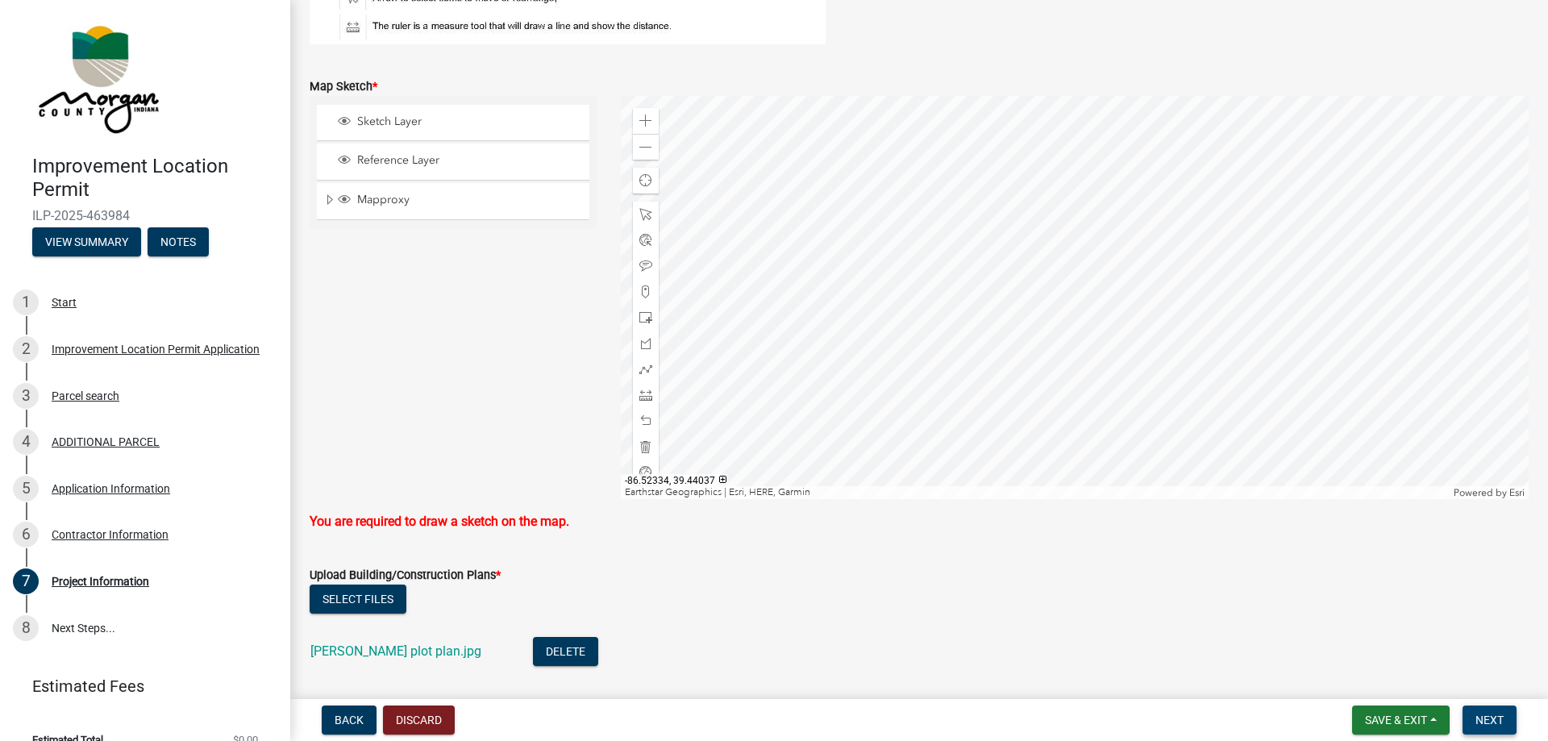
scroll to position [3652, 0]
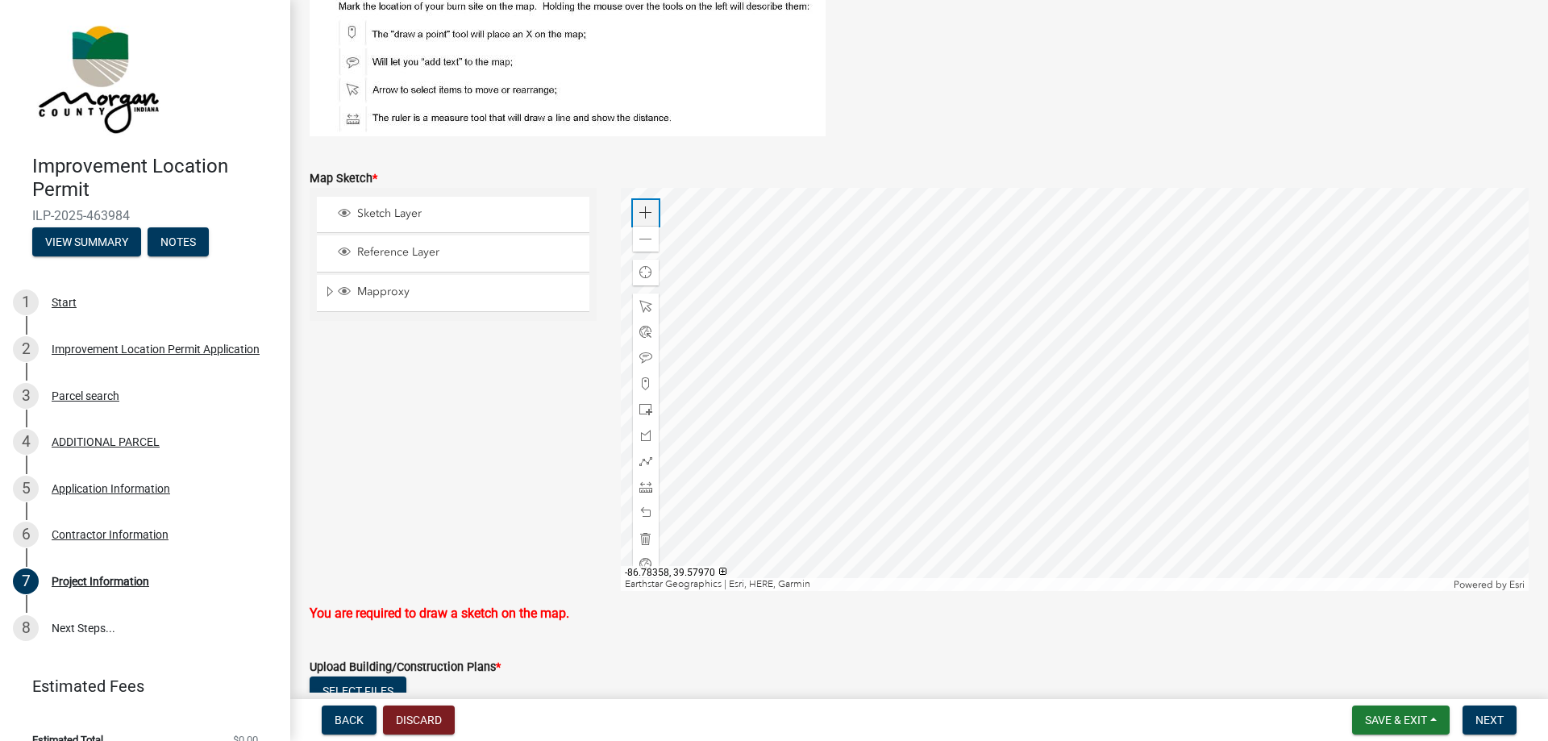
click at [644, 210] on span at bounding box center [645, 212] width 13 height 13
click at [1003, 351] on div at bounding box center [1075, 389] width 908 height 403
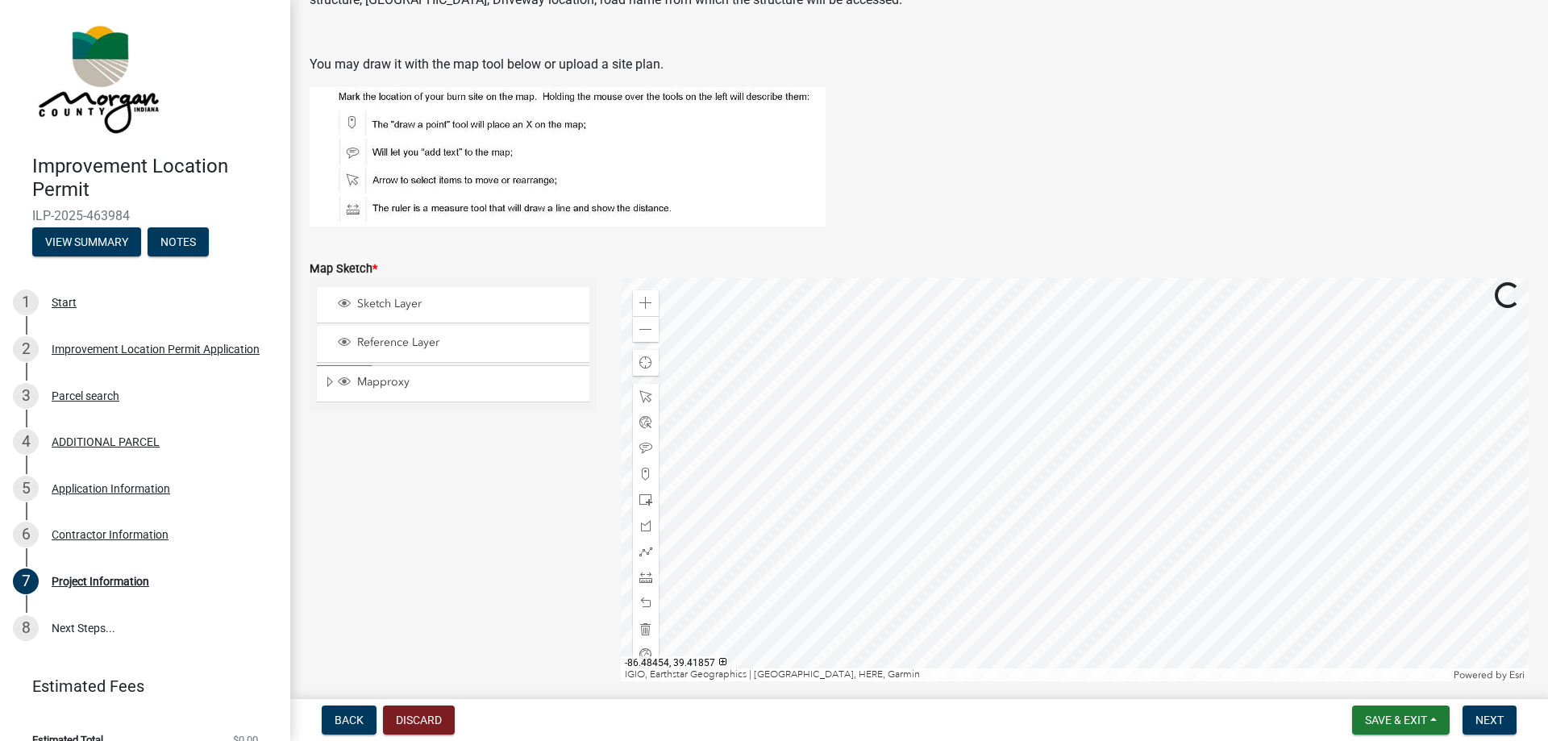
scroll to position [3560, 0]
click at [988, 601] on div at bounding box center [1075, 481] width 908 height 403
click at [646, 303] on span at bounding box center [645, 304] width 13 height 13
click at [991, 580] on div at bounding box center [1075, 481] width 908 height 403
click at [642, 302] on span at bounding box center [645, 304] width 13 height 13
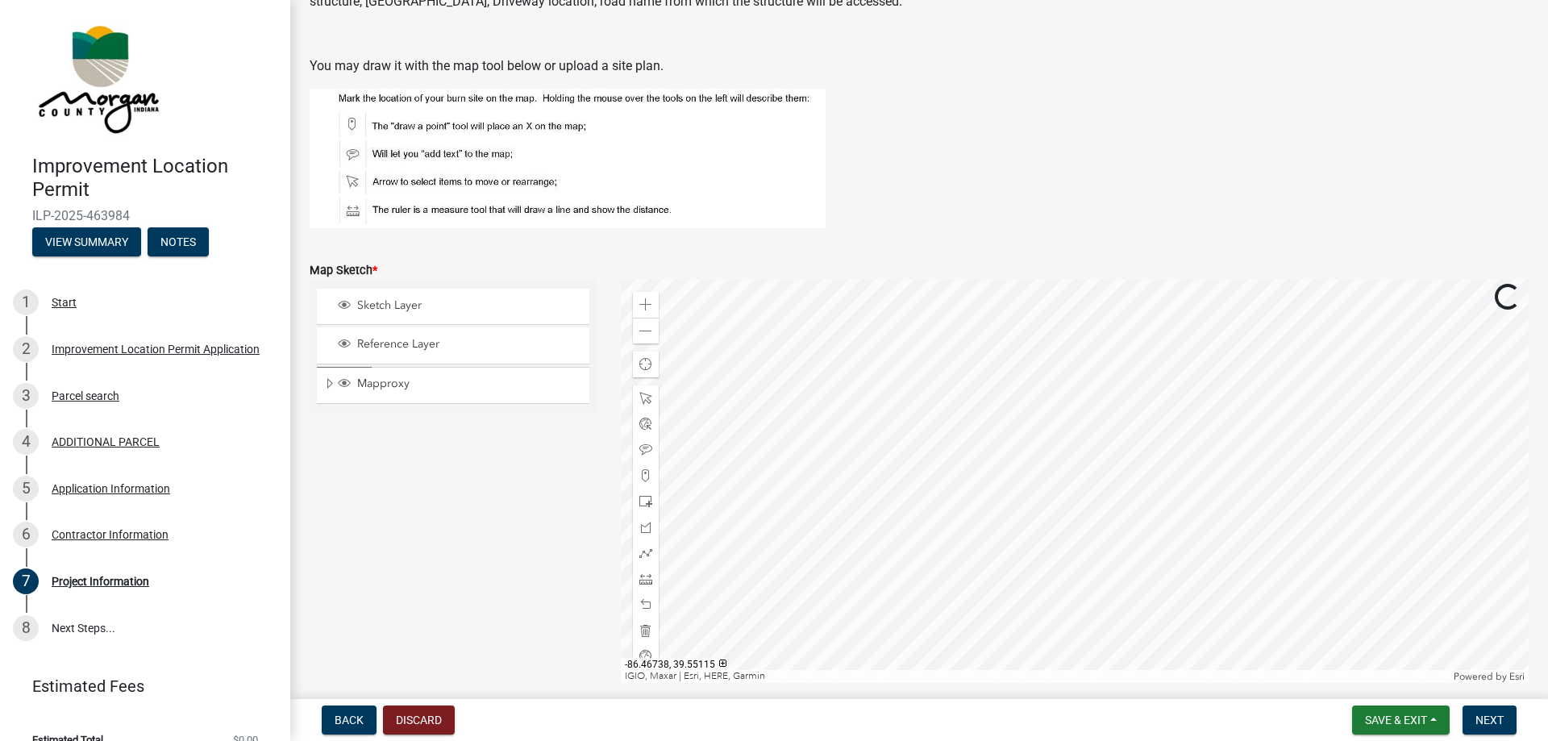
click at [1112, 388] on div at bounding box center [1075, 481] width 908 height 403
click at [643, 306] on span at bounding box center [645, 304] width 13 height 13
click at [1020, 463] on div at bounding box center [1075, 481] width 908 height 403
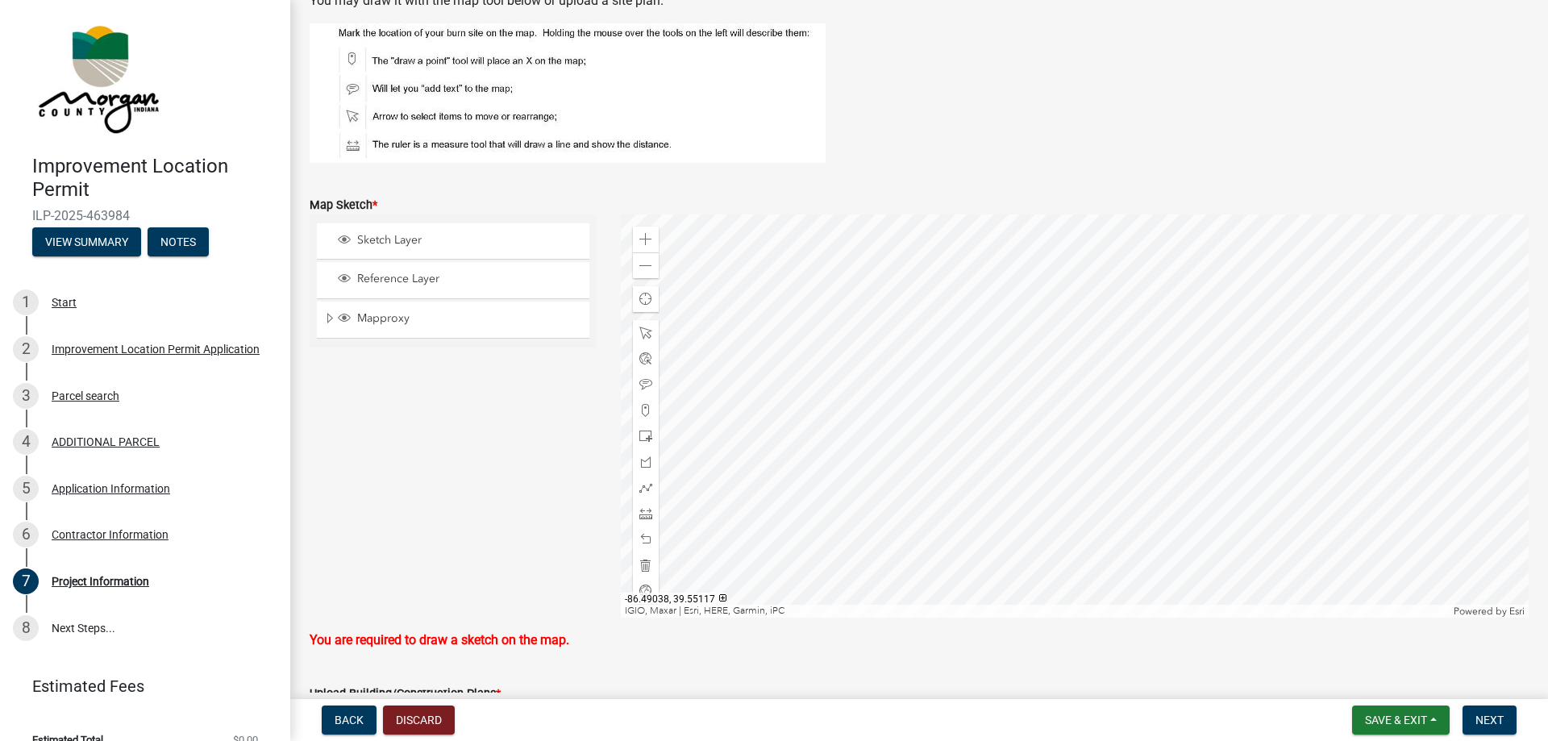
scroll to position [3652, 0]
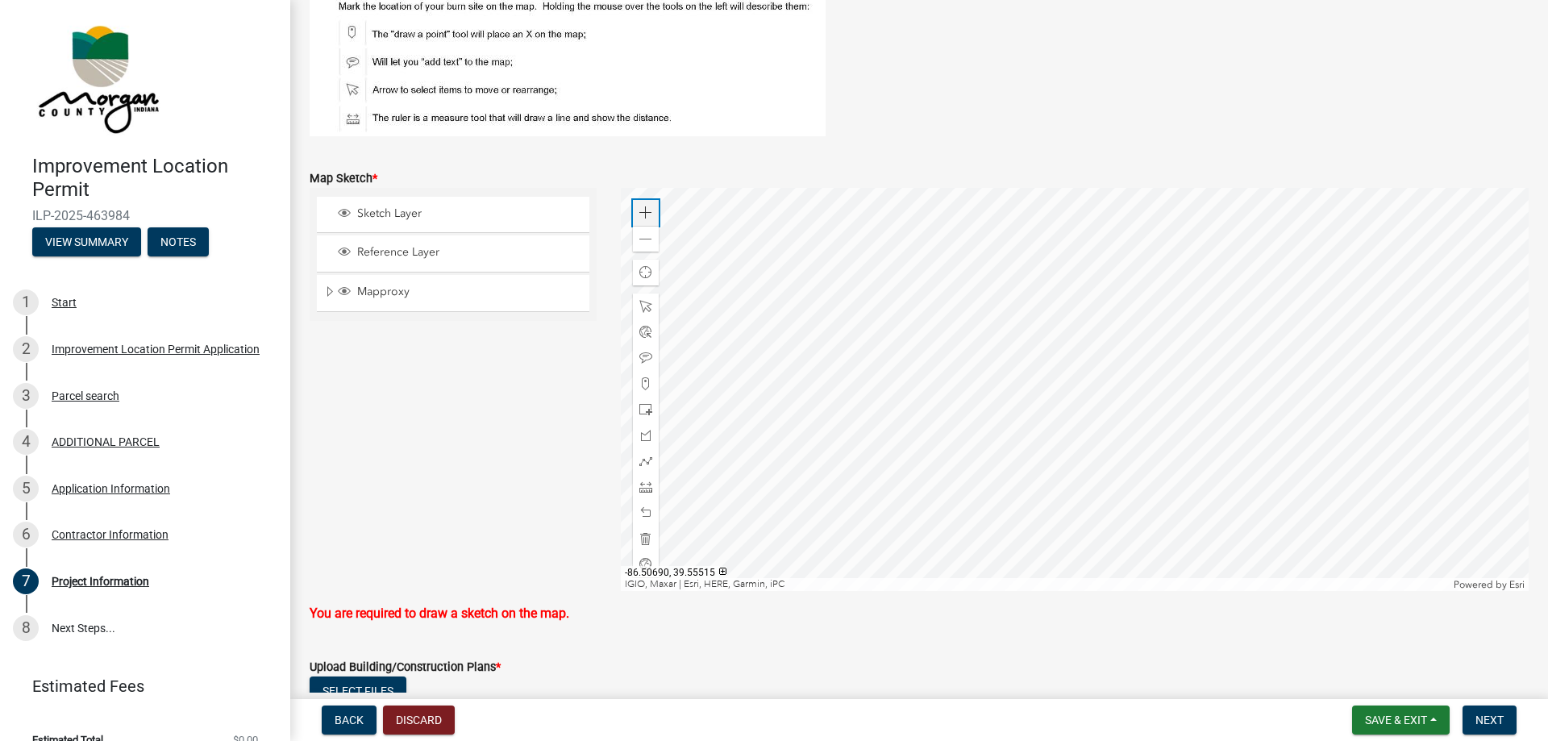
click at [647, 214] on span at bounding box center [645, 212] width 13 height 13
click at [965, 384] on div at bounding box center [1075, 389] width 908 height 403
click at [642, 218] on span at bounding box center [645, 212] width 13 height 13
click at [646, 213] on span at bounding box center [645, 212] width 13 height 13
click at [1033, 357] on div at bounding box center [1075, 389] width 908 height 403
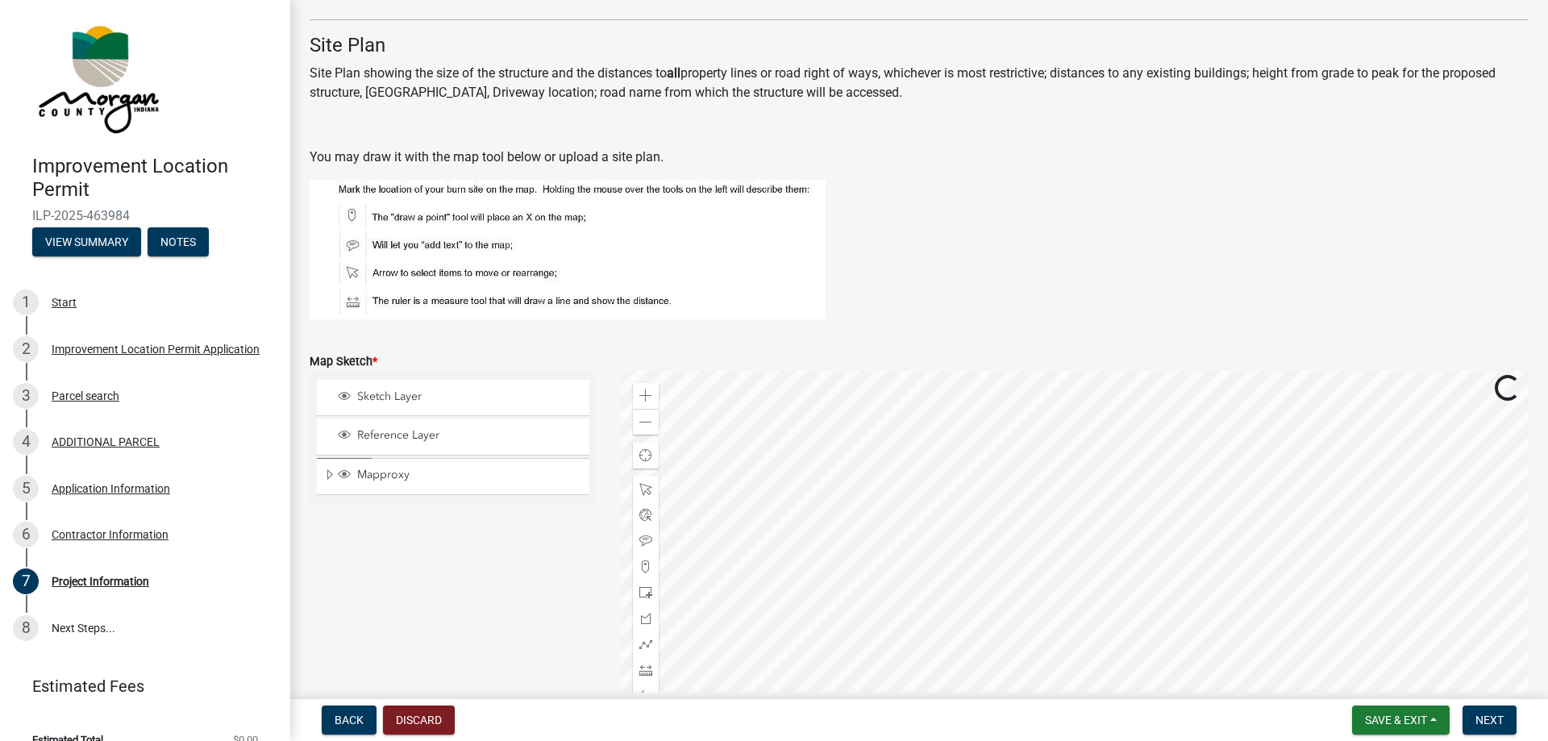
scroll to position [3468, 0]
click at [384, 397] on span "Sketch Layer" at bounding box center [468, 397] width 231 height 15
click at [451, 401] on span "Sketch Layer" at bounding box center [468, 397] width 231 height 15
click at [646, 565] on span at bounding box center [645, 567] width 13 height 13
click at [962, 510] on div at bounding box center [1075, 573] width 908 height 403
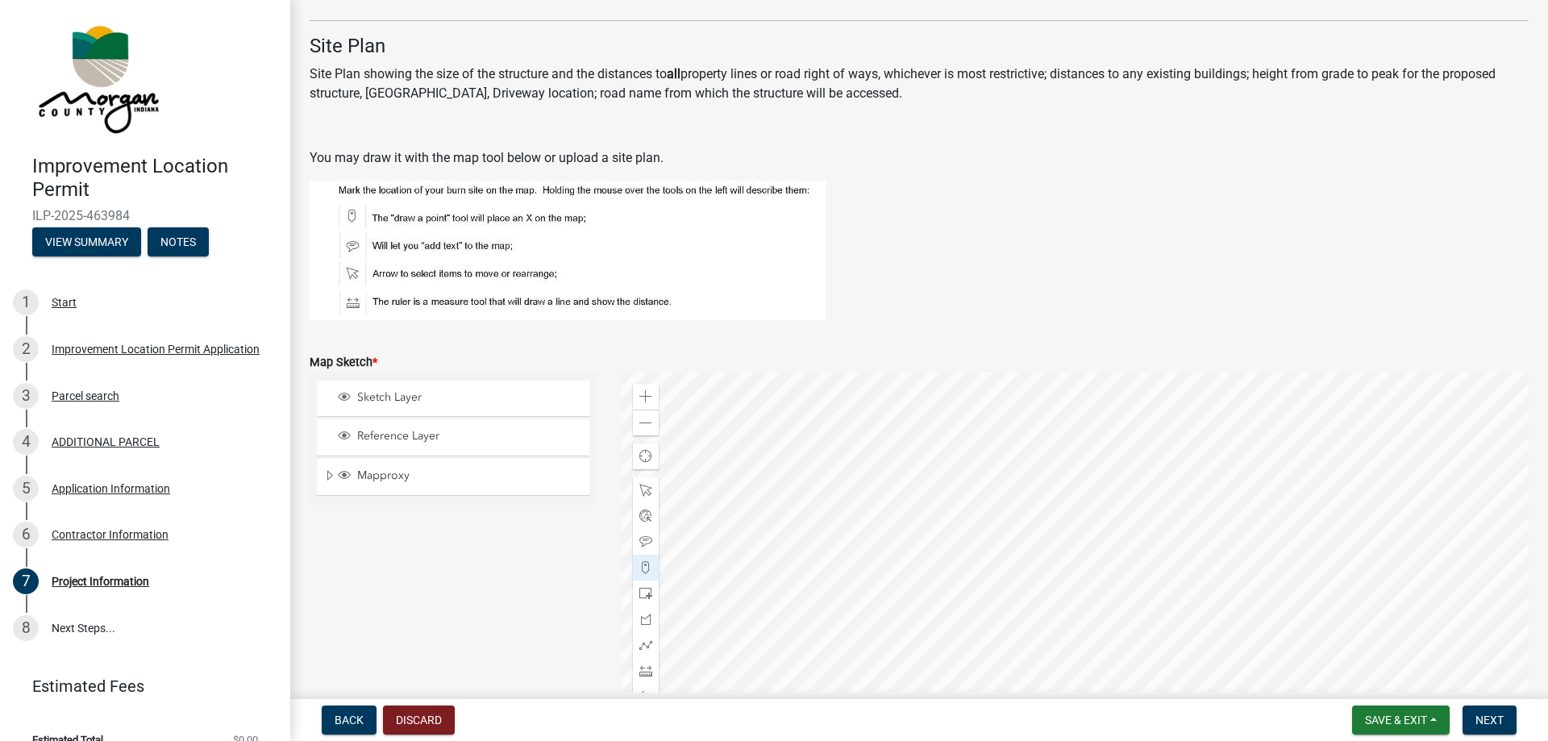
click at [921, 519] on div at bounding box center [1075, 573] width 908 height 403
click at [923, 547] on div at bounding box center [1075, 573] width 908 height 403
click at [960, 549] on div at bounding box center [1075, 573] width 908 height 403
click at [952, 522] on div at bounding box center [1075, 573] width 908 height 403
click at [1483, 717] on span "Next" at bounding box center [1489, 719] width 28 height 13
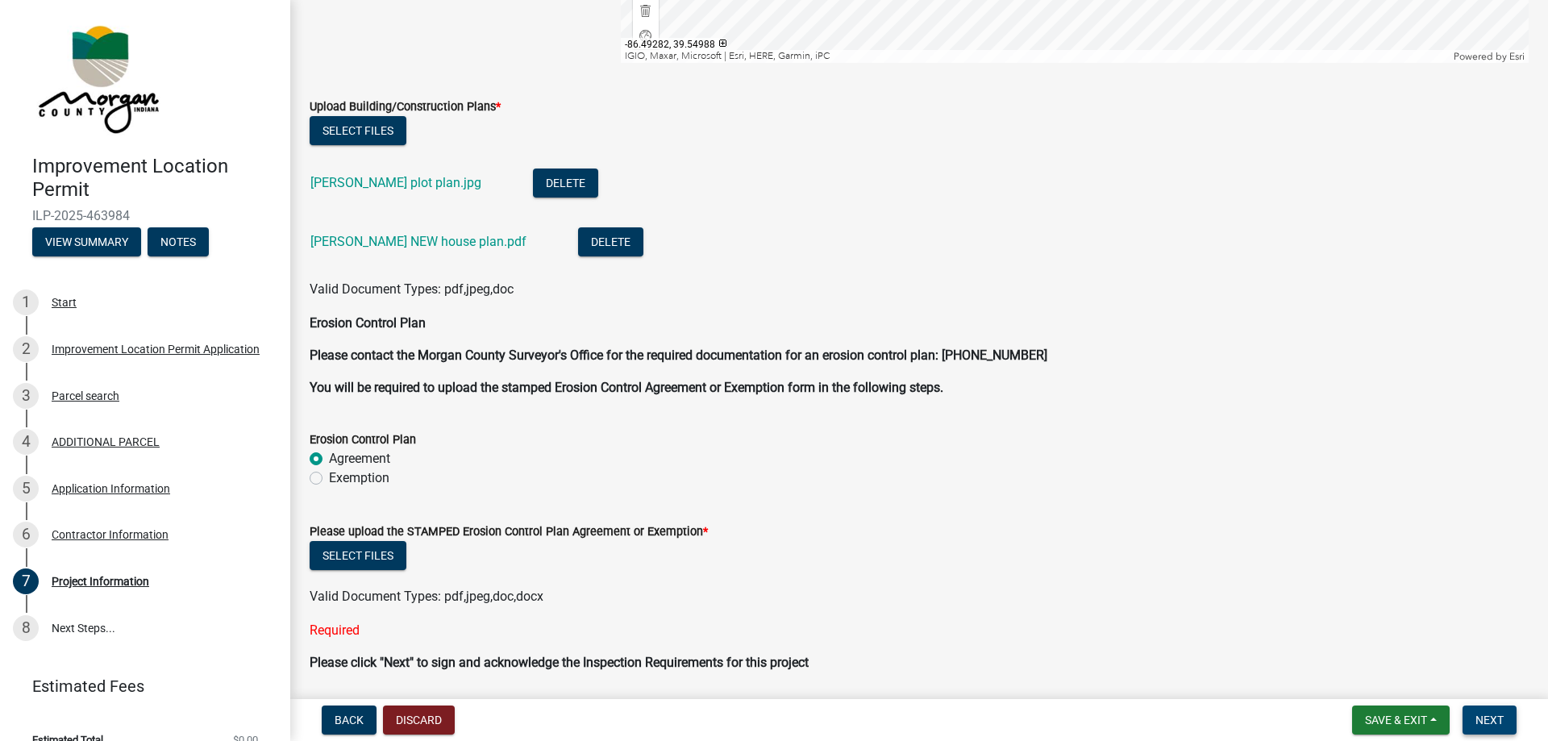
scroll to position [4236, 0]
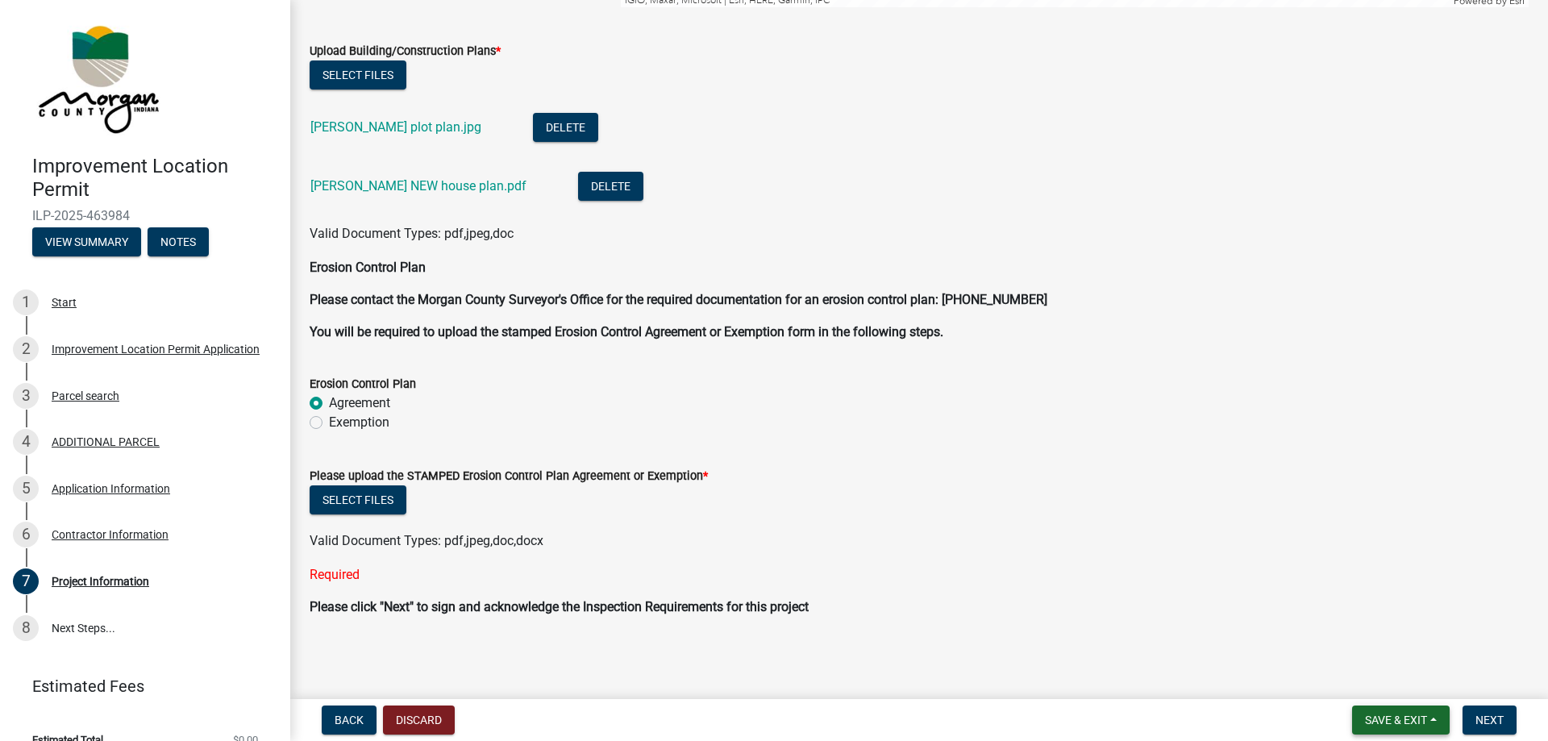
click at [1404, 719] on span "Save & Exit" at bounding box center [1396, 719] width 62 height 13
click at [1362, 675] on button "Save & Exit" at bounding box center [1384, 678] width 129 height 39
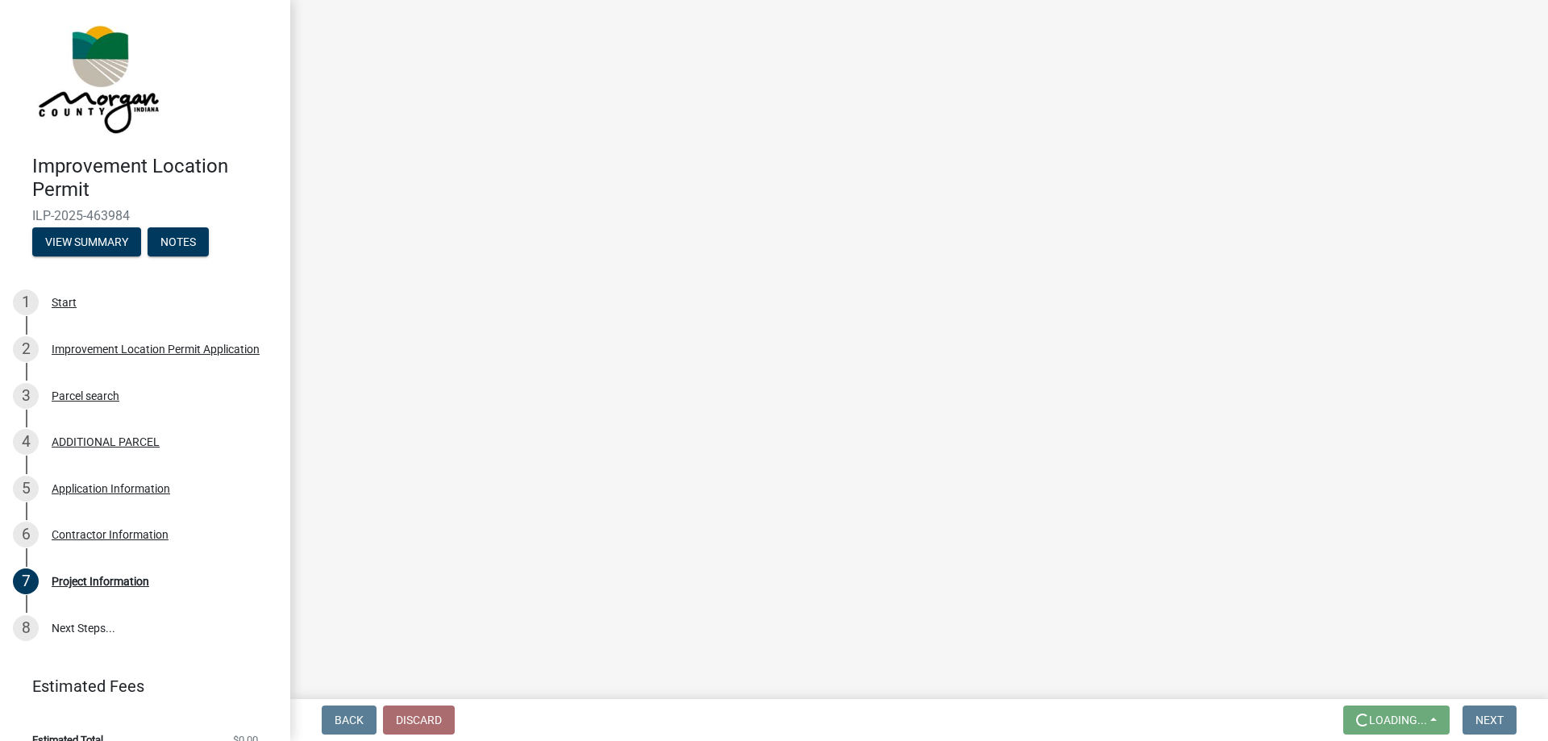
scroll to position [0, 0]
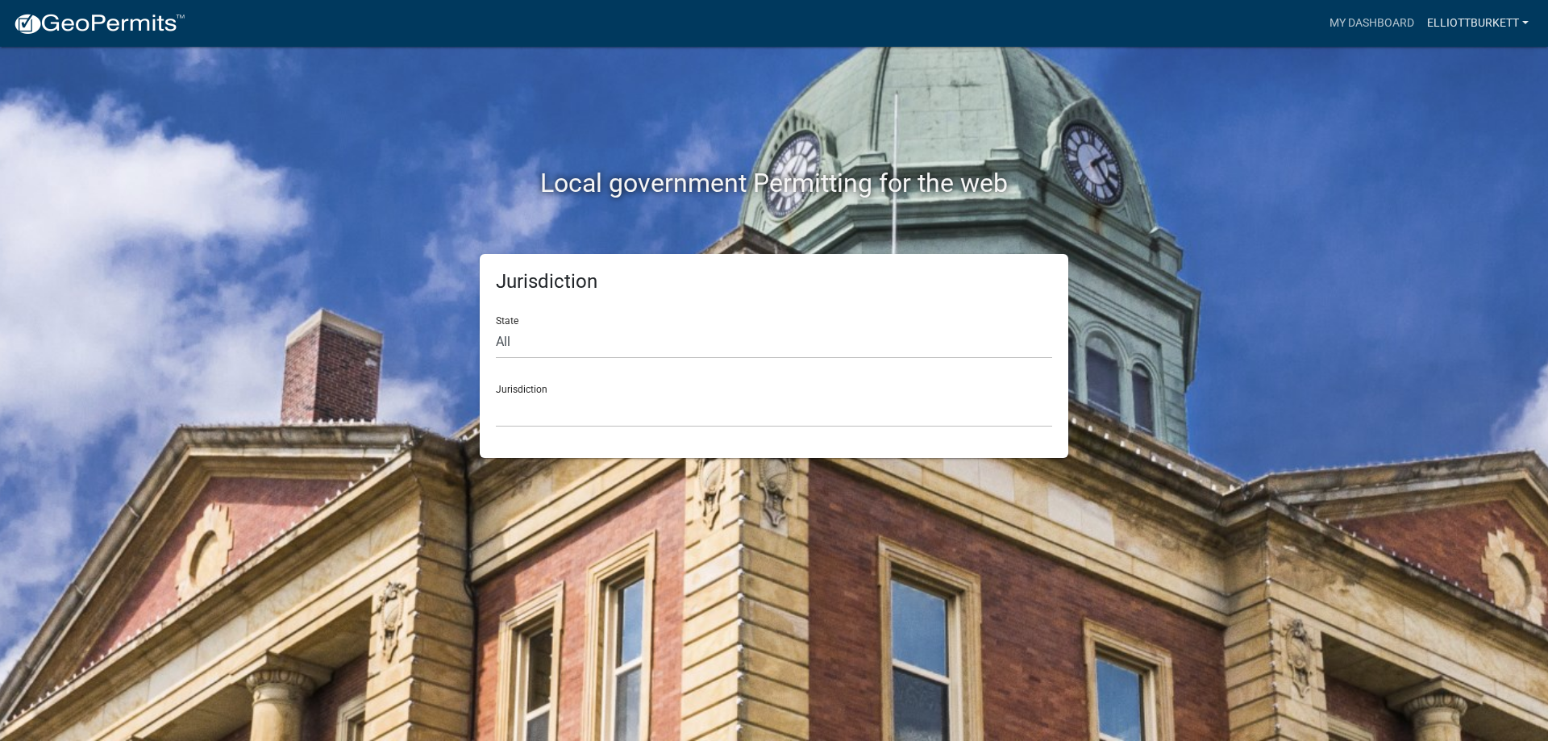
click at [1465, 19] on link "elliottburkett" at bounding box center [1477, 23] width 114 height 31
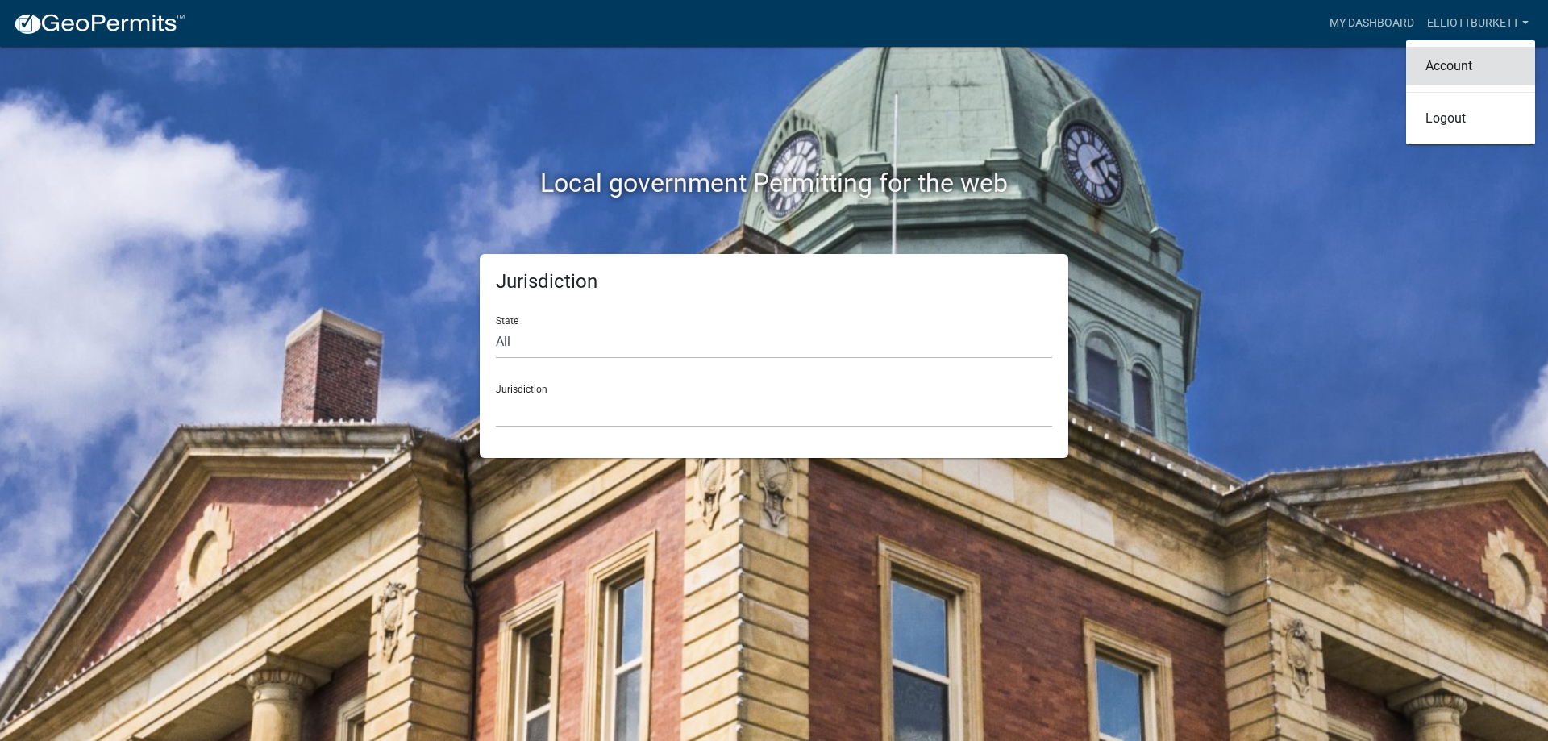
click at [1469, 64] on link "Account" at bounding box center [1470, 66] width 129 height 39
